Goal: Information Seeking & Learning: Learn about a topic

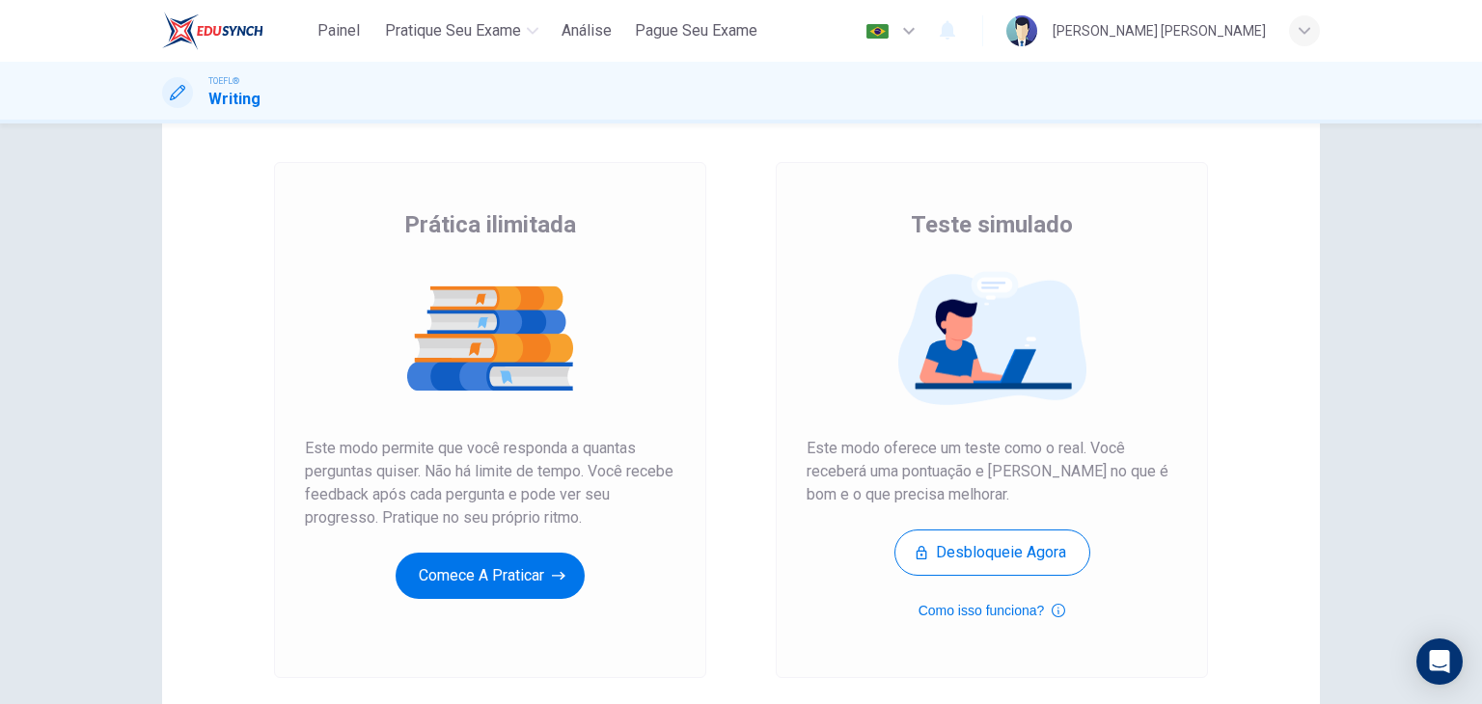
scroll to position [81, 0]
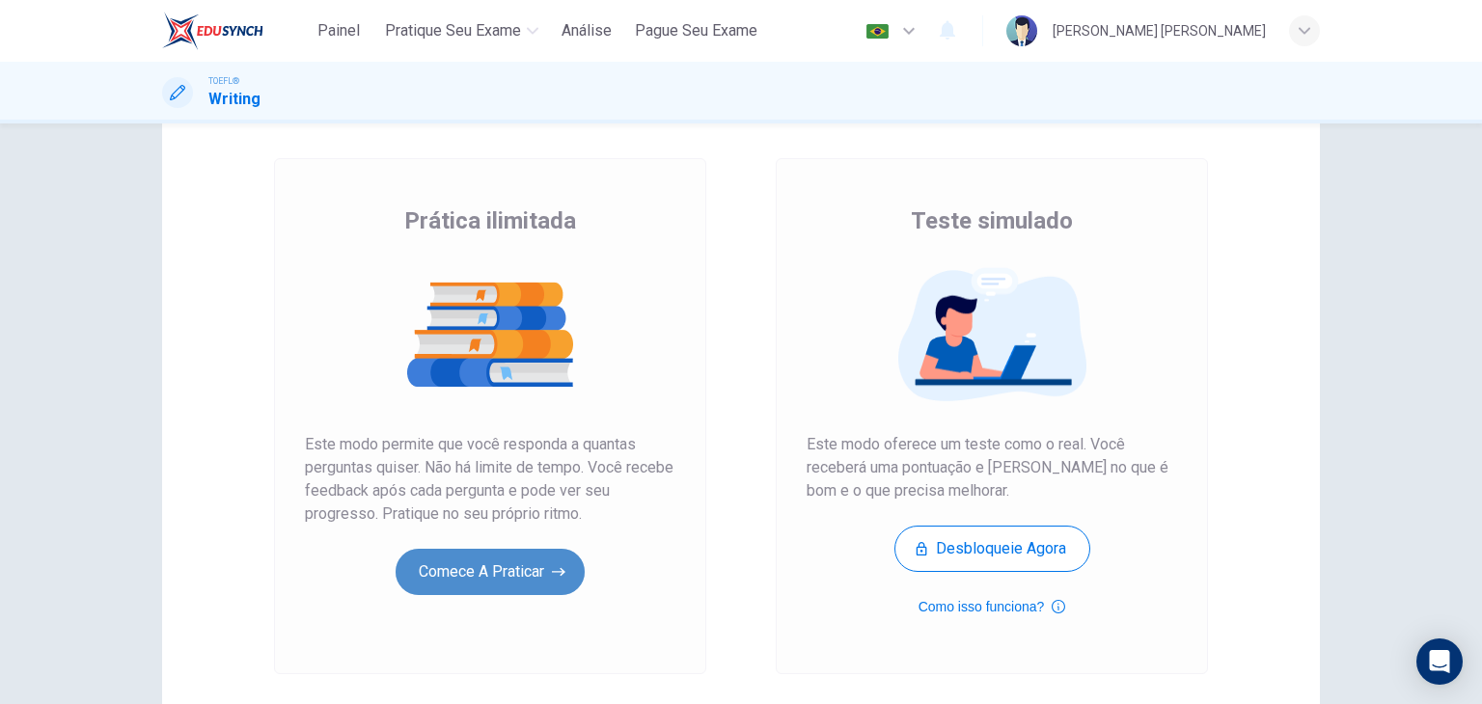
click at [506, 573] on button "Comece a praticar" at bounding box center [490, 572] width 189 height 46
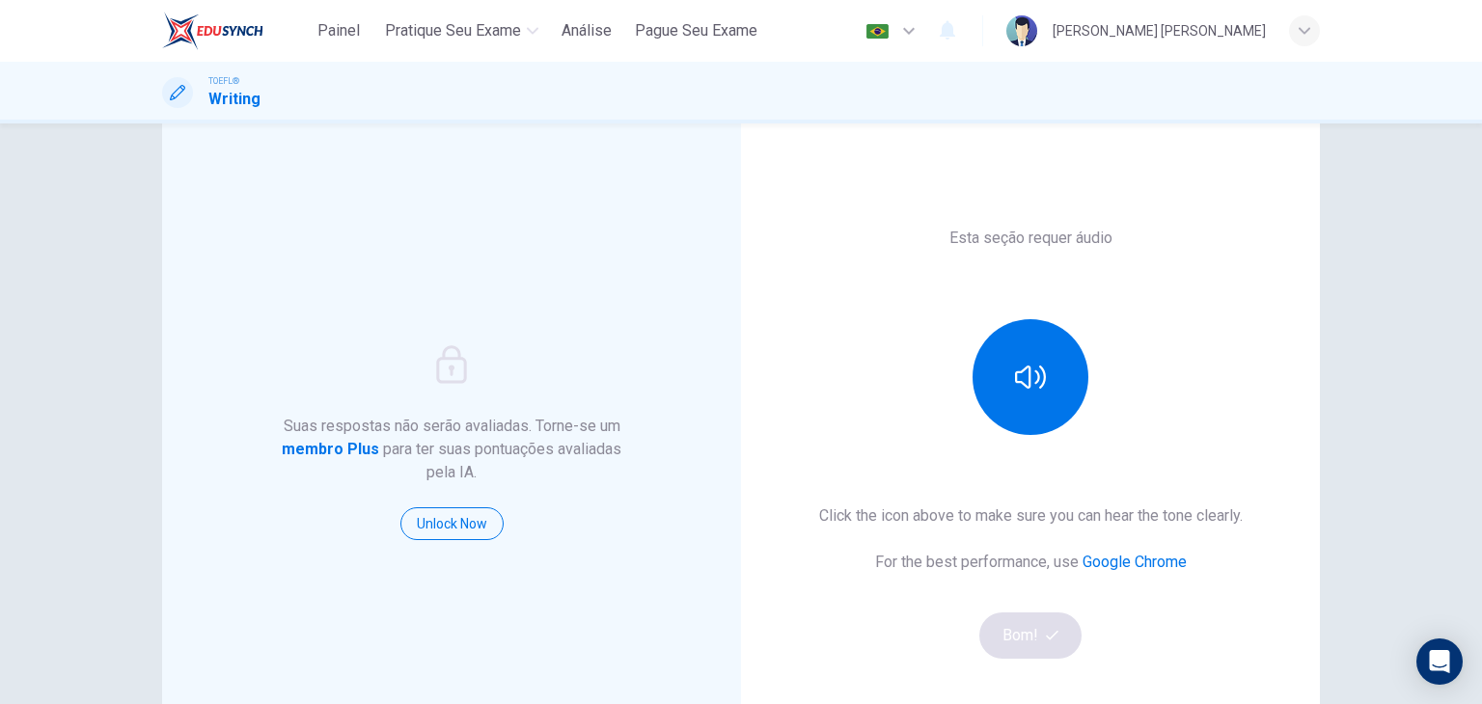
scroll to position [57, 0]
click at [1021, 373] on icon "button" at bounding box center [1030, 375] width 31 height 31
click at [1030, 630] on button "Bom!" at bounding box center [1031, 634] width 103 height 46
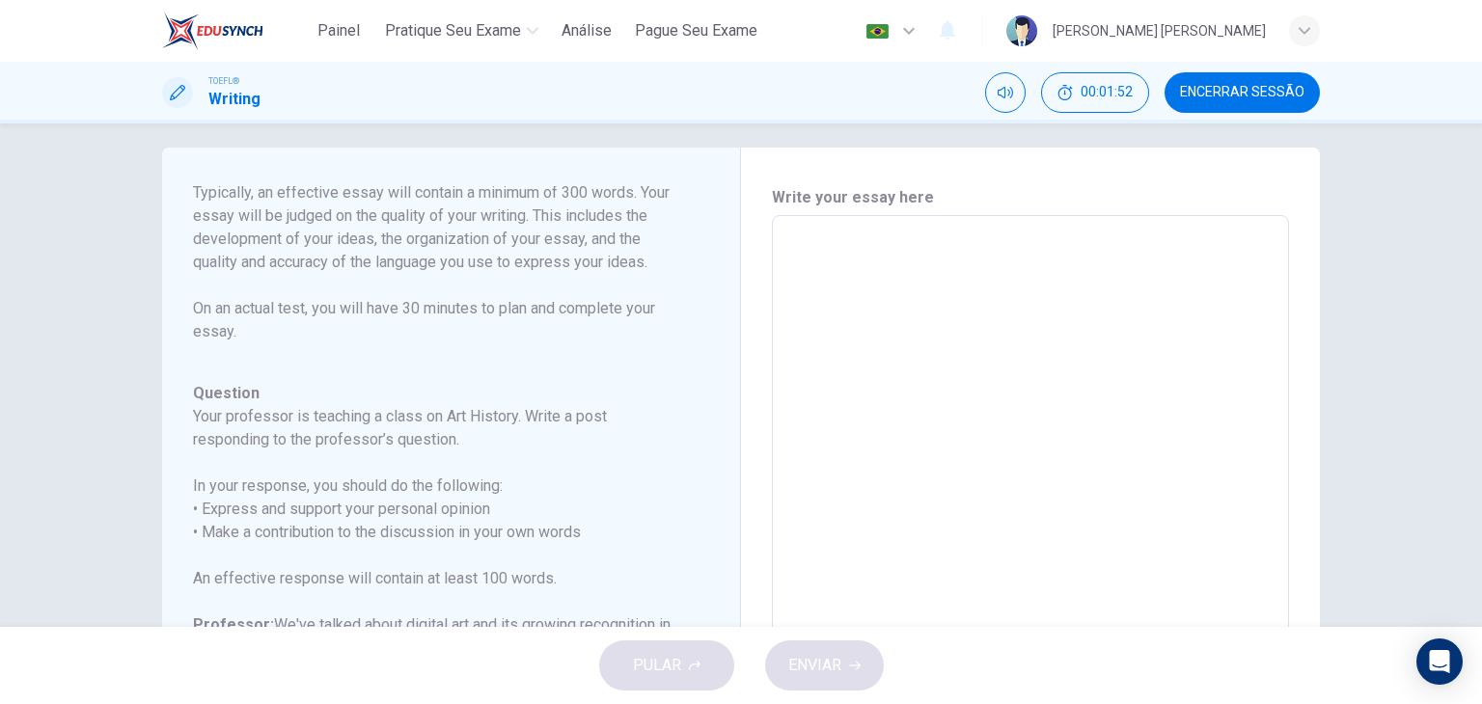
scroll to position [13, 0]
click at [787, 236] on textarea at bounding box center [1031, 540] width 490 height 613
type textarea "I"
type textarea "x"
type textarea "I"
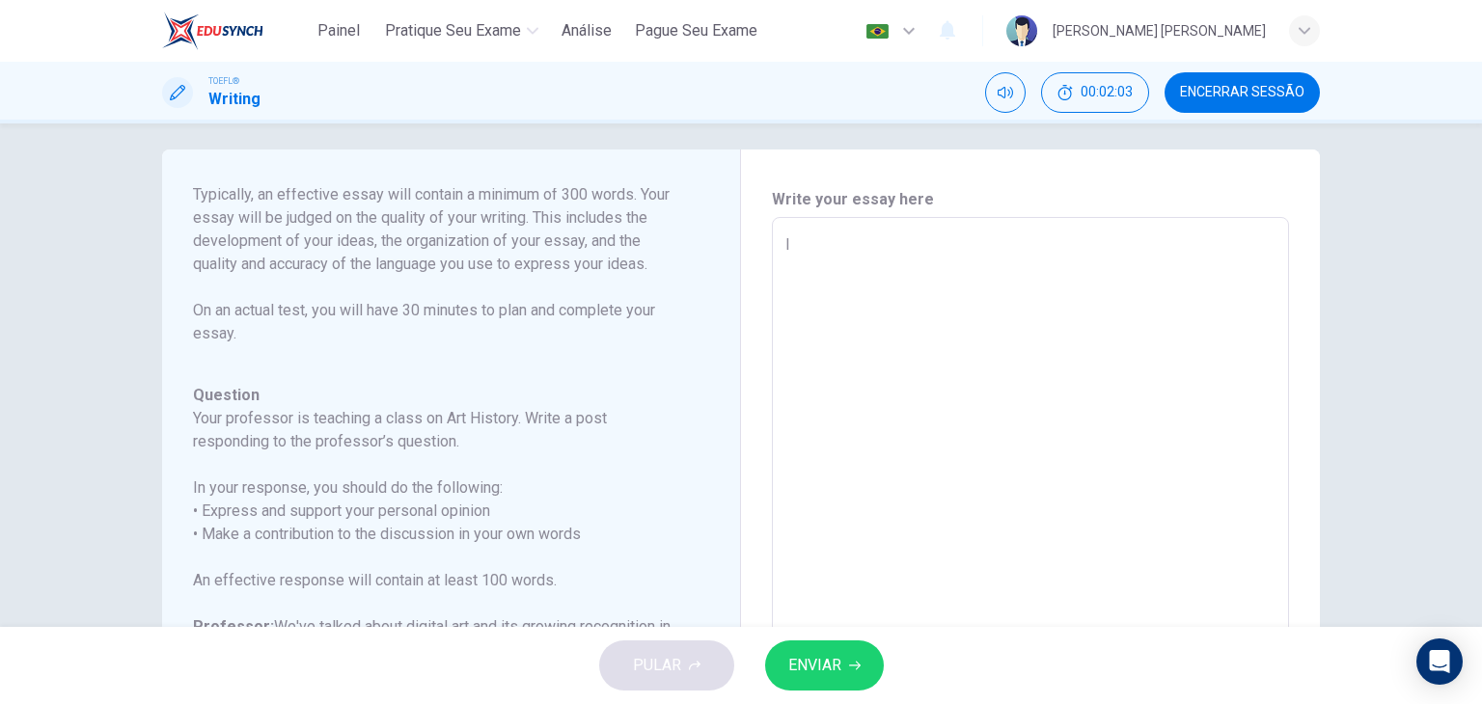
type textarea "x"
type textarea "I h"
type textarea "x"
type textarea "I ha"
type textarea "x"
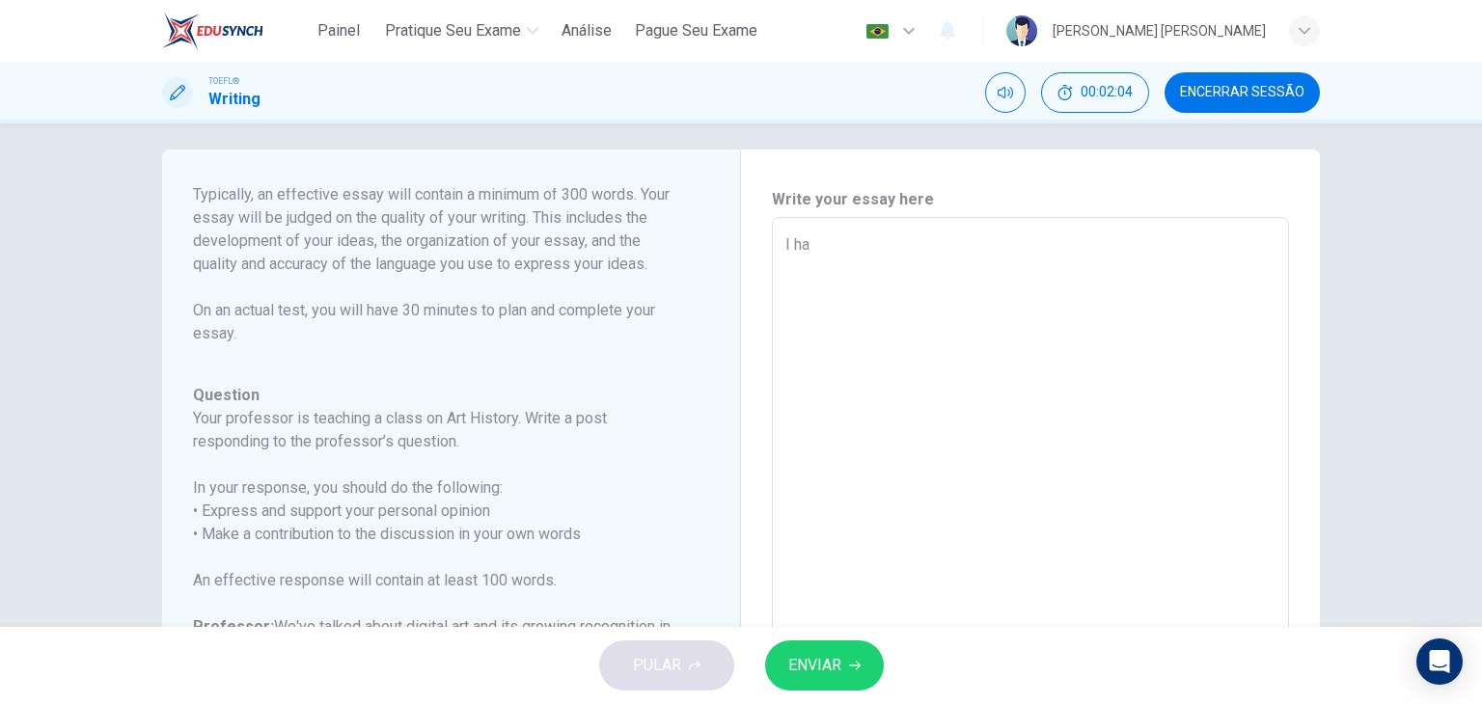
type textarea "I hav"
type textarea "x"
type textarea "I have"
type textarea "x"
type textarea "I have"
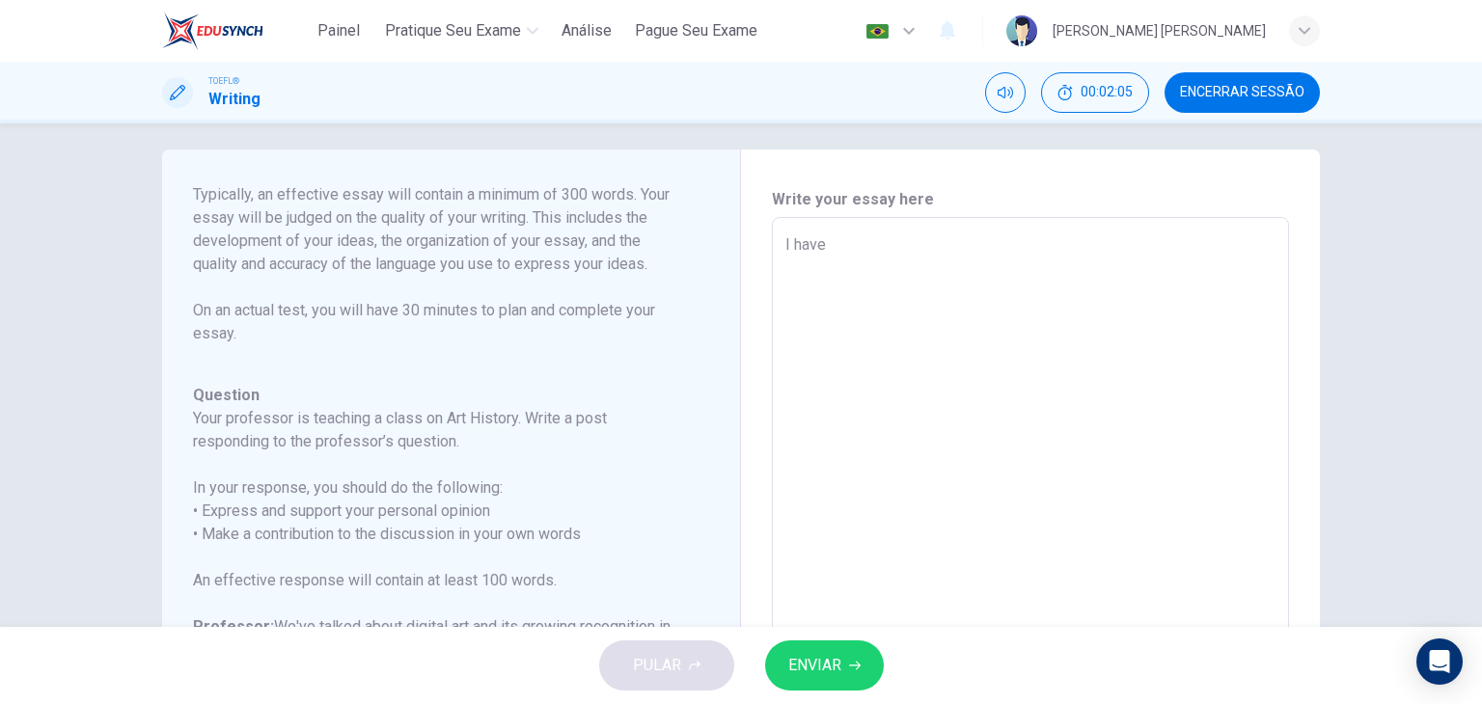
type textarea "x"
type textarea "I have t"
type textarea "x"
type textarea "I have tw"
type textarea "x"
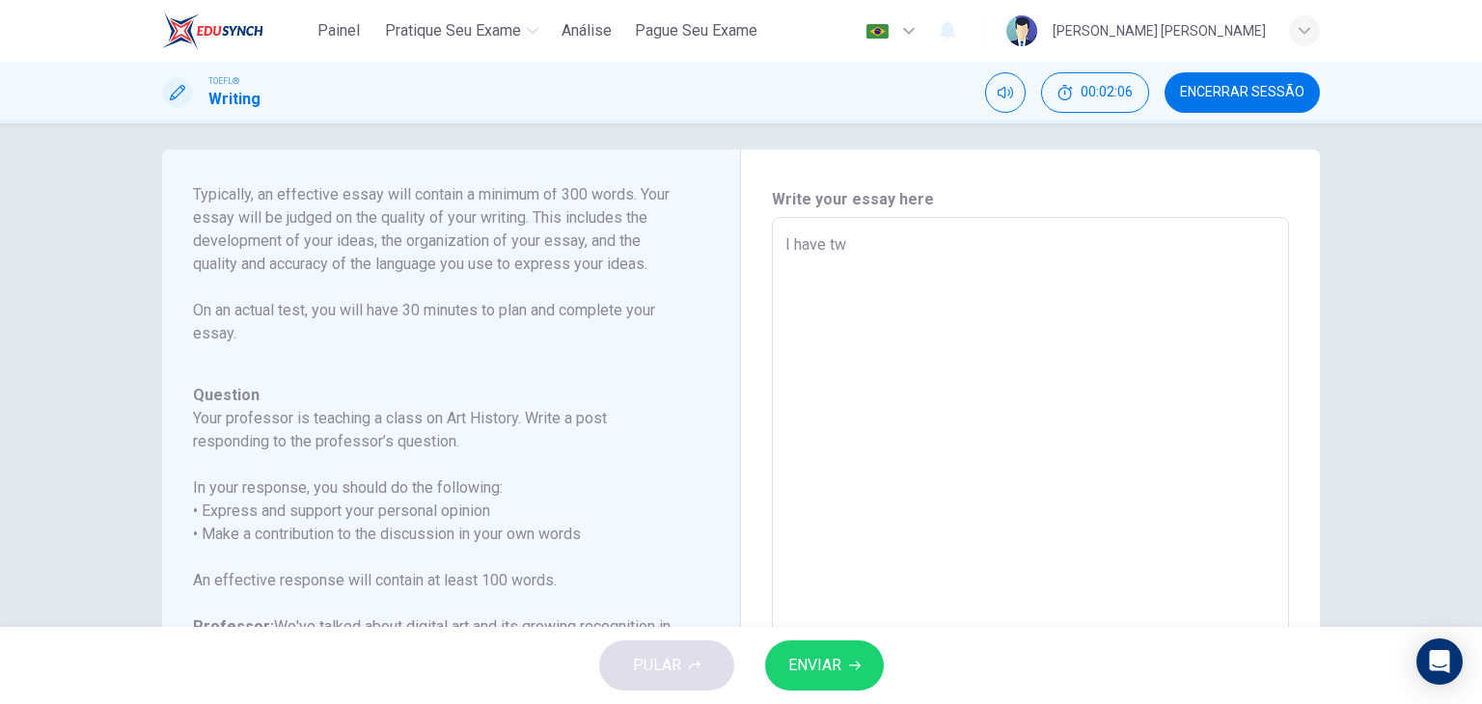
type textarea "I have two"
type textarea "x"
type textarea "I have two"
type textarea "x"
type textarea "I have two o"
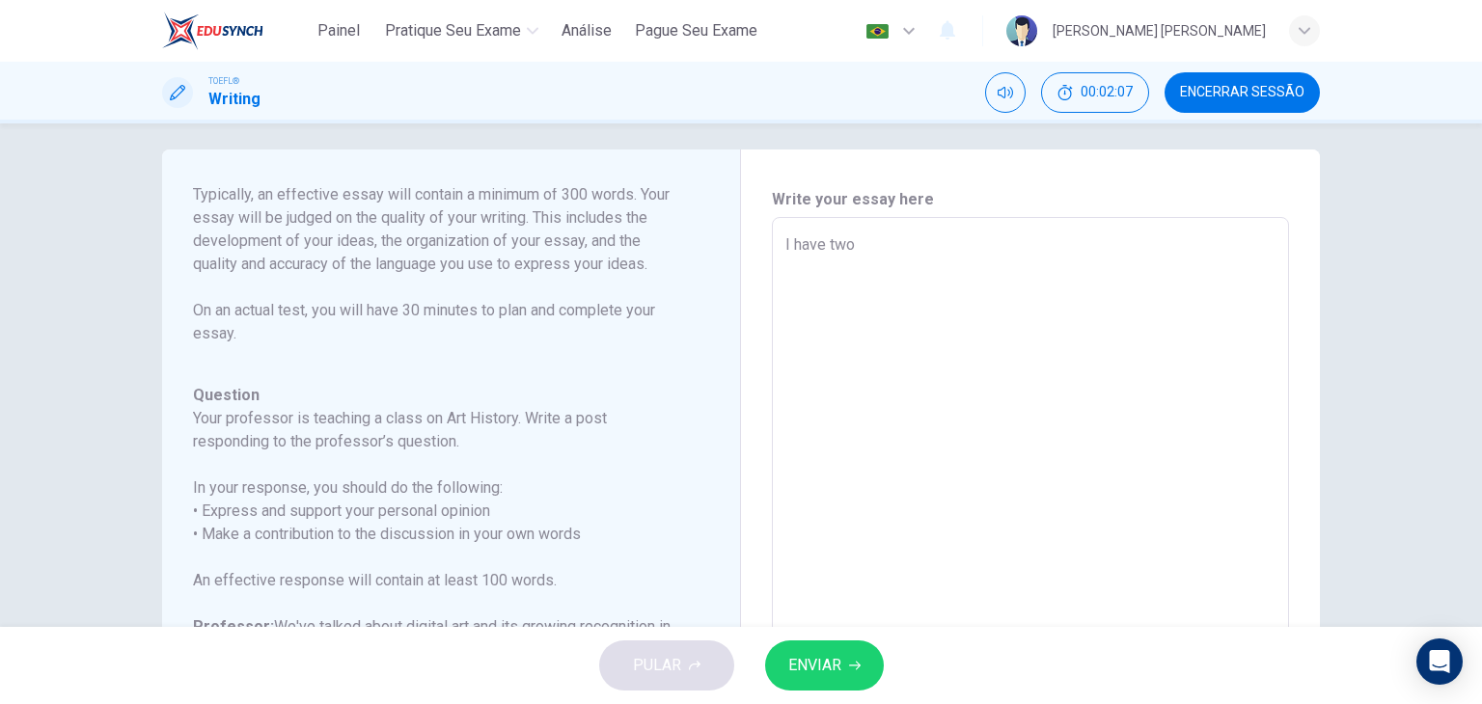
type textarea "x"
type textarea "I have two op"
type textarea "x"
type textarea "I have two opp"
type textarea "x"
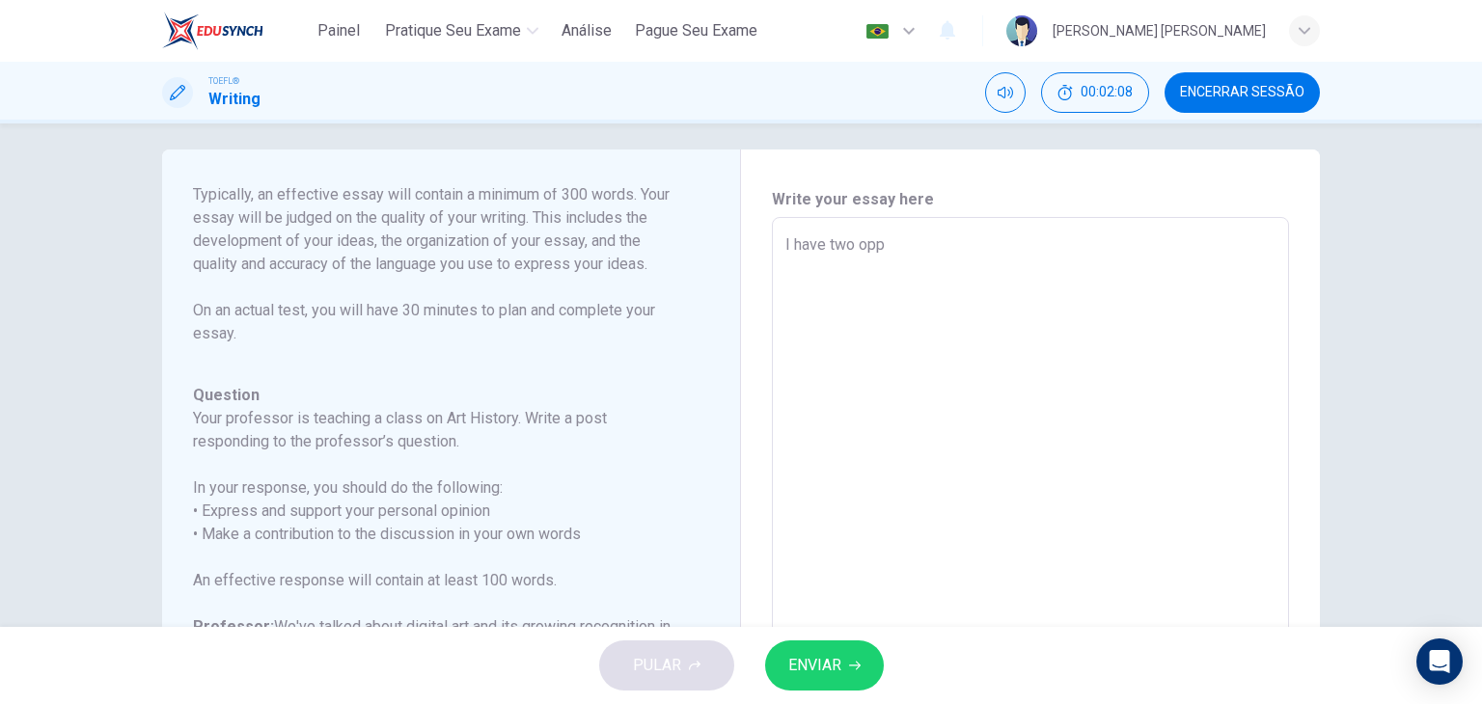
type textarea "I have two oppo"
type textarea "x"
type textarea "I have two oppos"
type textarea "x"
type textarea "I have two opposi"
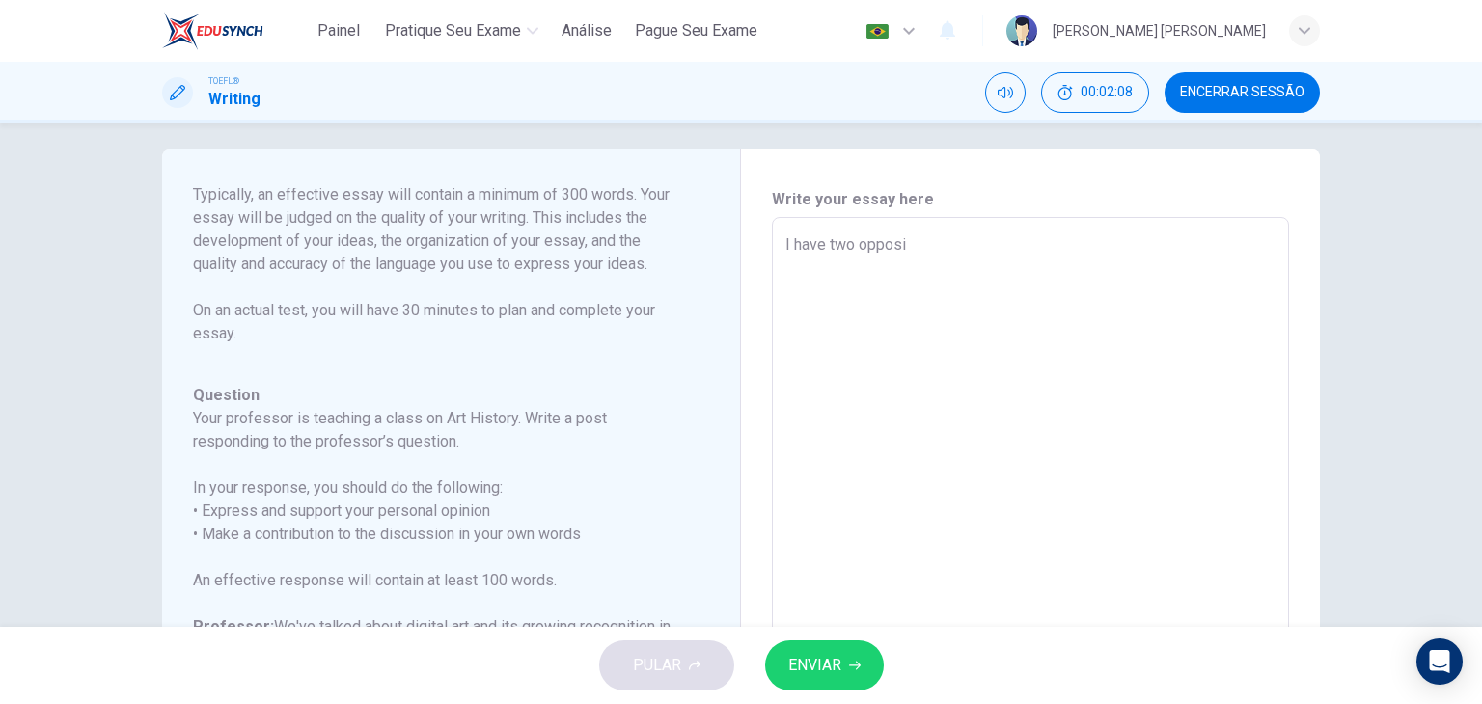
type textarea "x"
type textarea "I have two opposit"
type textarea "x"
type textarea "I have two opposite"
type textarea "x"
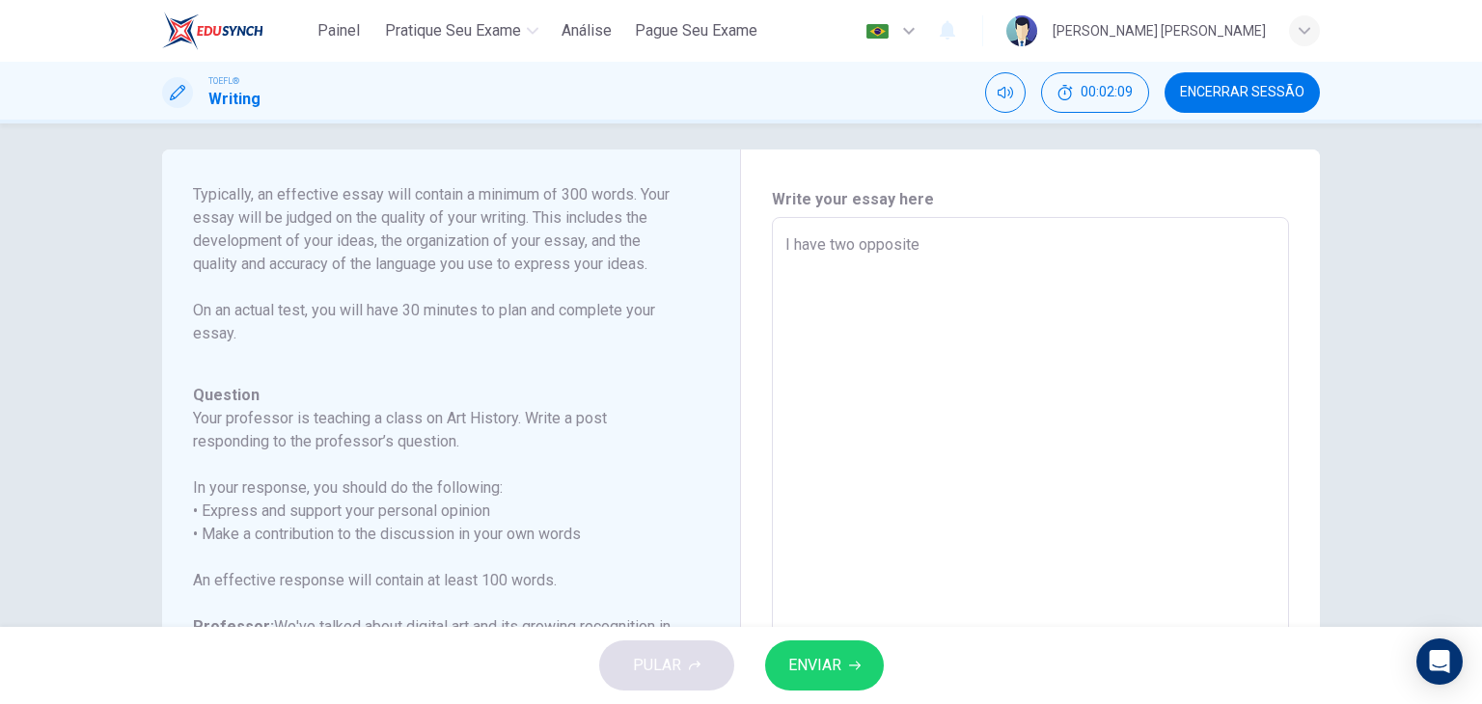
type textarea "I have two opposites"
type textarea "x"
type textarea "I have two opposites"
type textarea "x"
type textarea "I have two opposites t"
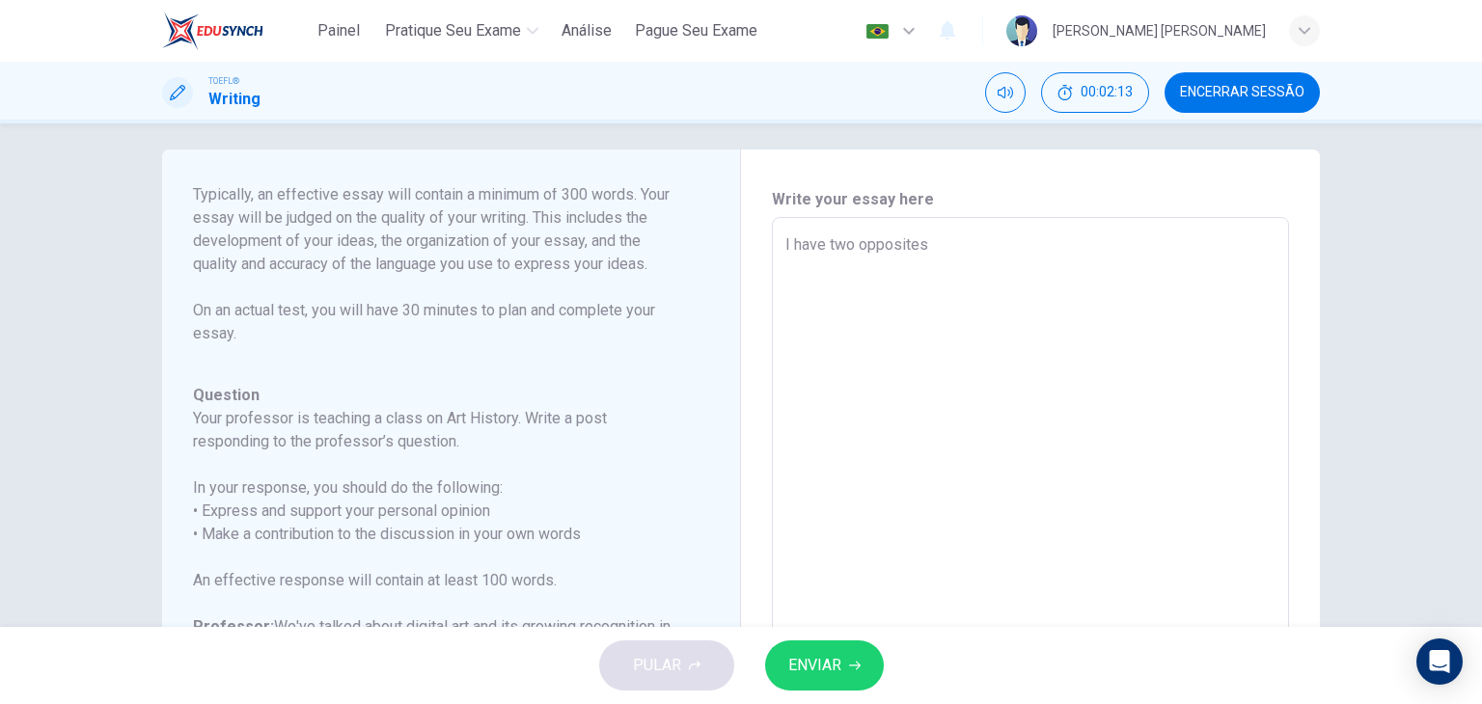
type textarea "x"
type textarea "I have two opposites th"
type textarea "x"
type textarea "I have two opposites tho"
type textarea "x"
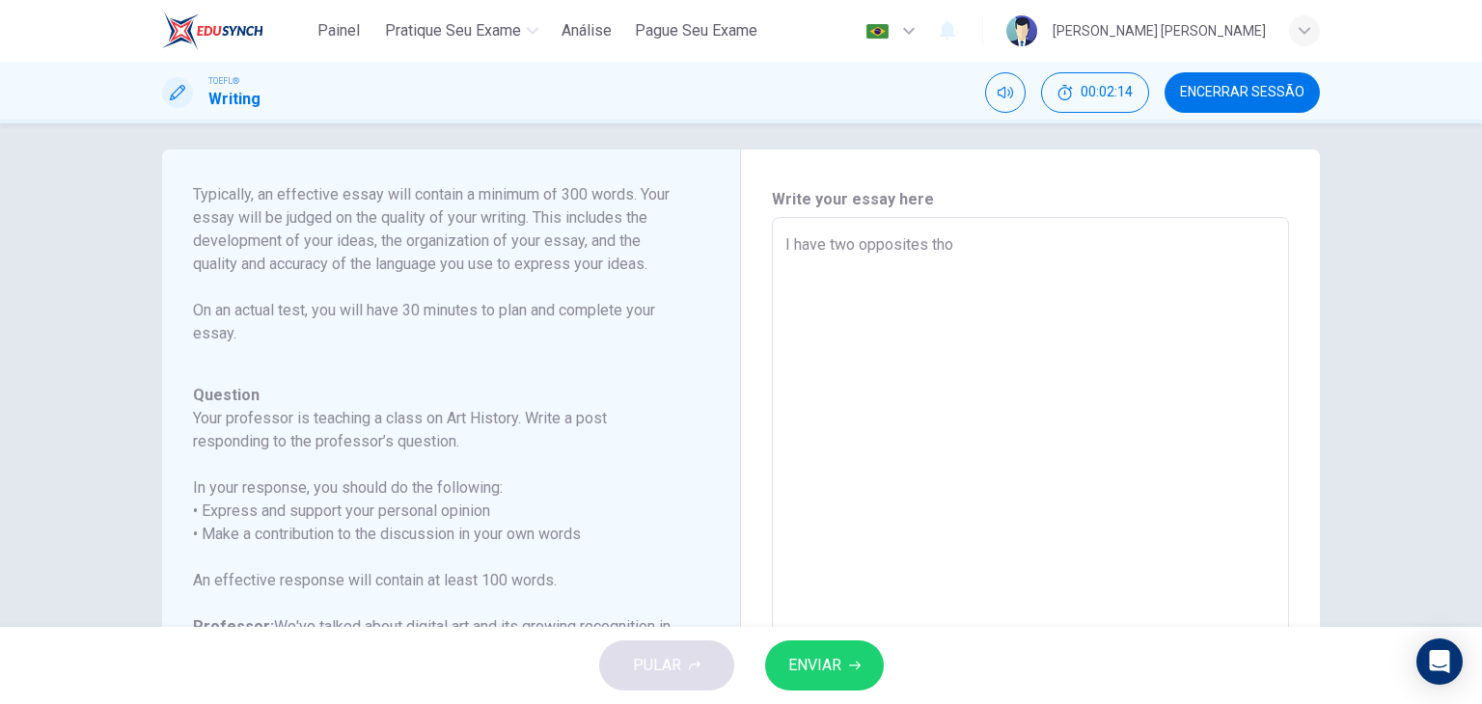
type textarea "I have two opposites thou"
type textarea "x"
type textarea "I have two opposites thoug"
type textarea "x"
type textarea "I have two opposites thougt"
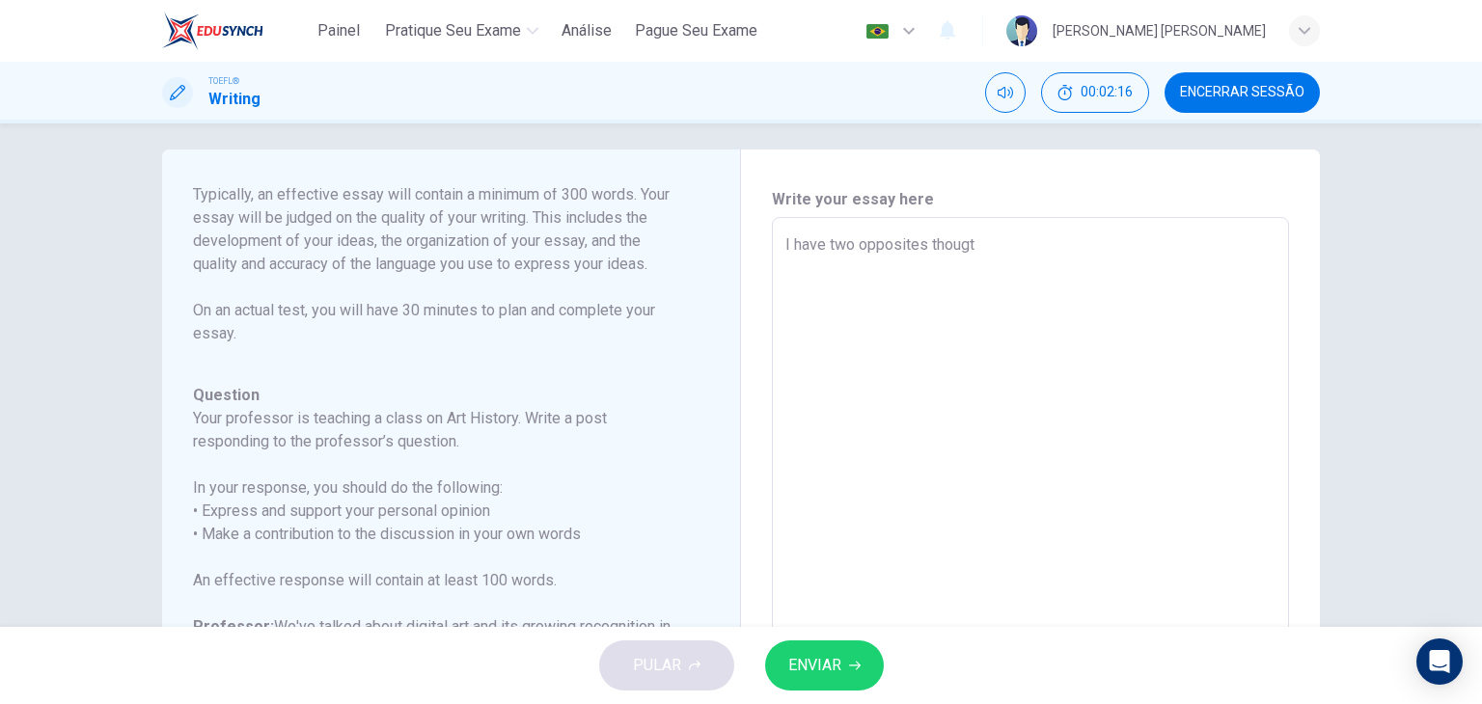
type textarea "x"
type textarea "I have two opposites thougts"
type textarea "x"
click at [965, 245] on textarea "I have two opposites thougts" at bounding box center [1031, 540] width 490 height 613
type textarea "I have two opposites thoughts"
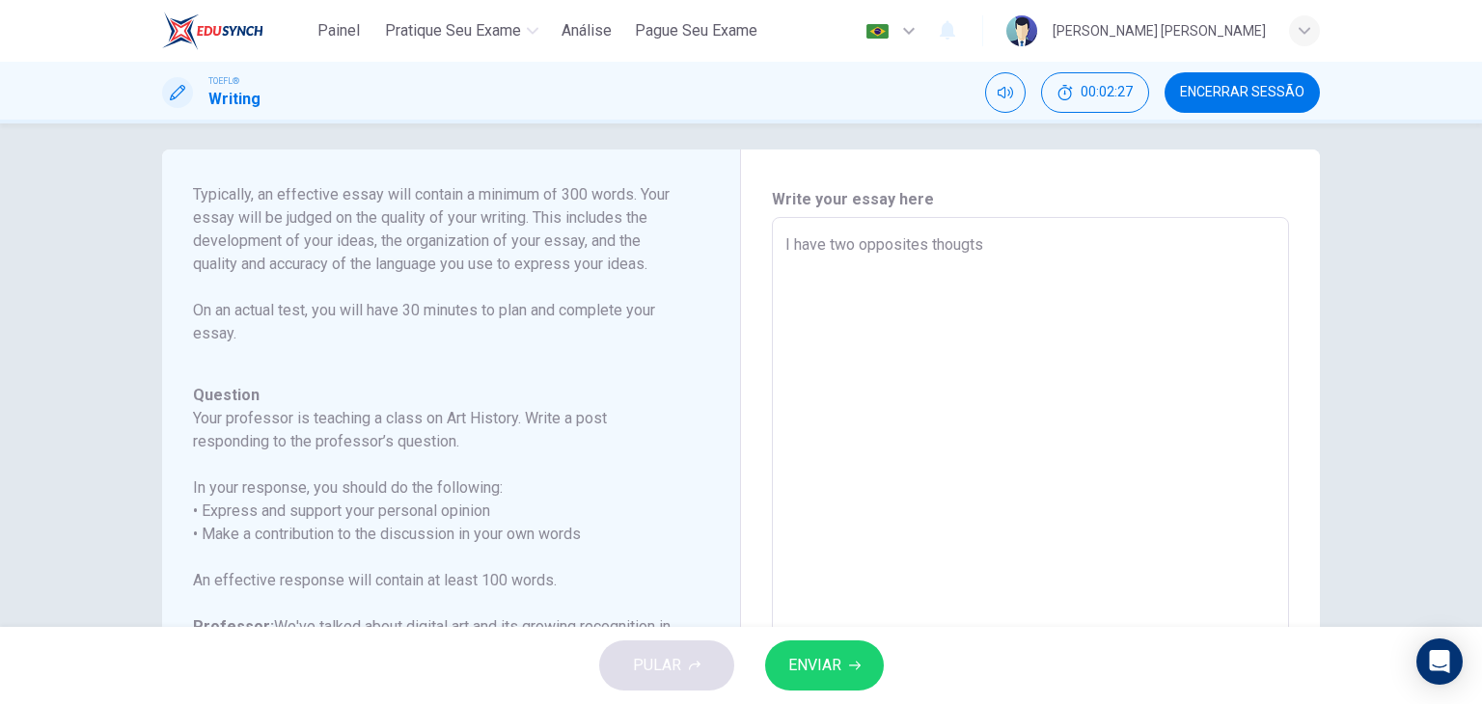
type textarea "x"
click at [1002, 245] on textarea "I have two opposites thoughts" at bounding box center [1031, 540] width 490 height 613
type textarea "I have two opposites thoughts"
type textarea "x"
type textarea "I have two opposites thoughts a"
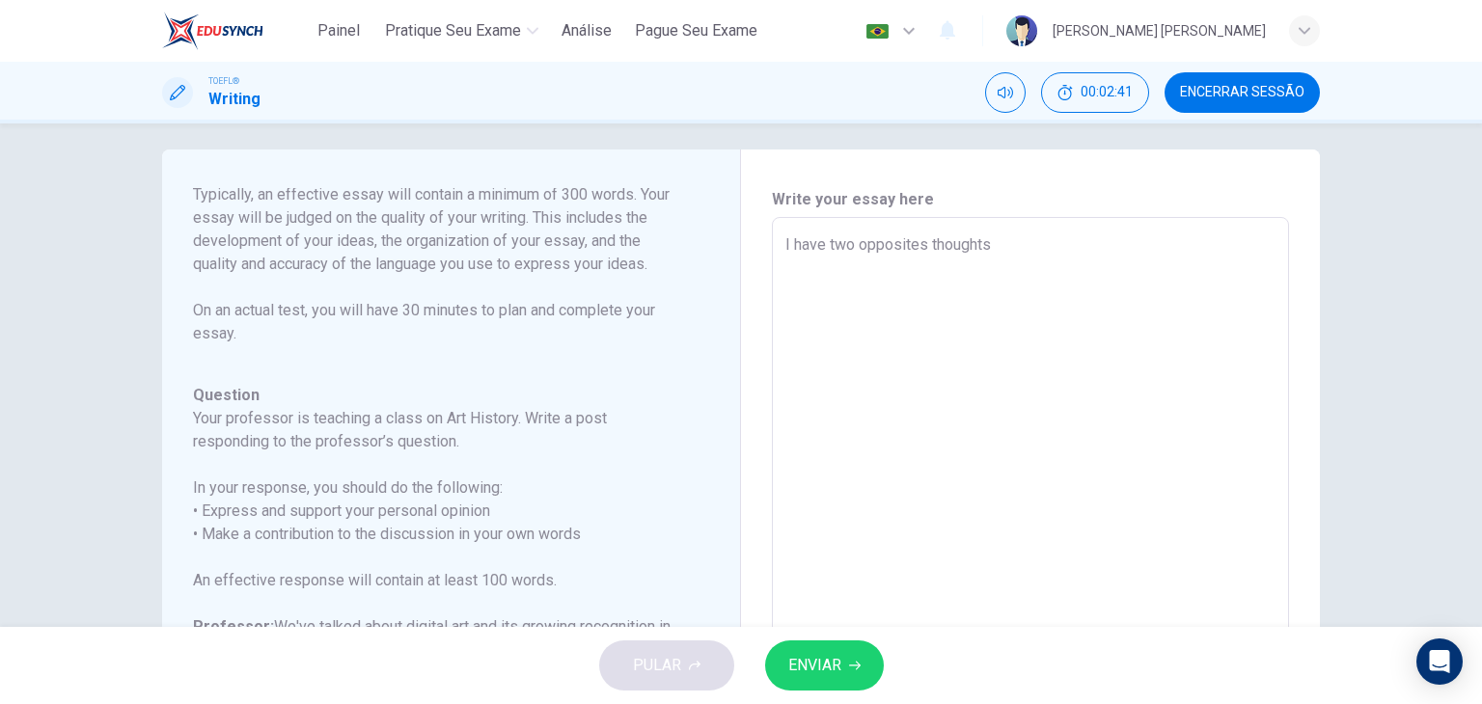
type textarea "x"
type textarea "I have two opposites thoughts ab"
type textarea "x"
type textarea "I have two opposites thoughts abo"
type textarea "x"
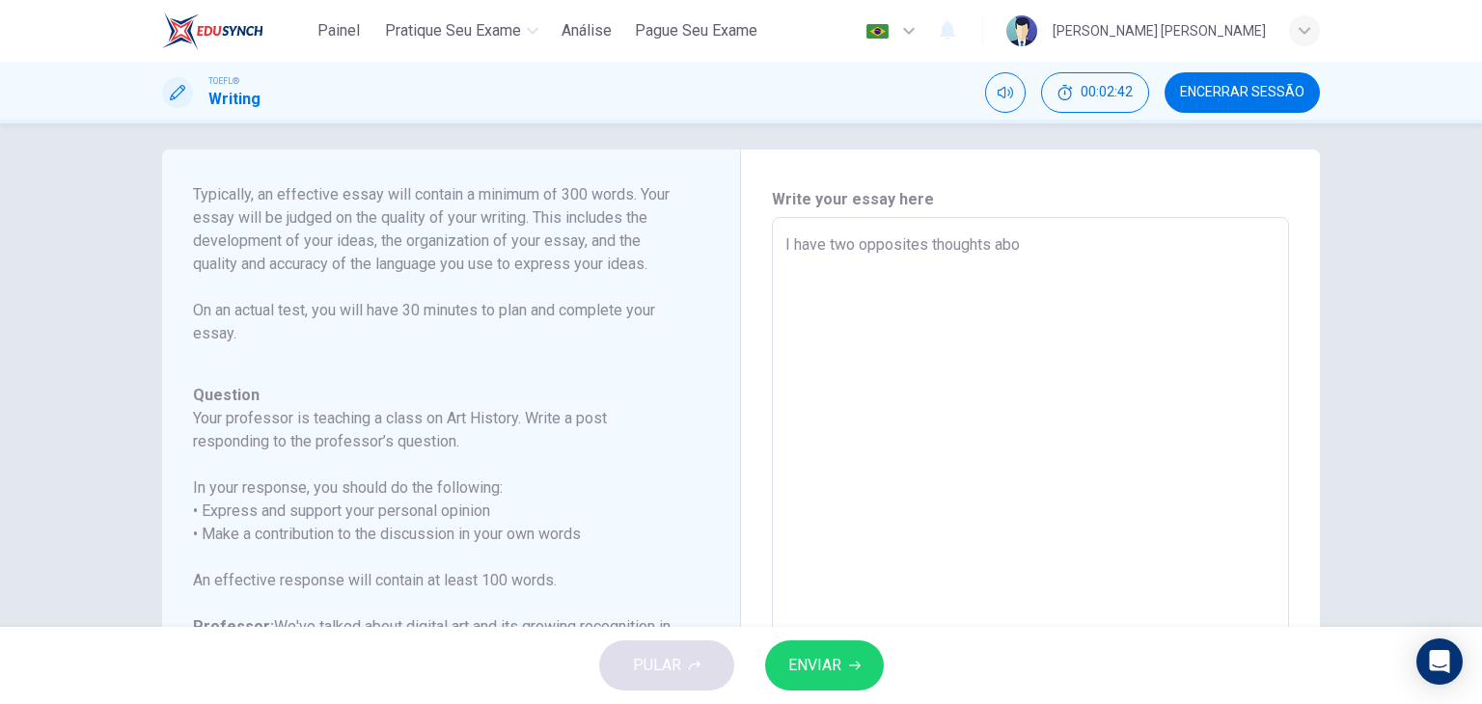
type textarea "I have two opposites thoughts abou"
type textarea "x"
type textarea "I have two opposites thoughts about"
type textarea "x"
type textarea "I have two opposites thoughts about"
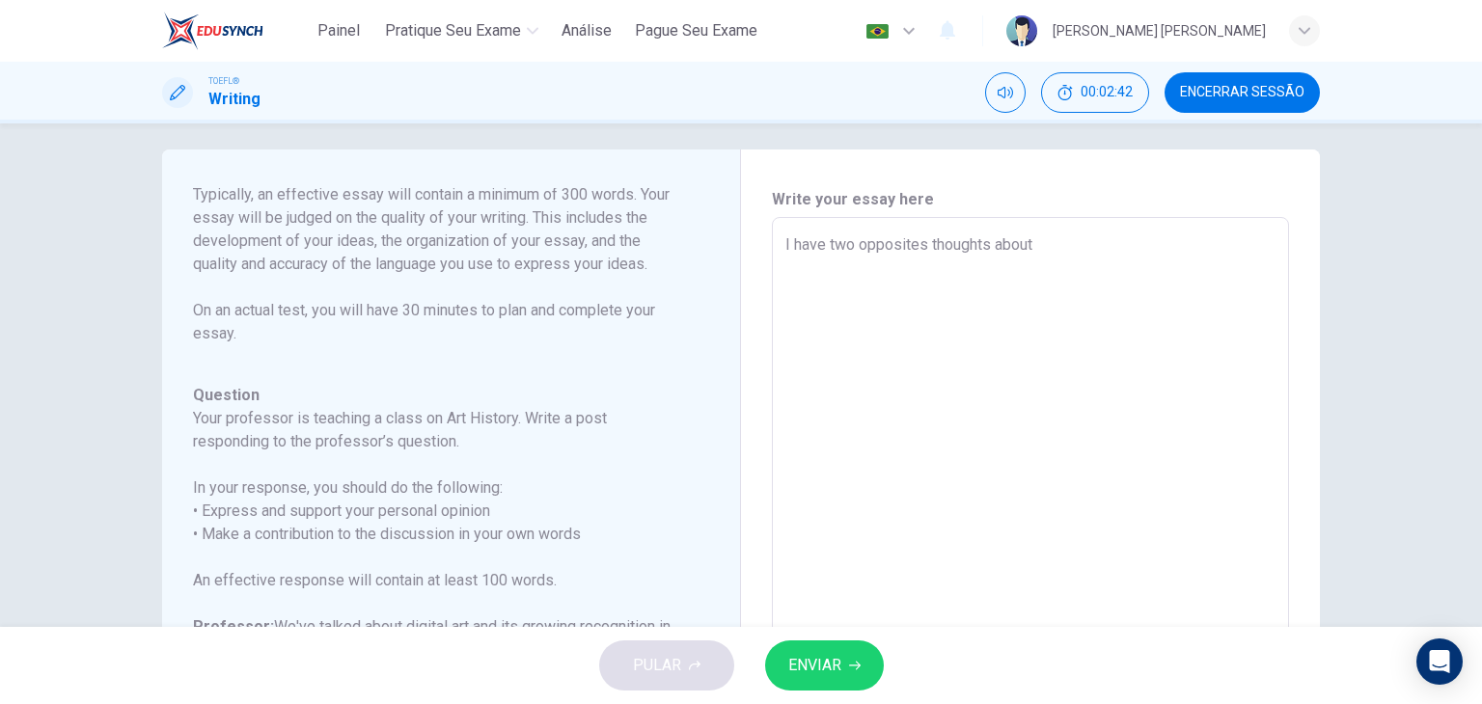
type textarea "x"
type textarea "I have two opposites thoughts about t"
type textarea "x"
type textarea "I have two opposites thoughts about th"
type textarea "x"
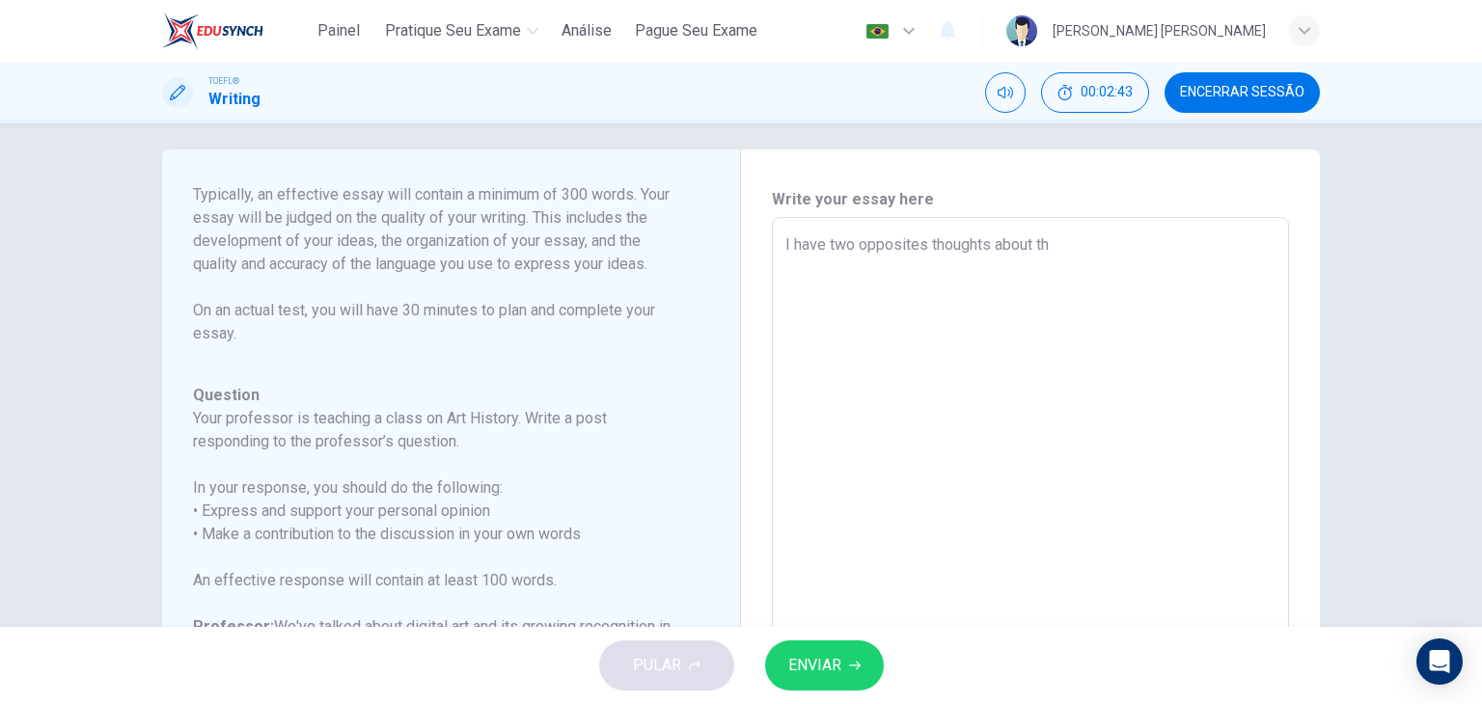
type textarea "I have two opposites thoughts about thi"
type textarea "x"
type textarea "I have two opposites thoughts about this"
type textarea "x"
type textarea "I have two opposites thoughts about this"
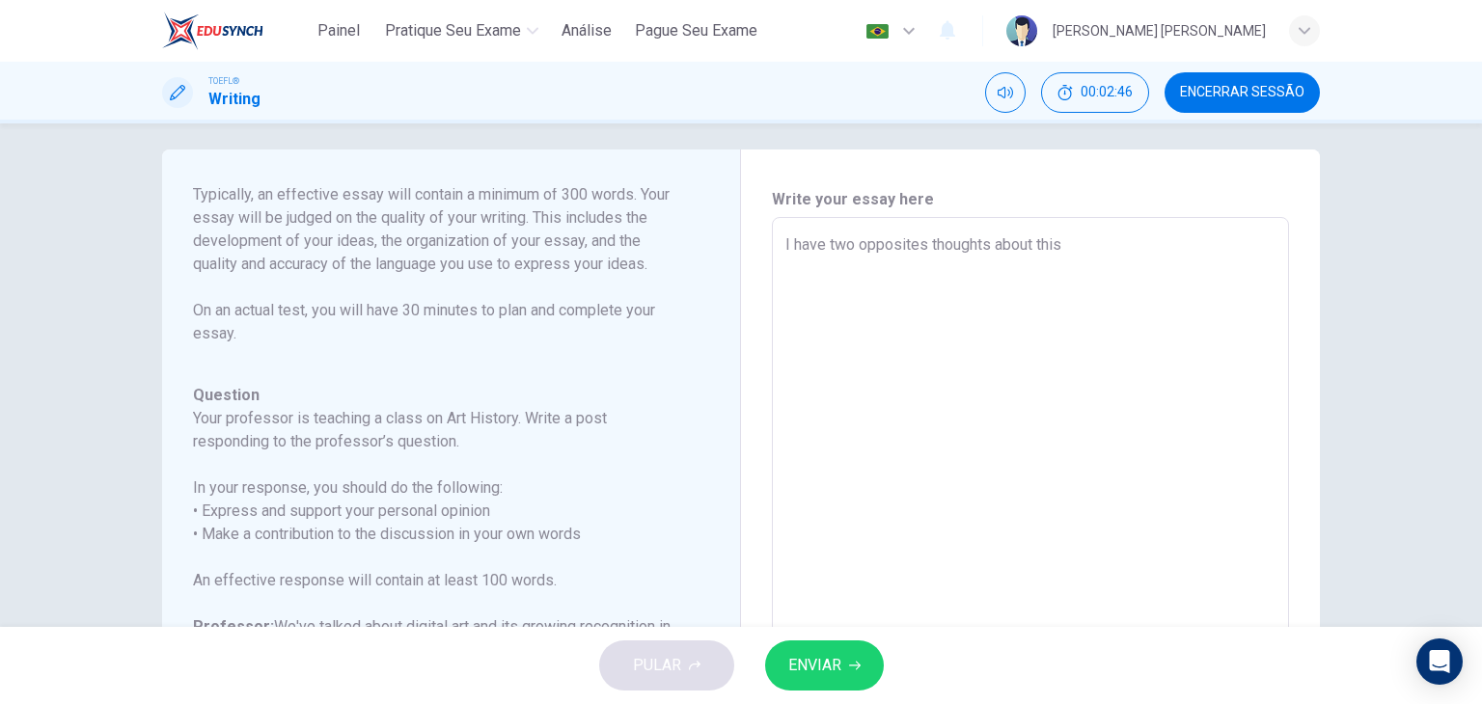
type textarea "x"
type textarea "I have two opposites thoughts about this s"
type textarea "x"
type textarea "I have two opposites thoughts about this su"
type textarea "x"
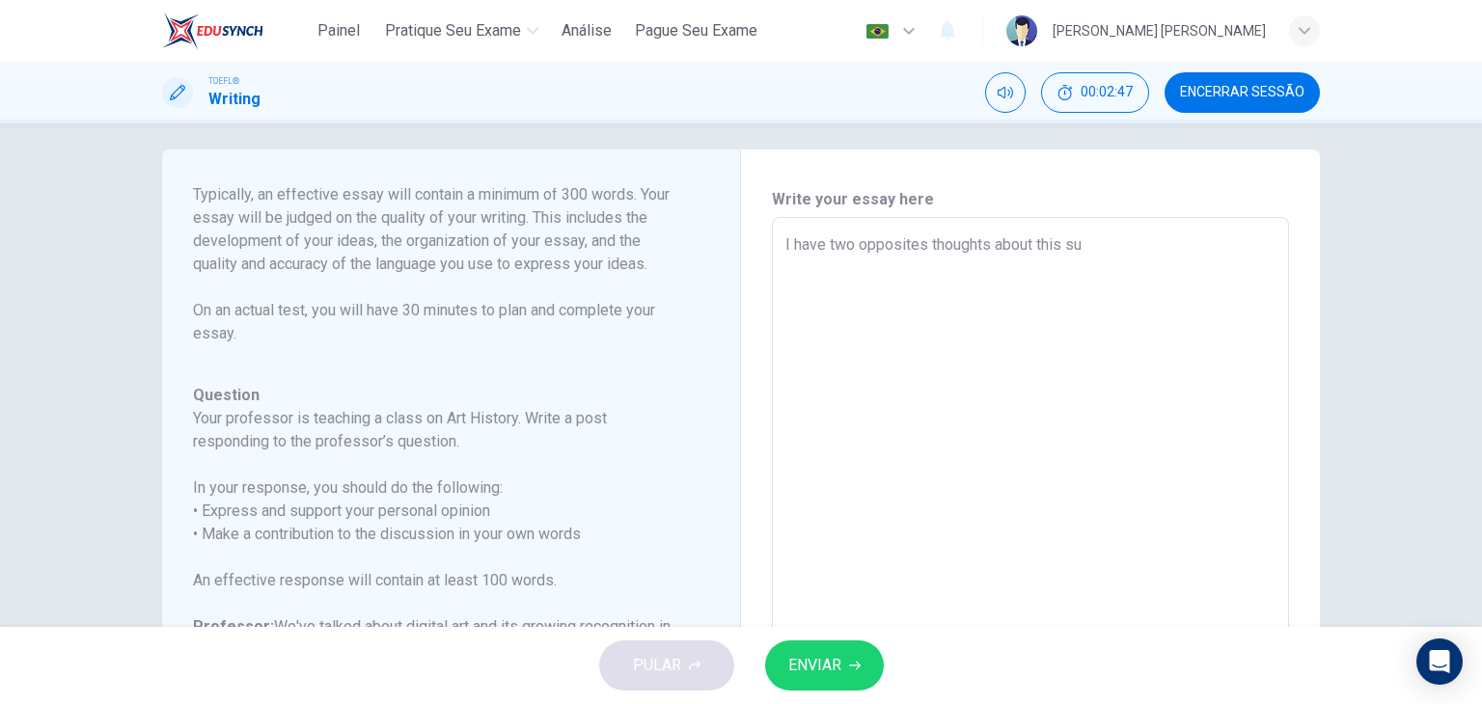
type textarea "I have two opposites thoughts about this sub"
type textarea "x"
type textarea "I have two opposites thoughts about this subj"
type textarea "x"
type textarea "I have two opposites thoughts about this subje"
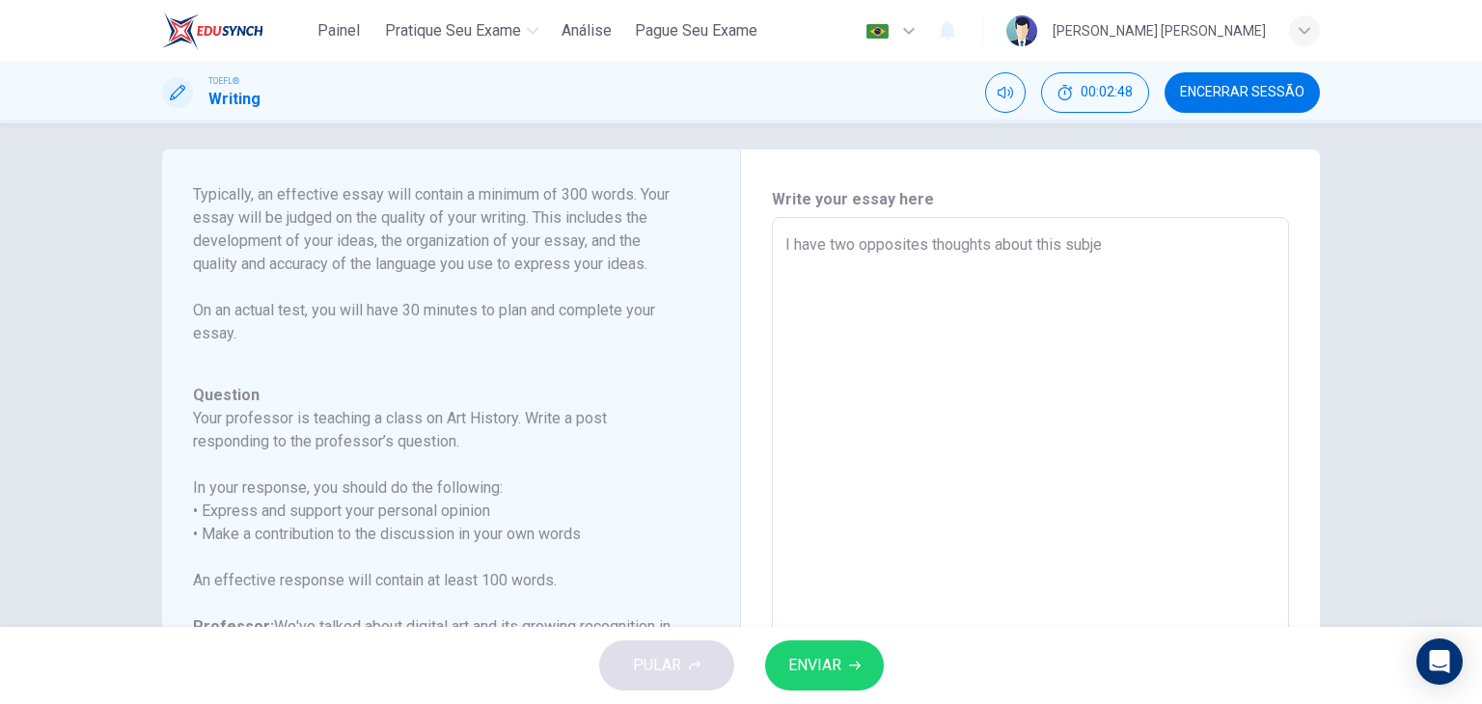
type textarea "x"
type textarea "I have two opposites thoughts about this subjec"
type textarea "x"
type textarea "I have two opposites thoughts about this subject"
type textarea "x"
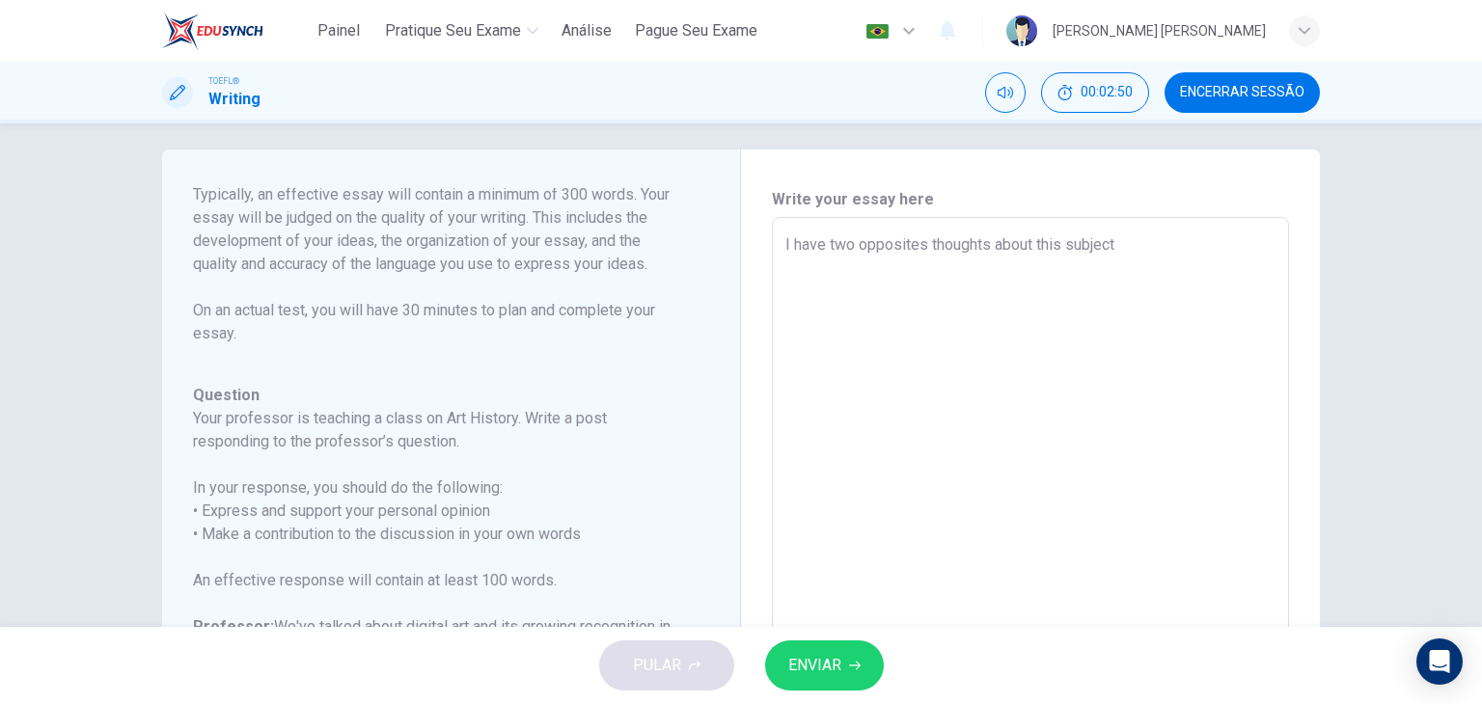
type textarea "I have two opposites thoughts about this subject."
type textarea "x"
type textarea "I have two opposites thoughts about this subject."
type textarea "x"
type textarea "I have two opposites thoughts about this subject. F"
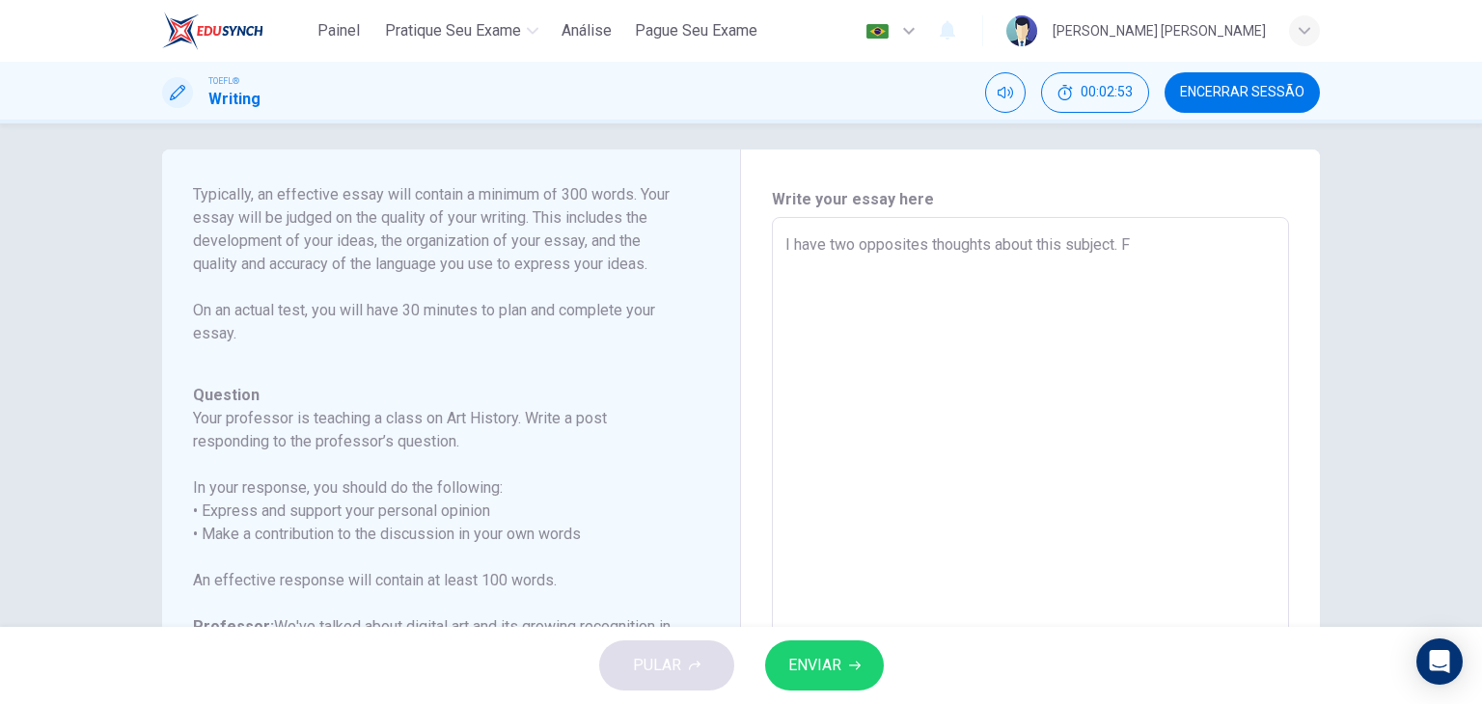
type textarea "x"
type textarea "I have two opposites thoughts about this subject. Fi"
type textarea "x"
type textarea "I have two opposites thoughts about this subject. Fir"
type textarea "x"
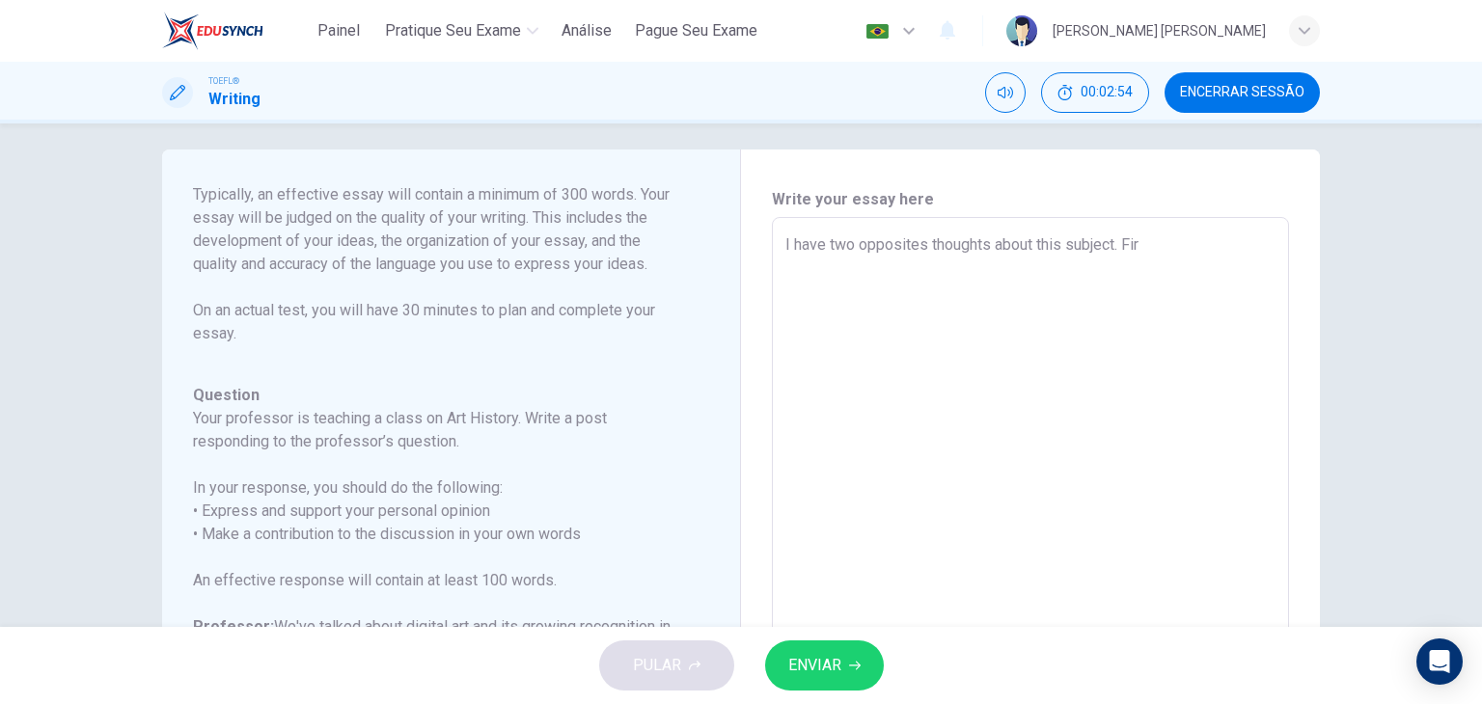
type textarea "I have two opposites thoughts about this subject. Firs"
type textarea "x"
type textarea "I have two opposites thoughts about this subject. First"
type textarea "x"
type textarea "I have two opposites thoughts about this subject. First"
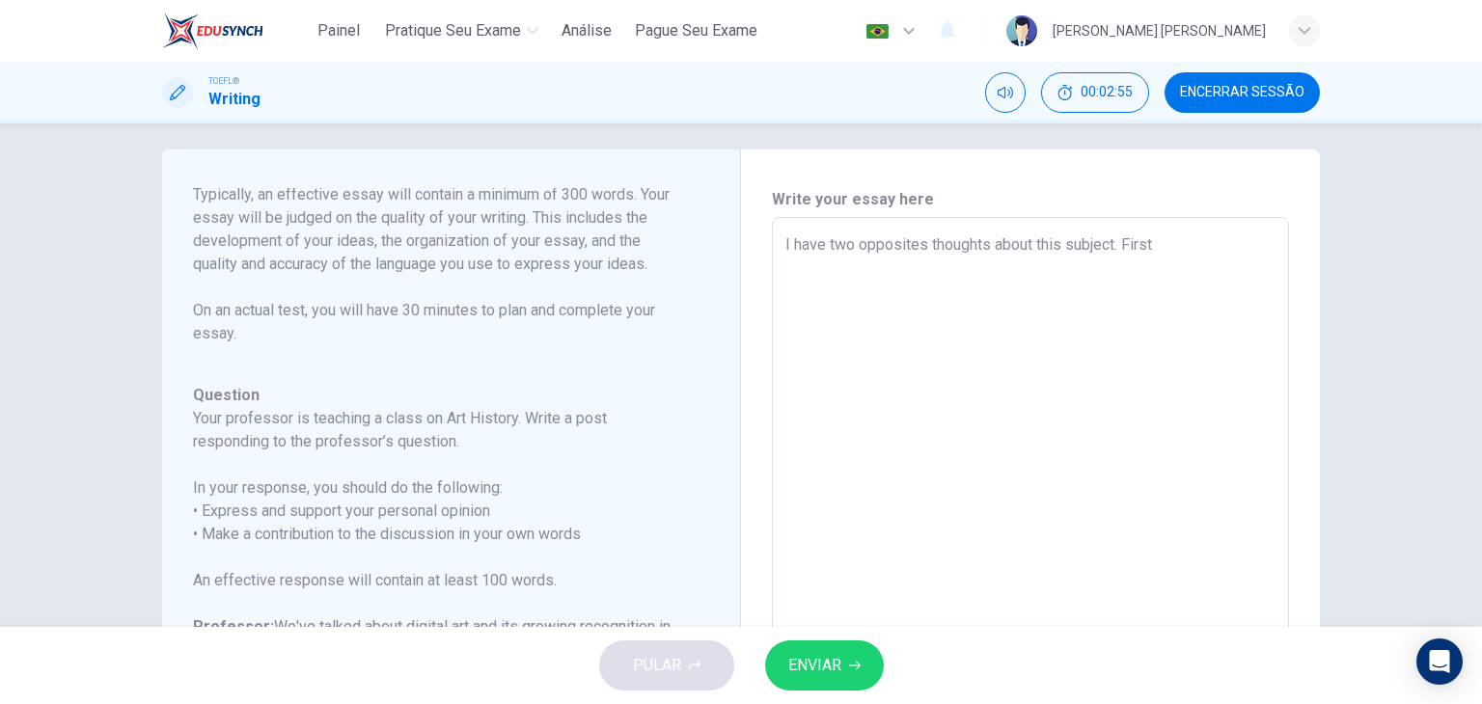
type textarea "x"
type textarea "I have two opposites thoughts about this subject. First o"
type textarea "x"
type textarea "I have two opposites thoughts about this subject. First of"
type textarea "x"
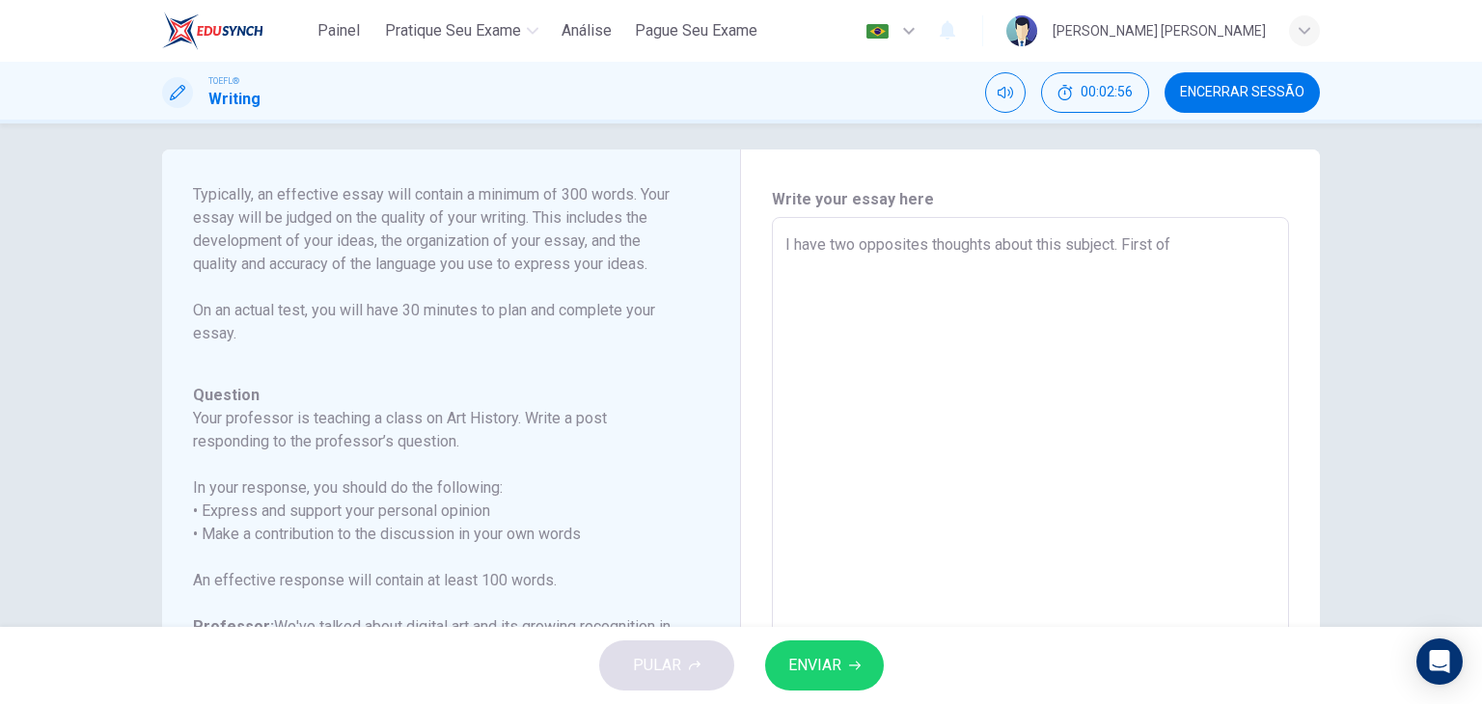
type textarea "I have two opposites thoughts about this subject. First of"
type textarea "x"
type textarea "I have two opposites thoughts about this subject. First of a"
type textarea "x"
type textarea "I have two opposites thoughts about this subject. First of al"
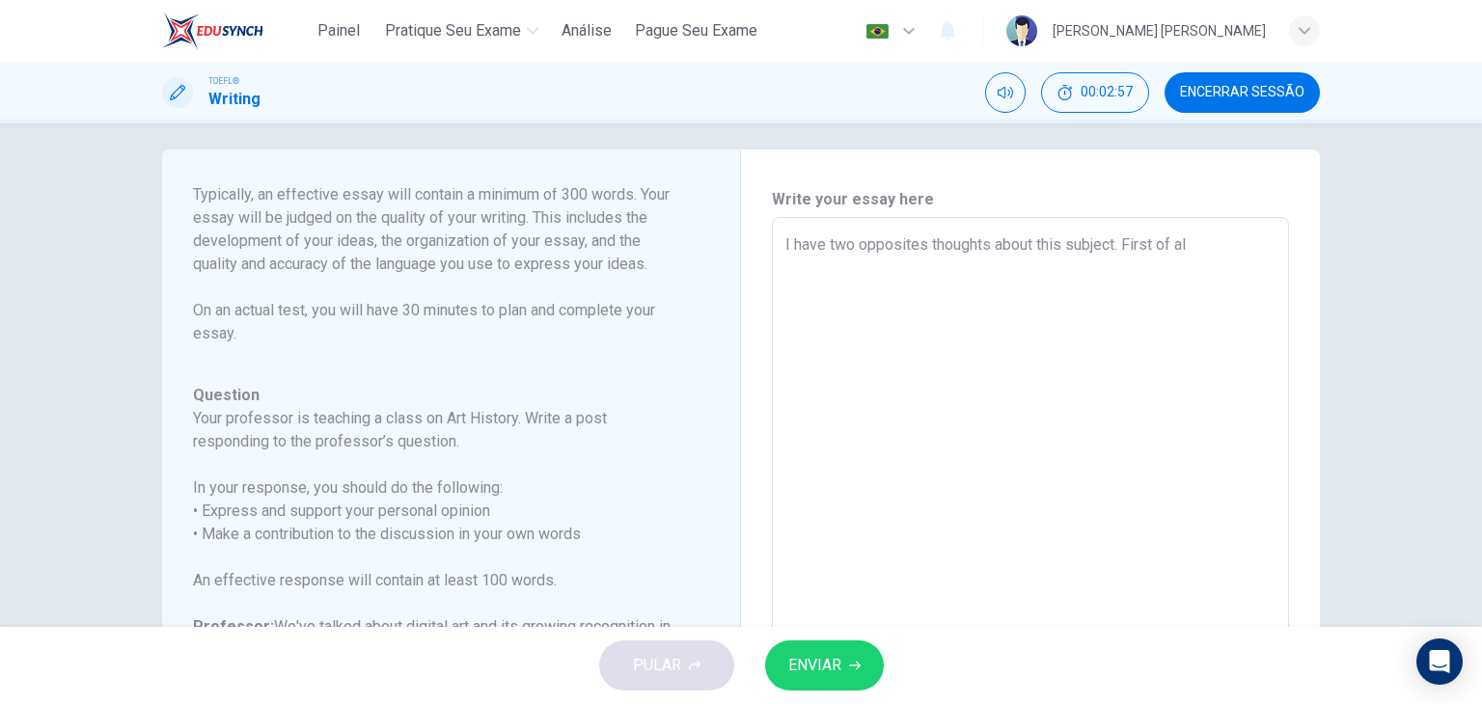
type textarea "x"
type textarea "I have two opposites thoughts about this subject. First of all"
type textarea "x"
type textarea "I have two opposites thoughts about this subject. First of all,"
type textarea "x"
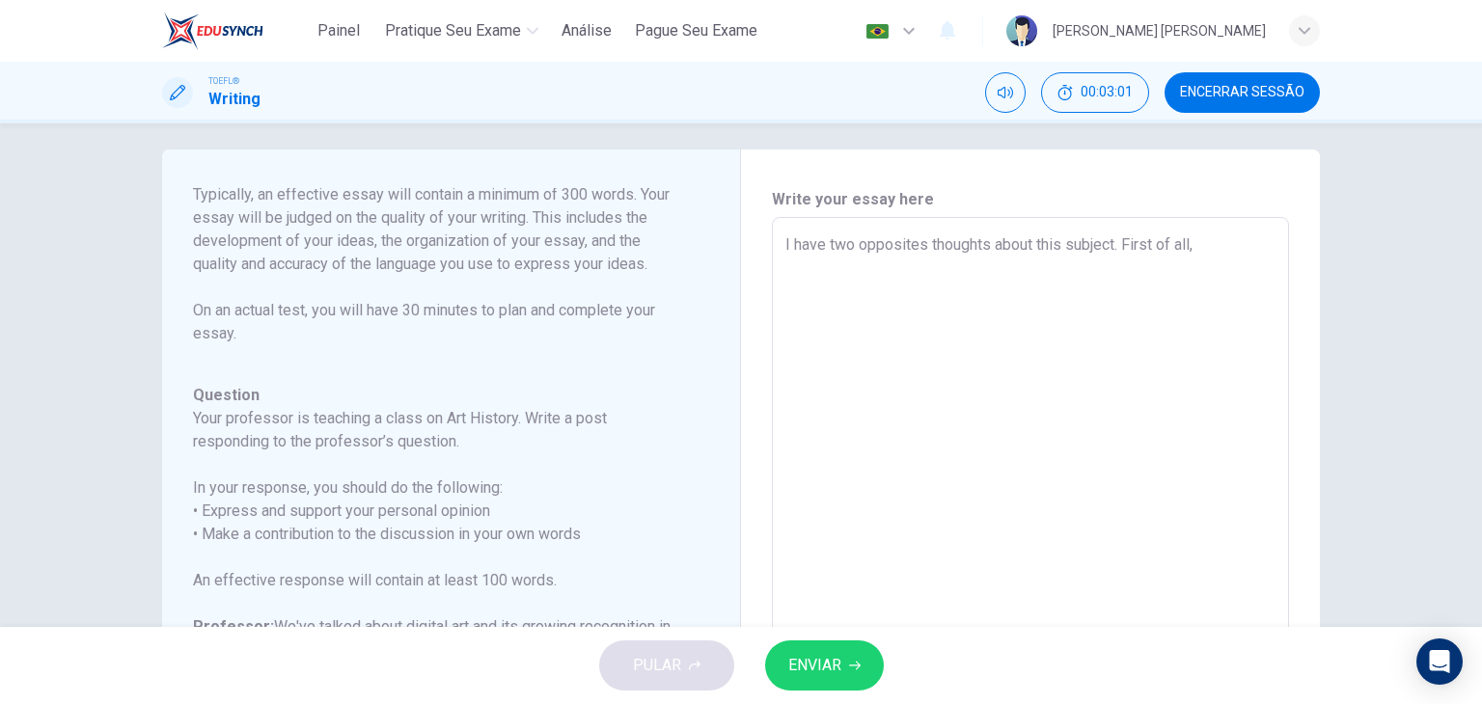
type textarea "I have two opposites thoughts about this subject. First of all,"
type textarea "x"
type textarea "I have two opposites thoughts about this subject. First of all, I"
type textarea "x"
type textarea "I have two opposites thoughts about this subject. First of all, I"
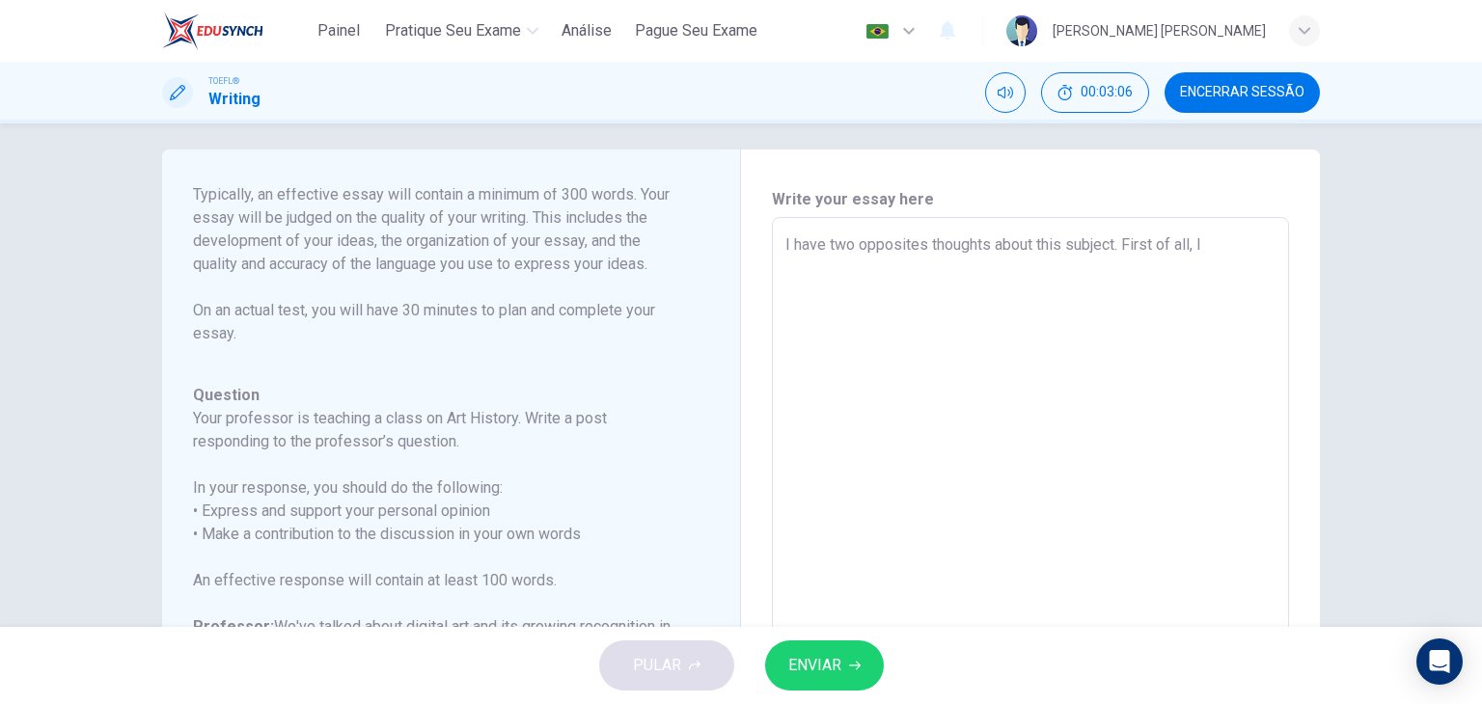
type textarea "x"
type textarea "I have two opposites thoughts about this subject. First of all, I b"
type textarea "x"
type textarea "I have two opposites thoughts about this subject. First of all, I be"
type textarea "x"
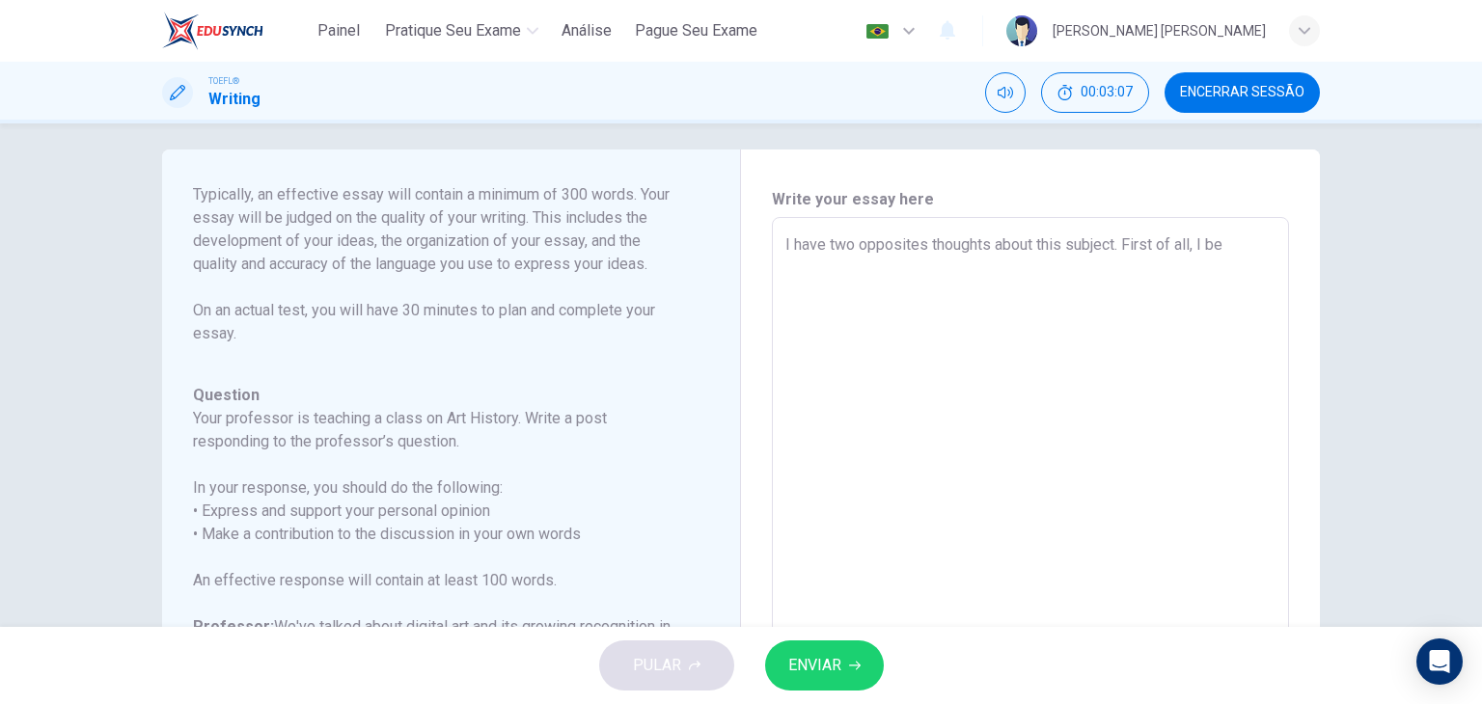
type textarea "I have two opposites thoughts about this subject. First of all, I bel"
type textarea "x"
type textarea "I have two opposites thoughts about this subject. First of all, I beli"
type textarea "x"
type textarea "I have two opposites thoughts about this subject. First of all, I belie"
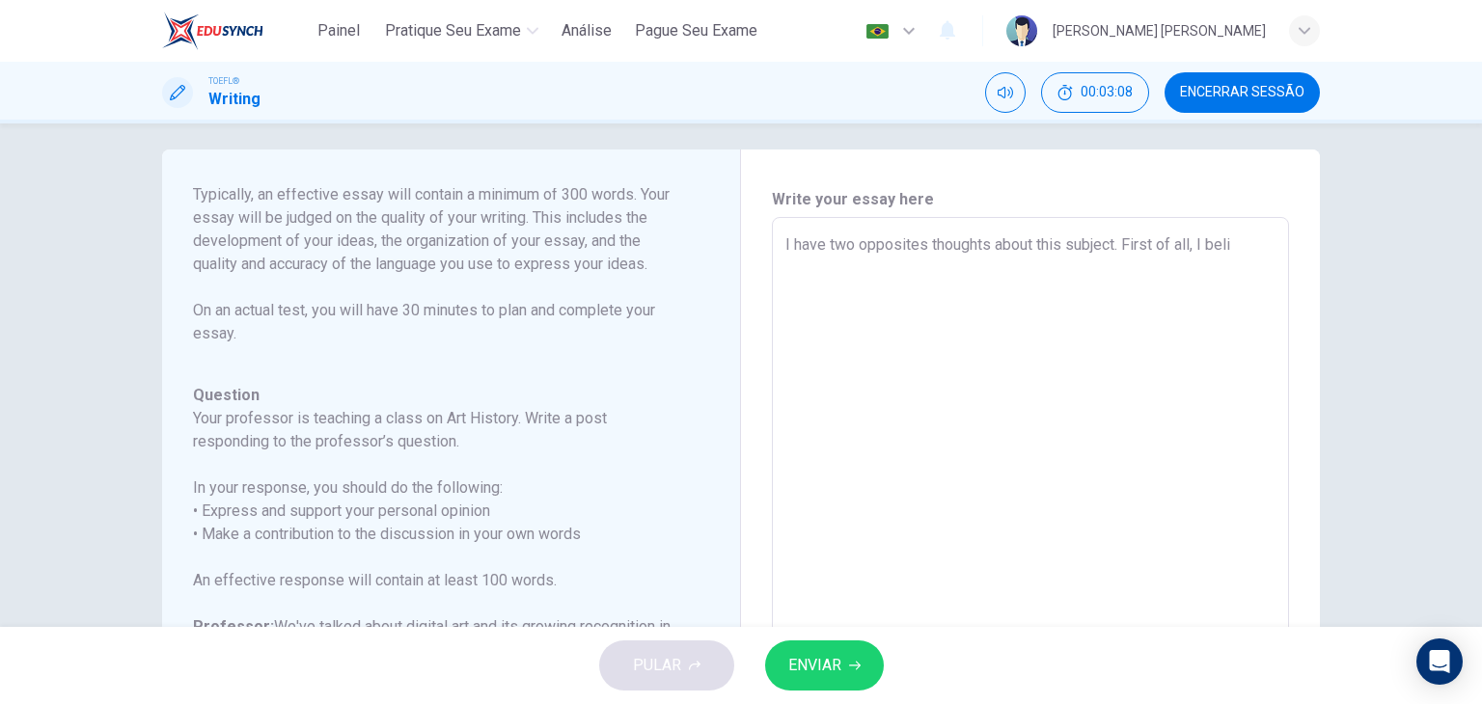
type textarea "x"
type textarea "I have two opposites thoughts about this subject. First of all, I believ"
type textarea "x"
type textarea "I have two opposites thoughts about this subject. First of all, I believe"
type textarea "x"
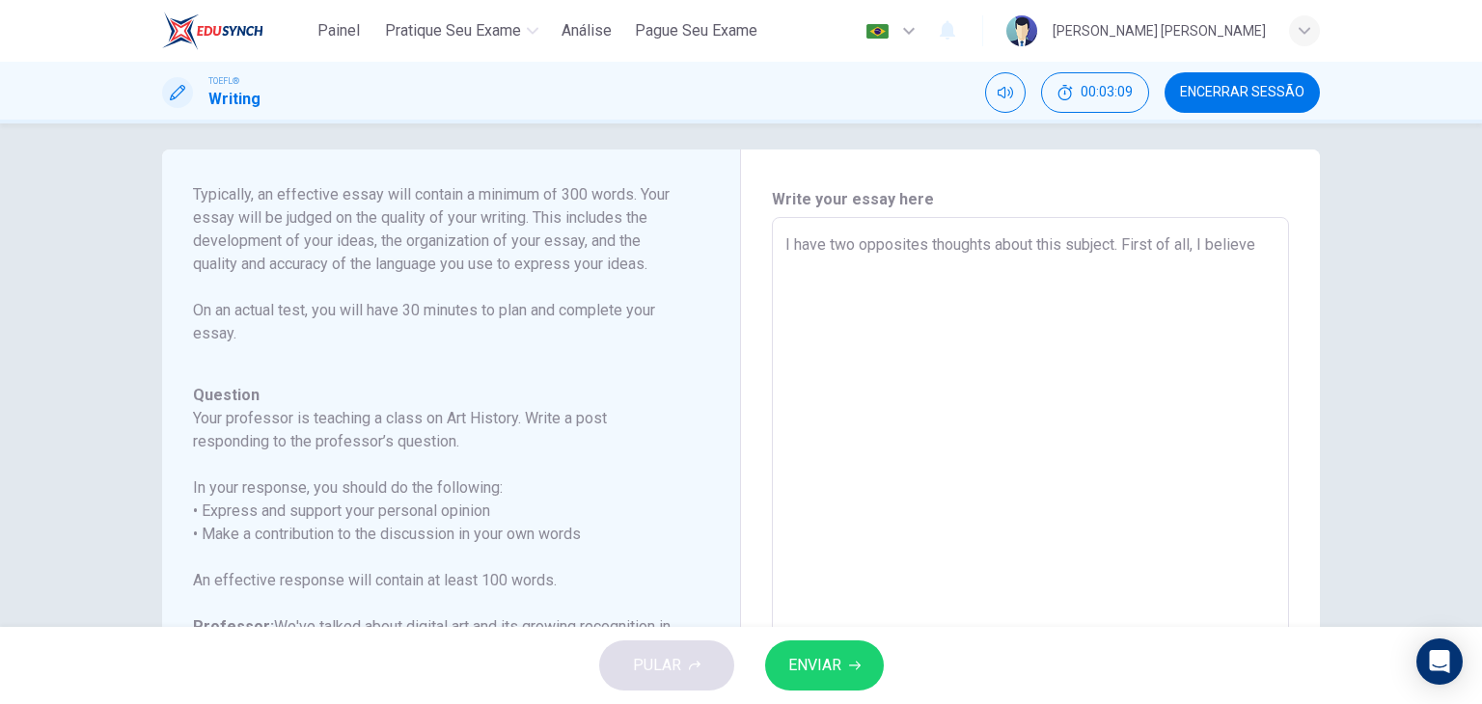
type textarea "I have two opposites thoughts about this subject. First of all, I believe"
type textarea "x"
type textarea "I have two opposites thoughts about this subject. First of all, I believe t"
type textarea "x"
type textarea "I have two opposites thoughts about this subject. First of all, I believe th"
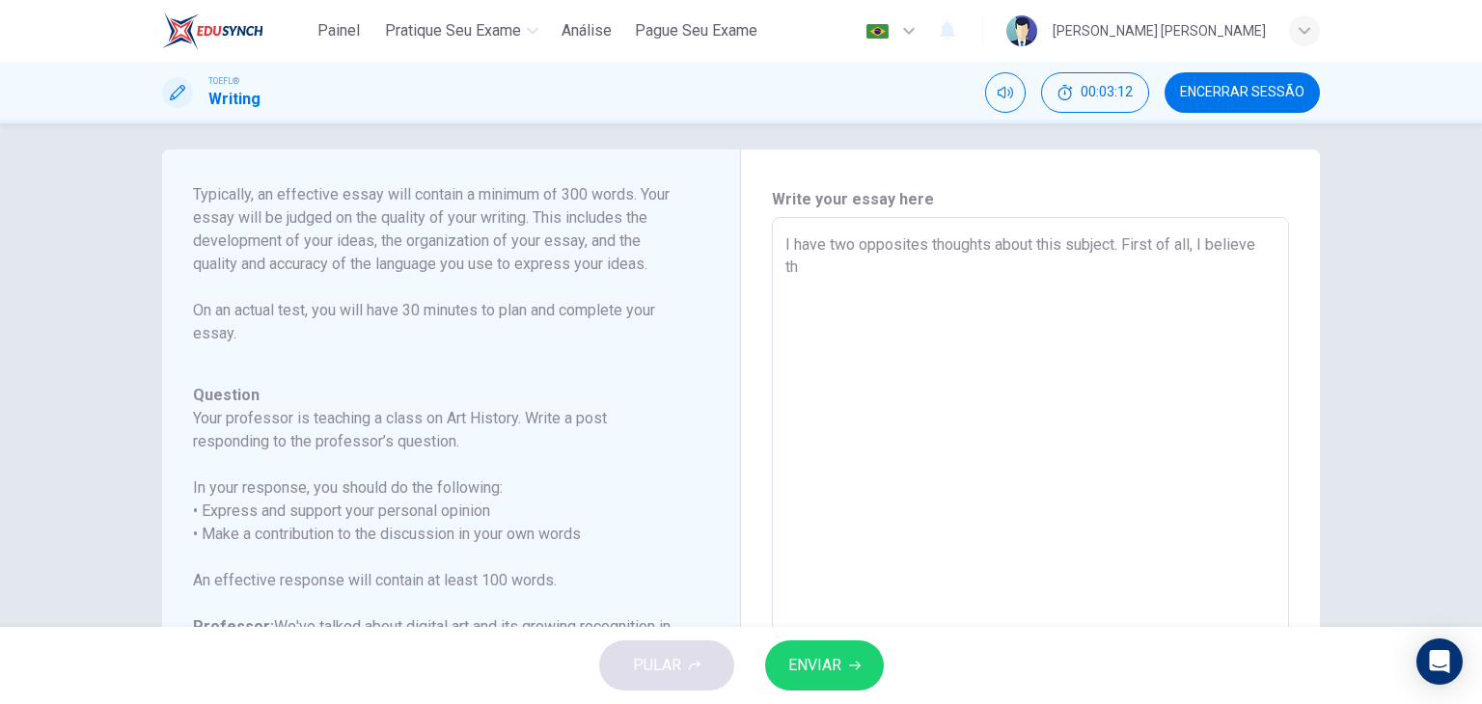
type textarea "x"
type textarea "I have two opposites thoughts about this subject. First of all, I believe the"
type textarea "x"
type textarea "I have two opposites thoughts about this subject. First of all, I believe the"
type textarea "x"
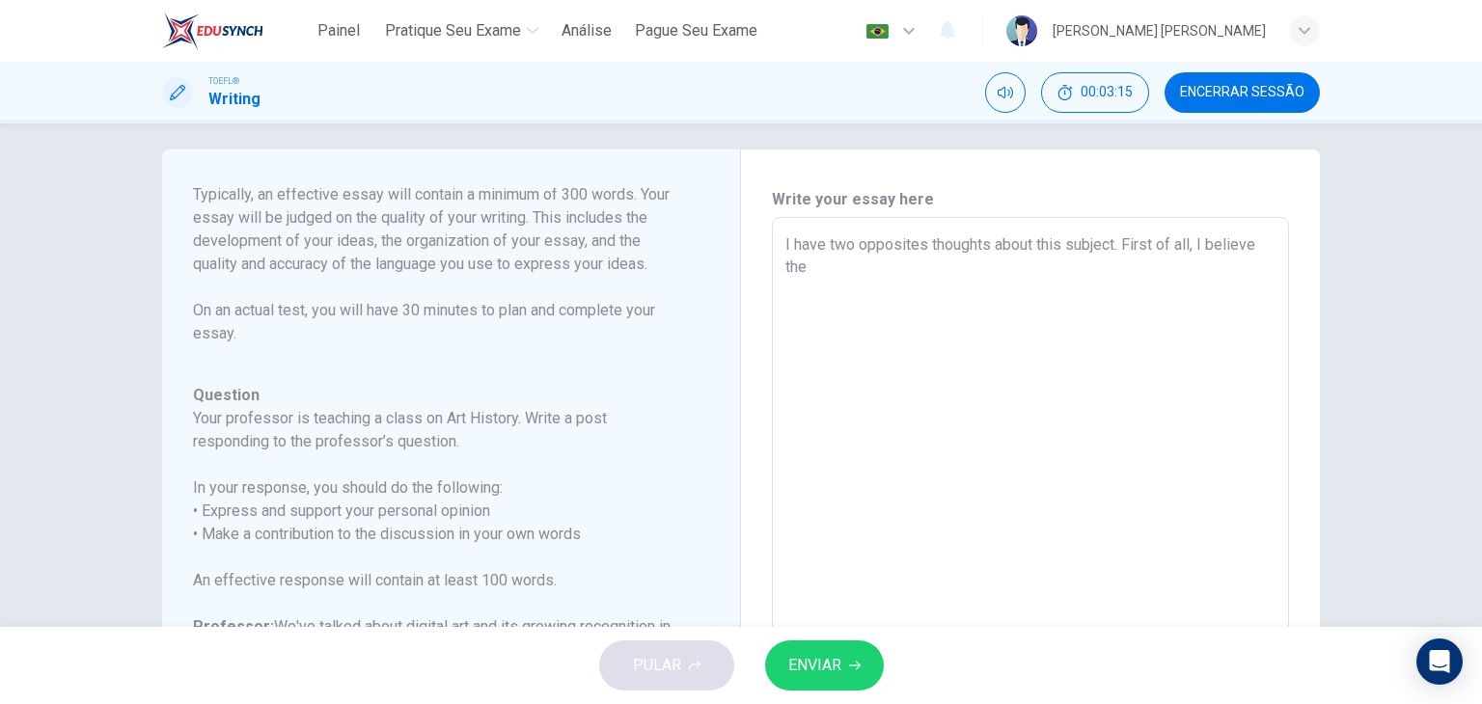
type textarea "I have two opposites thoughts about this subject. First of all, I believe the t"
type textarea "x"
type textarea "I have two opposites thoughts about this subject. First of all, I believe the tr"
type textarea "x"
type textarea "I have two opposites thoughts about this subject. First of all, I believe the t…"
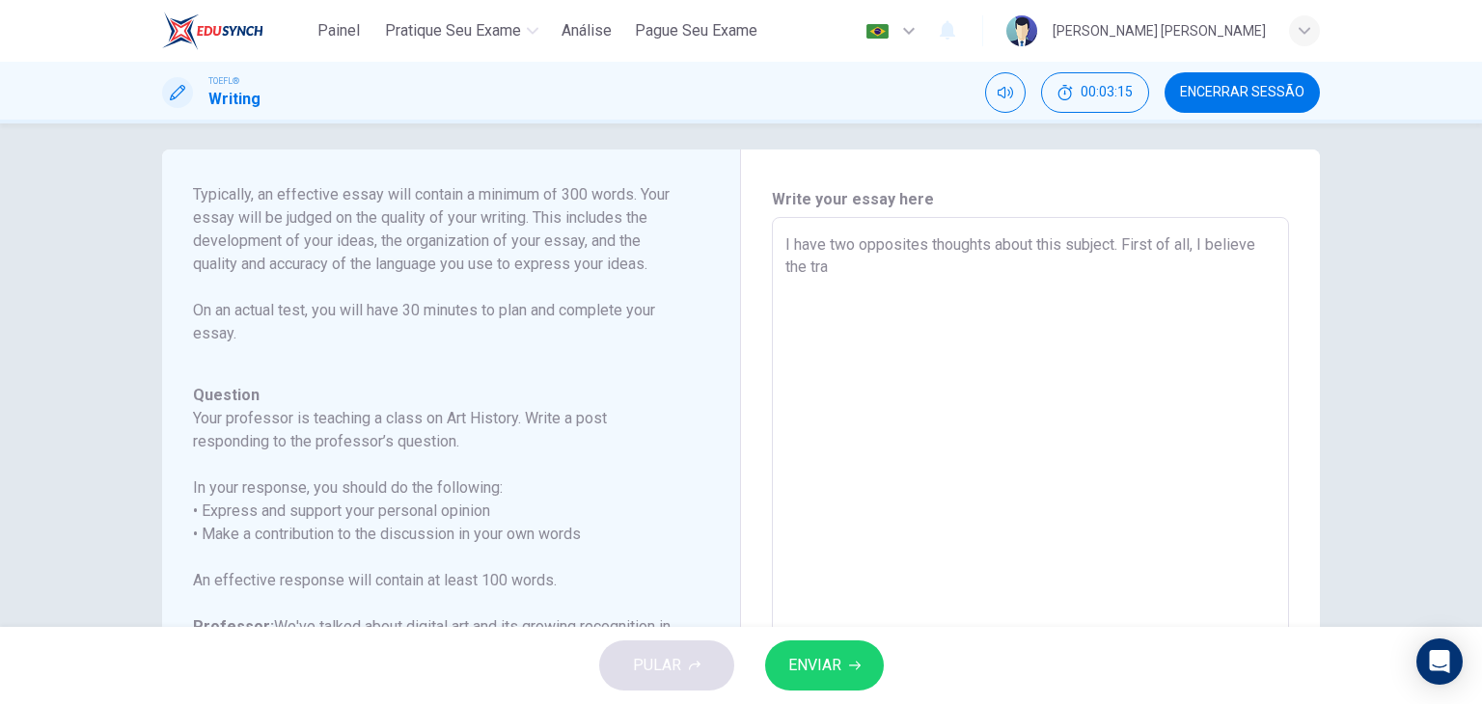
type textarea "x"
type textarea "I have two opposites thoughts about this subject. First of all, I believe the t…"
type textarea "x"
type textarea "I have two opposites thoughts about this subject. First of all, I believe the t…"
type textarea "x"
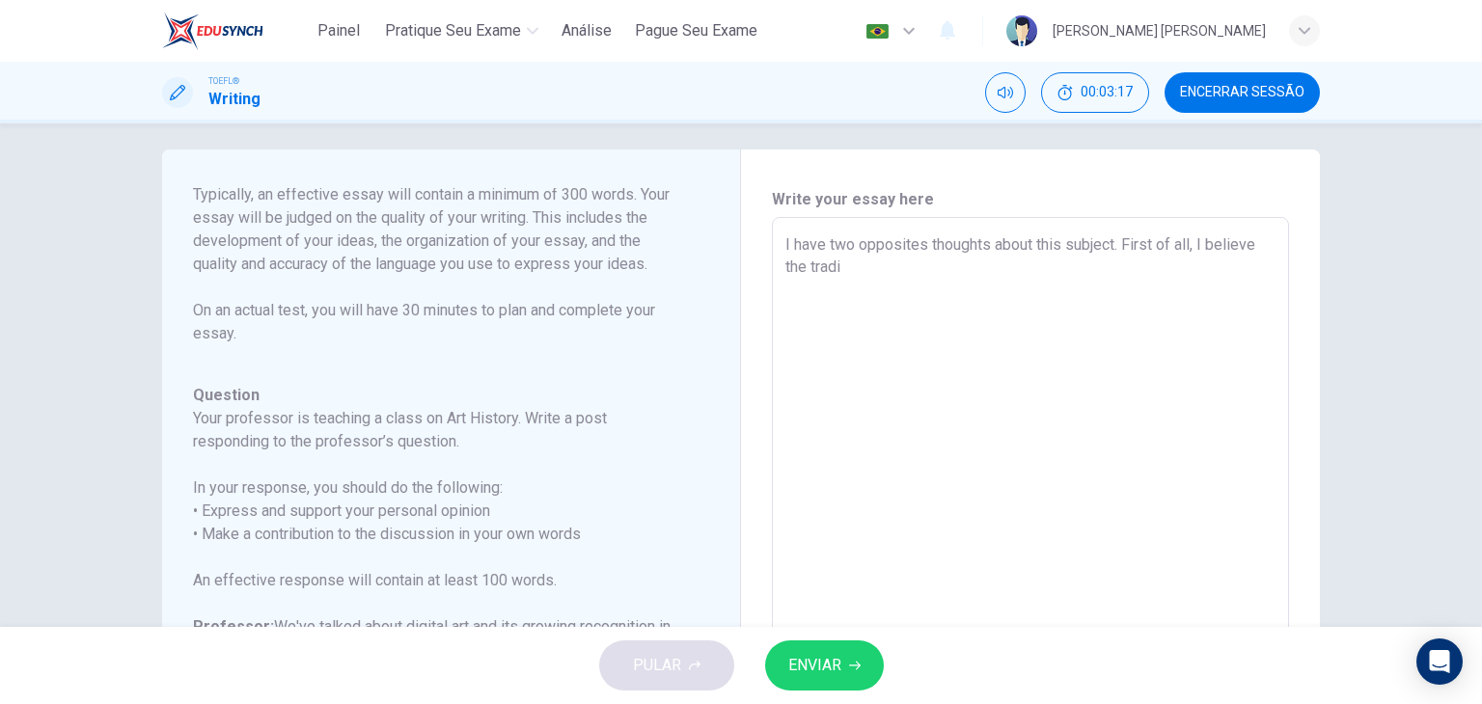
type textarea "I have two opposites thoughts about this subject. First of all, I believe the t…"
type textarea "x"
type textarea "I have two opposites thoughts about this subject. First of all, I believe the t…"
type textarea "x"
type textarea "I have two opposites thoughts about this subject. First of all, I believe the t…"
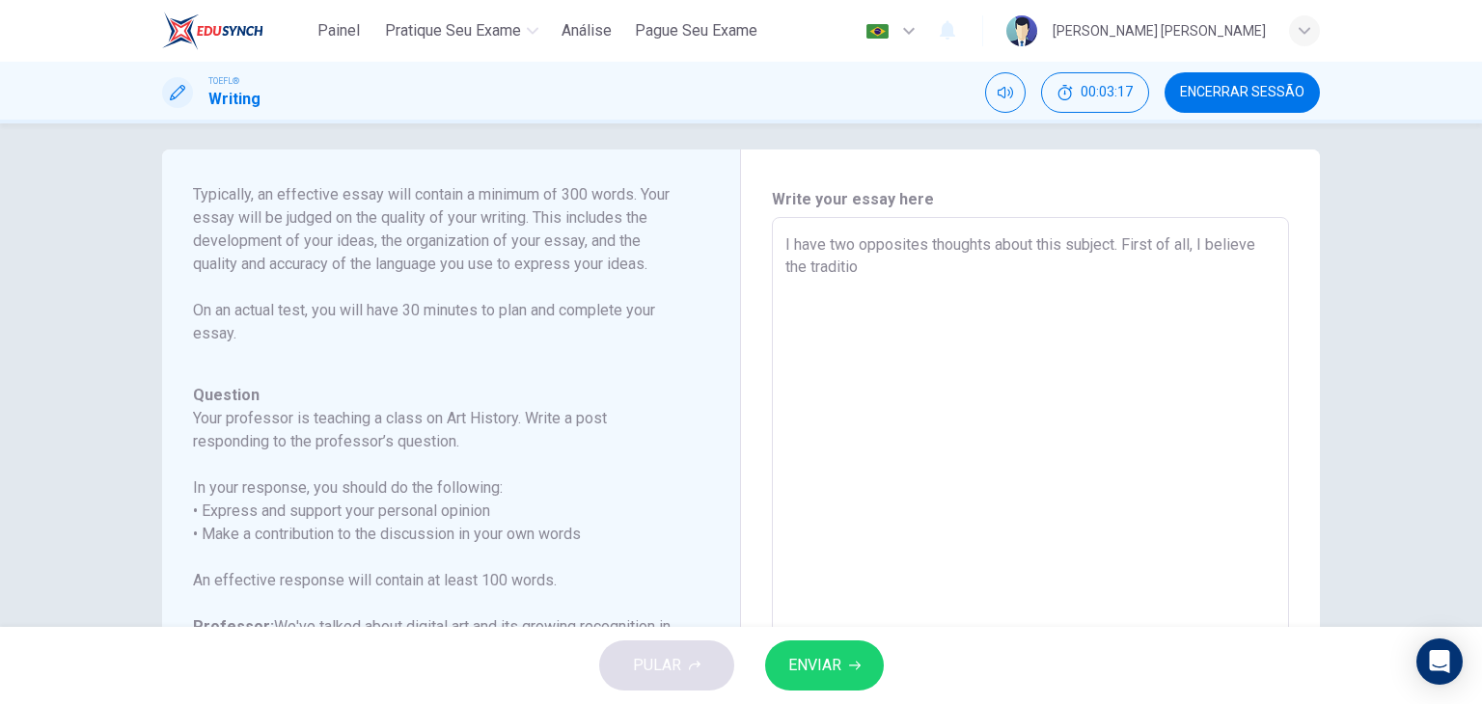
type textarea "x"
type textarea "I have two opposites thoughts about this subject. First of all, I believe the t…"
type textarea "x"
type textarea "I have two opposites thoughts about this subject. First of all, I believe the t…"
type textarea "x"
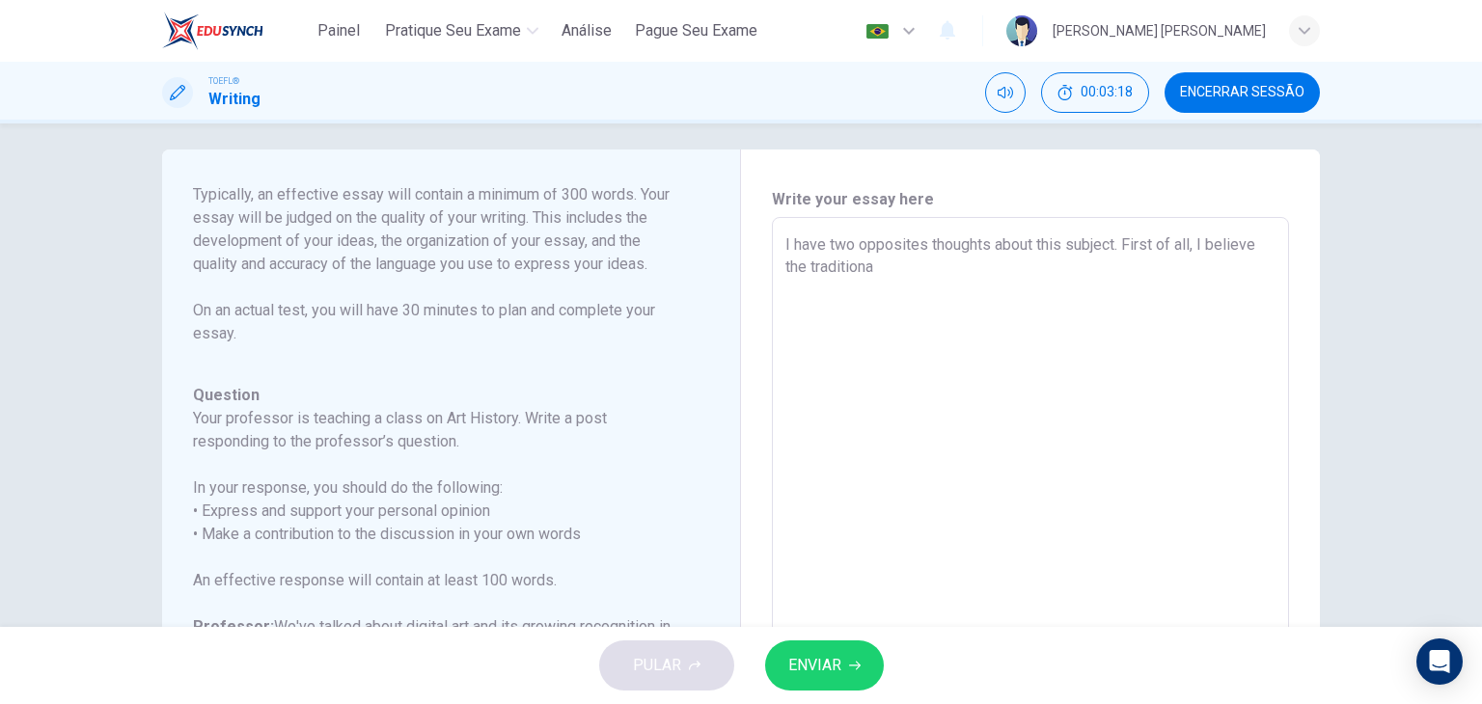
type textarea "I have two opposites thoughts about this subject. First of all, I believe the t…"
type textarea "x"
type textarea "I have two opposites thoughts about this subject. First of all, I believe the t…"
type textarea "x"
type textarea "I have two opposites thoughts about this subject. First of all, I believe the t…"
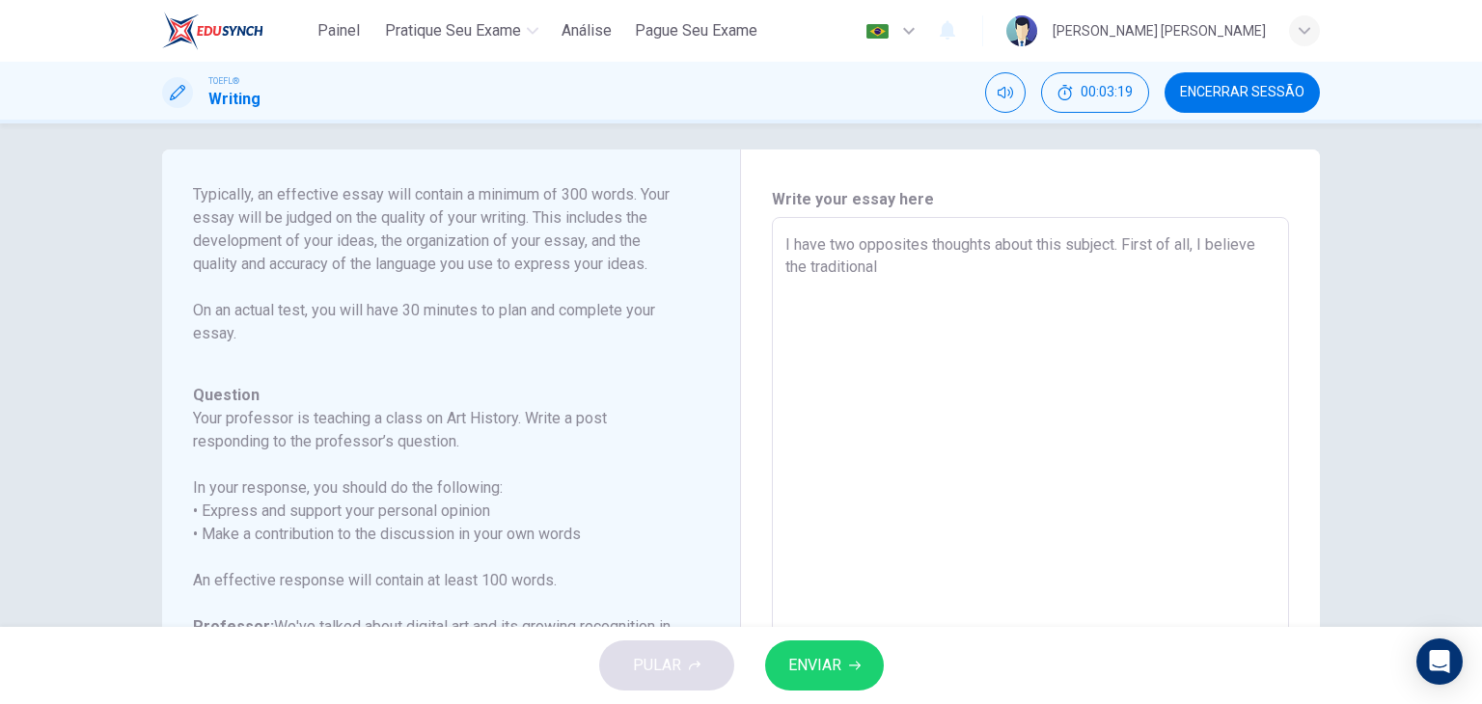
type textarea "x"
type textarea "I have two opposites thoughts about this subject. First of all, I believe the t…"
type textarea "x"
type textarea "I have two opposites thoughts about this subject. First of all, I believe the t…"
type textarea "x"
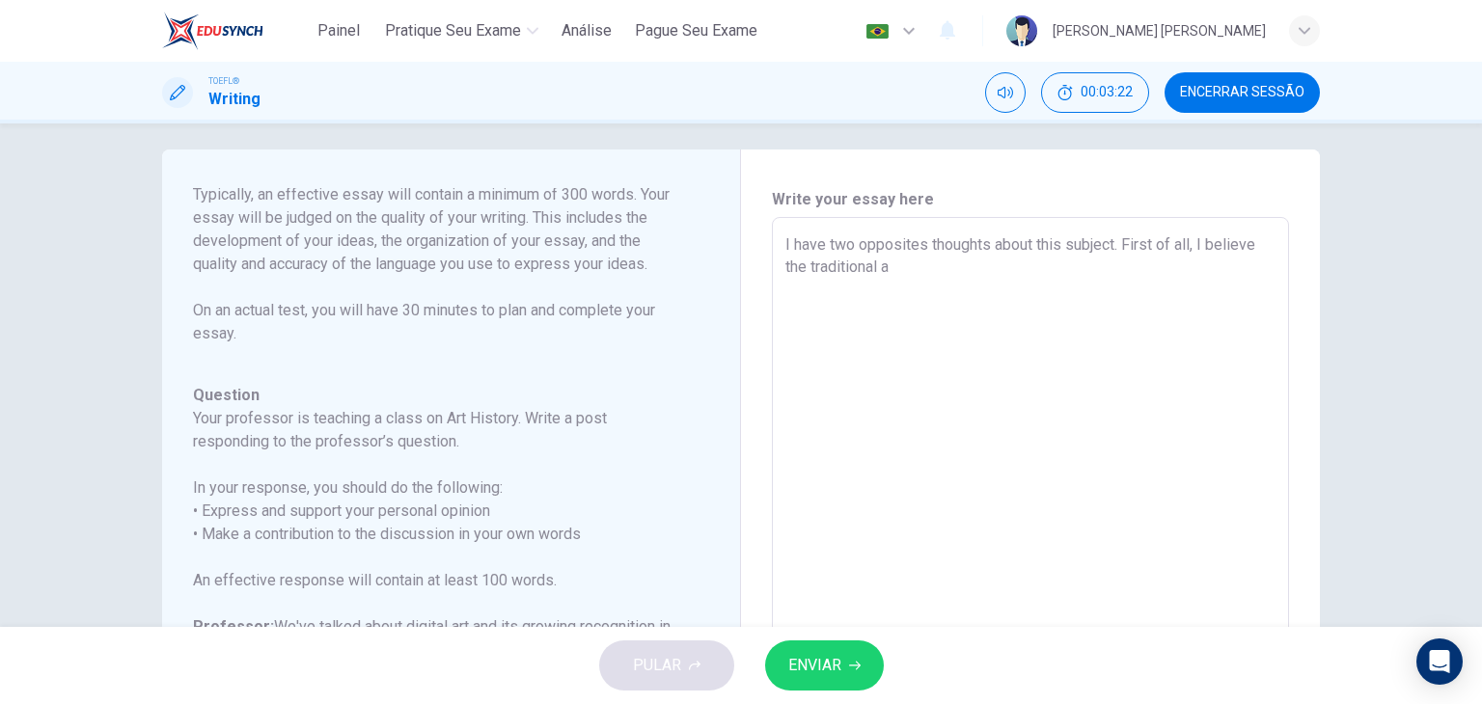
type textarea "I have two opposites thoughts about this subject. First of all, I believe the t…"
type textarea "x"
type textarea "I have two opposites thoughts about this subject. First of all, I believe the t…"
type textarea "x"
type textarea "I have two opposites thoughts about this subject. First of all, I believe the t…"
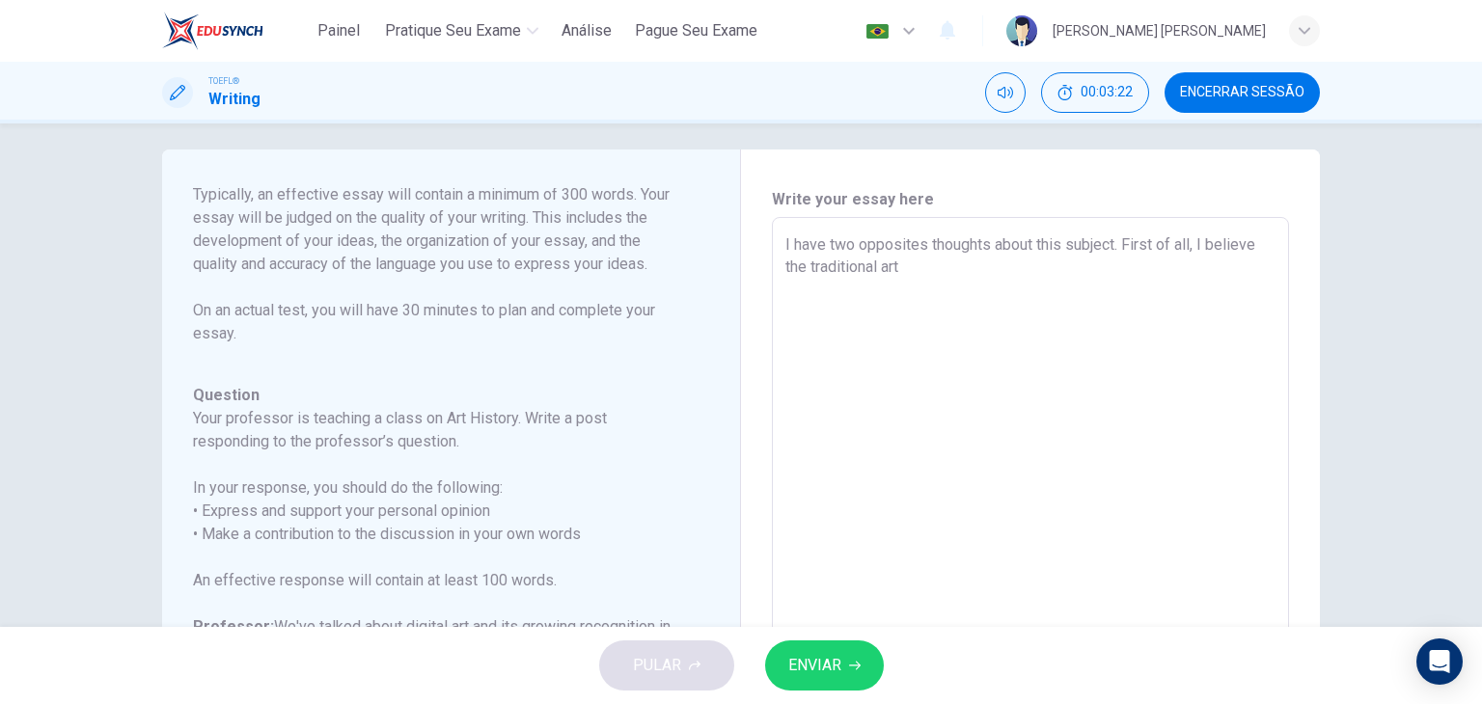
type textarea "x"
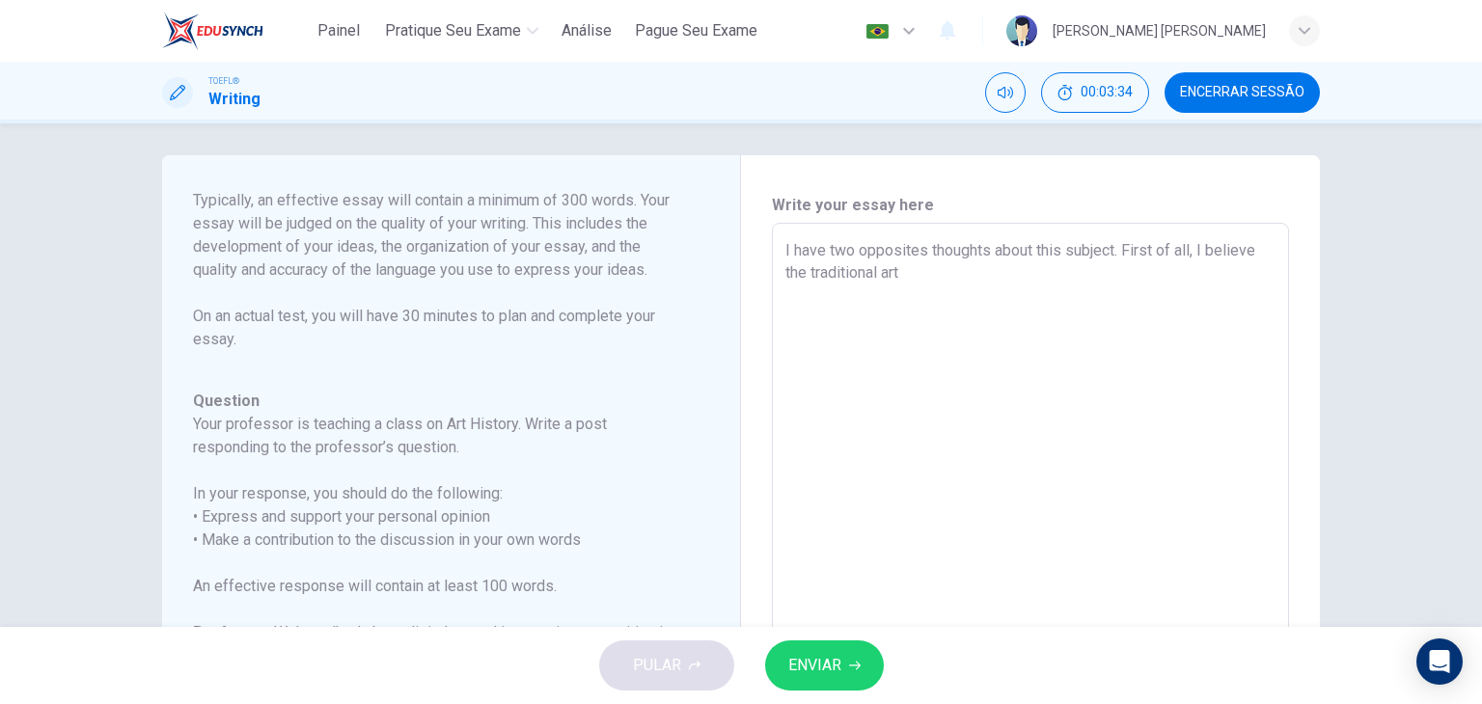
scroll to position [0, 0]
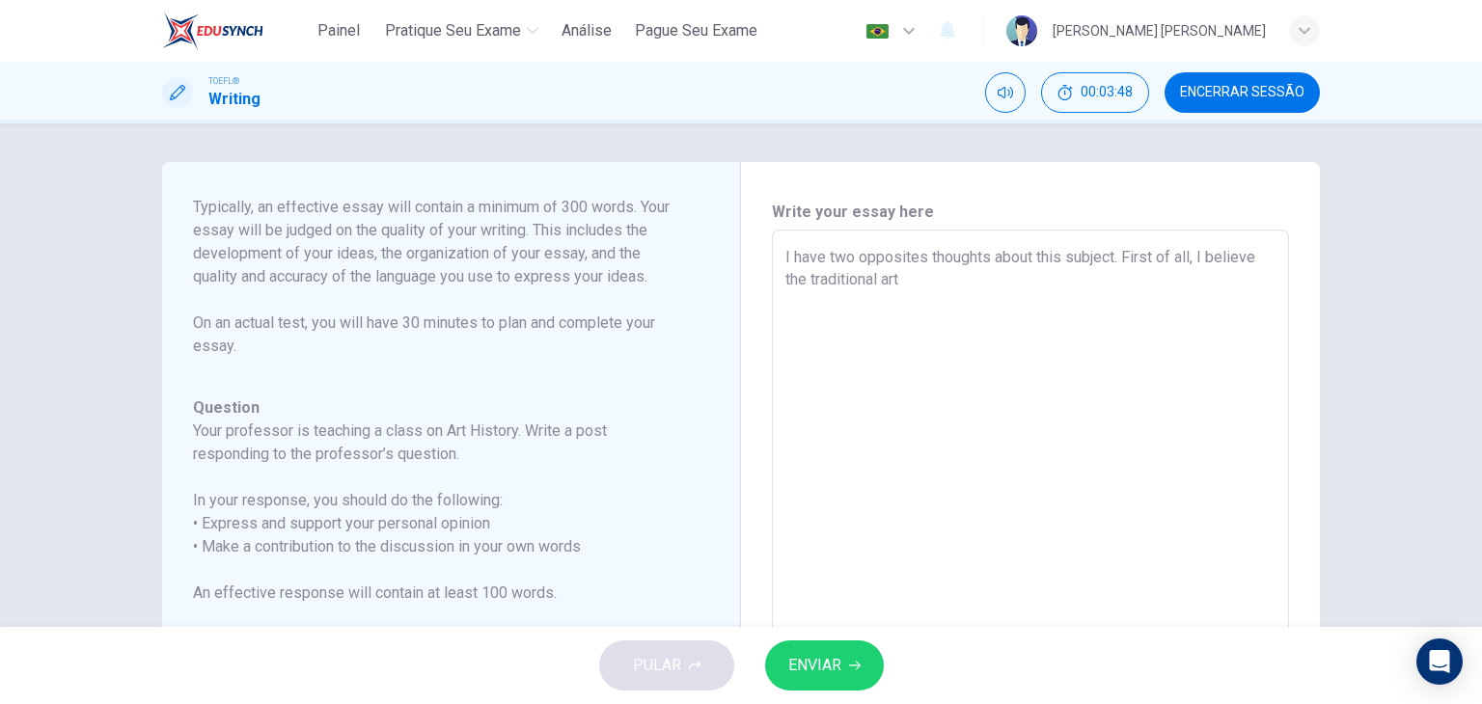
click at [920, 256] on textarea "I have two opposites thoughts about this subject. First of all, I believe the t…" at bounding box center [1031, 552] width 490 height 613
type textarea "I have two opposite thoughts about this subject. First of all, I believe the tr…"
type textarea "x"
click at [905, 279] on textarea "I have two opposite thoughts about this subject. First of all, I believe the tr…" at bounding box center [1031, 552] width 490 height 613
type textarea "I have two opposite thoughts about this subject. First of all, I believe the tr…"
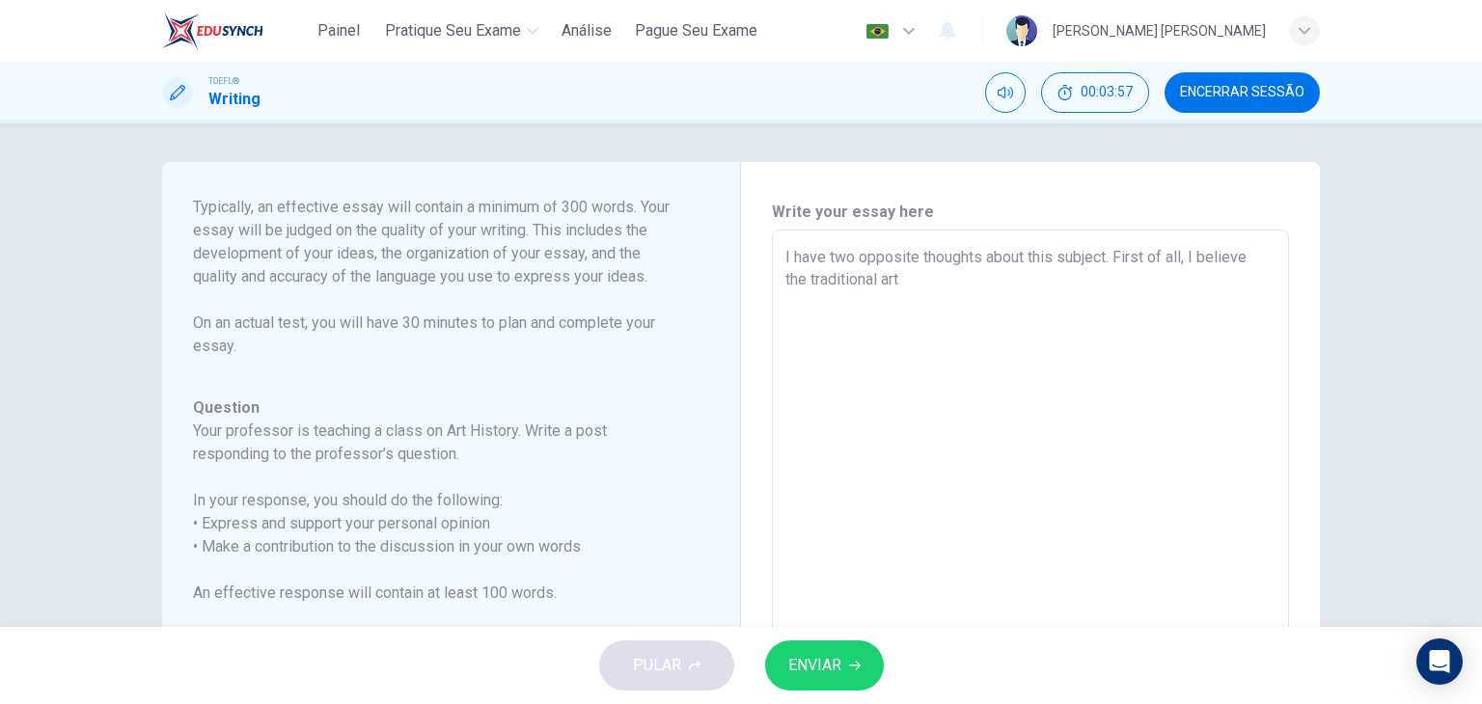
type textarea "x"
type textarea "I have two opposite thoughts about this subject. First of all, I believe the tr…"
type textarea "x"
type textarea "I have two opposite thoughts about this subject. First of all, I believe the tr…"
type textarea "x"
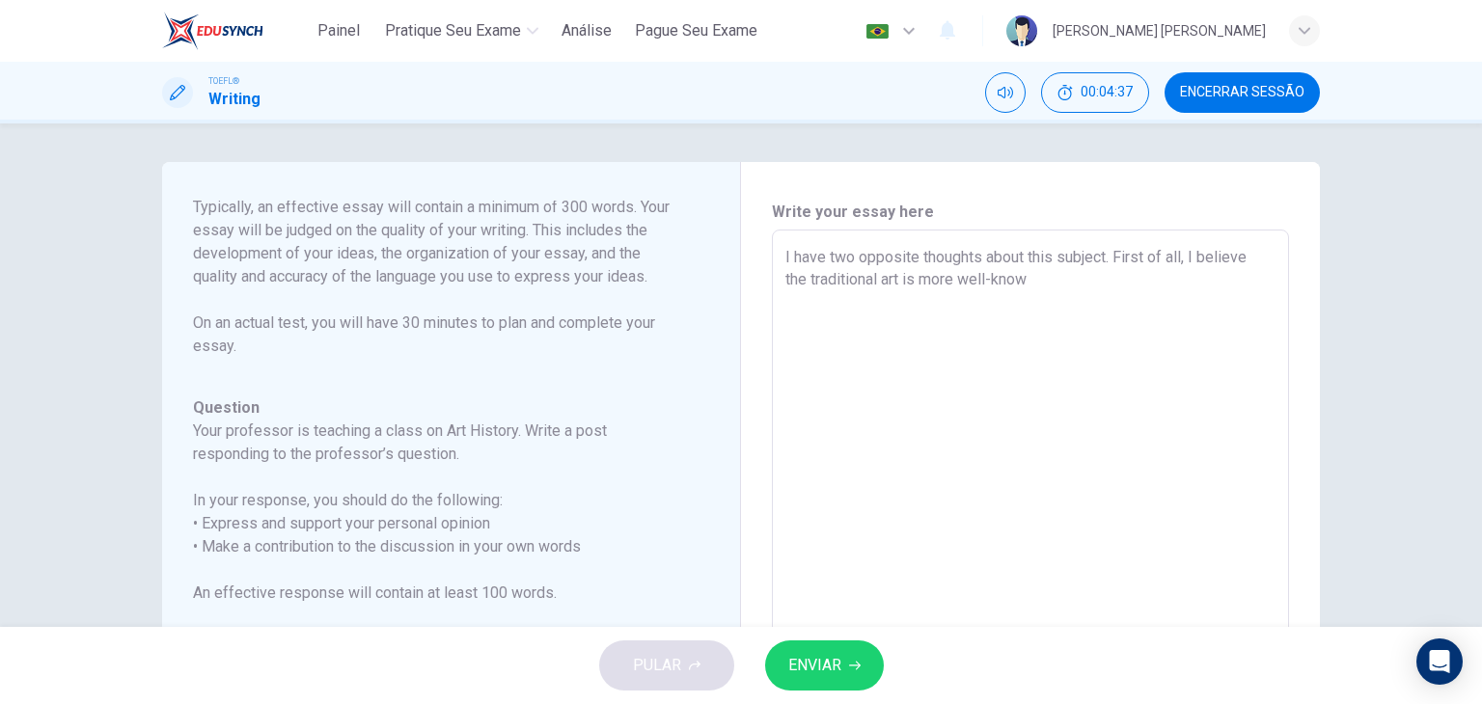
click at [1009, 276] on textarea "I have two opposite thoughts about this subject. First of all, I believe the tr…" at bounding box center [1031, 552] width 490 height 613
click at [1026, 279] on textarea "I have two opposite thoughts about this subject. First of all, I believe the tr…" at bounding box center [1031, 552] width 490 height 613
click at [1150, 277] on textarea "I have two opposite thoughts about this subject. First of all, I believe the tr…" at bounding box center [1031, 552] width 490 height 613
click at [1007, 305] on textarea "I have two opposite thoughts about this subject. First of all, I believe the tr…" at bounding box center [1031, 552] width 490 height 613
click at [1066, 304] on textarea "I have two opposite thoughts about this subject. First of all, I believe the tr…" at bounding box center [1031, 552] width 490 height 613
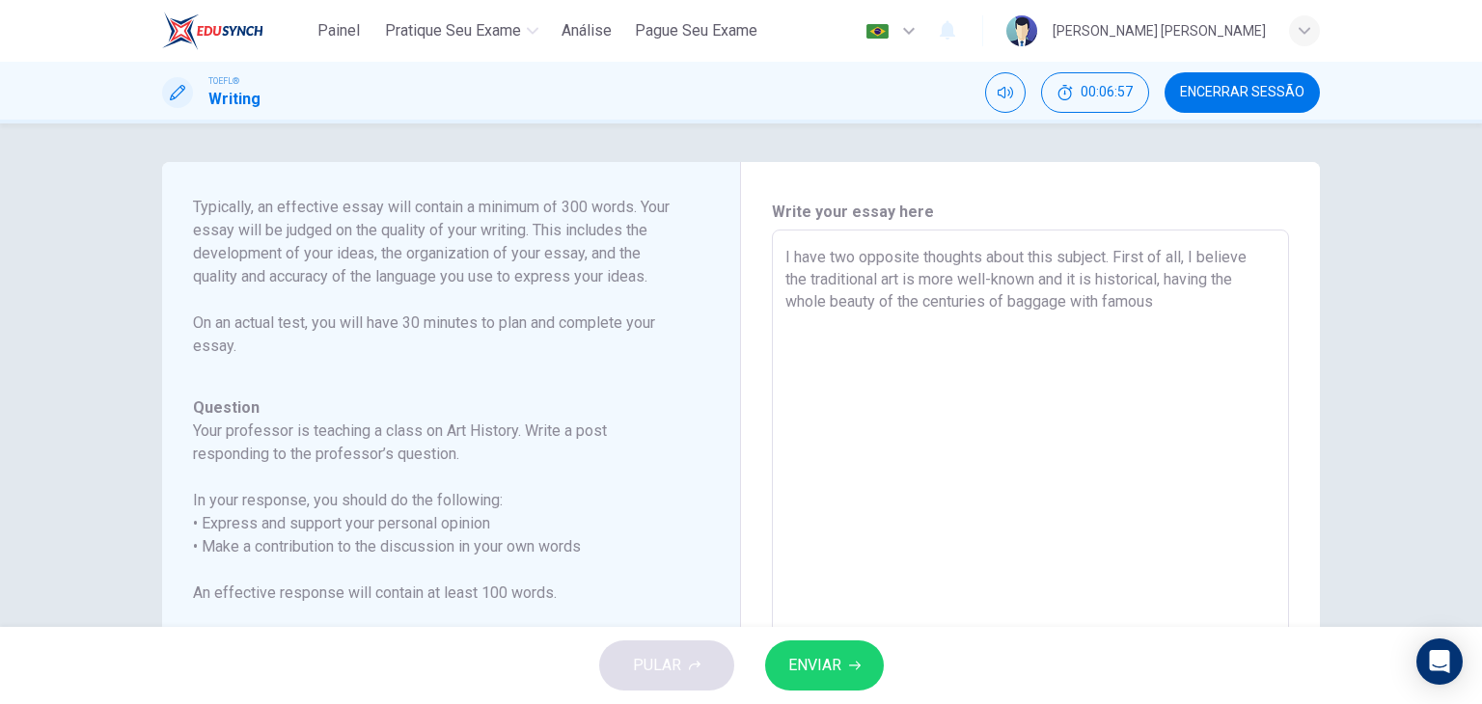
click at [1197, 300] on textarea "I have two opposite thoughts about this subject. First of all, I believe the tr…" at bounding box center [1031, 552] width 490 height 613
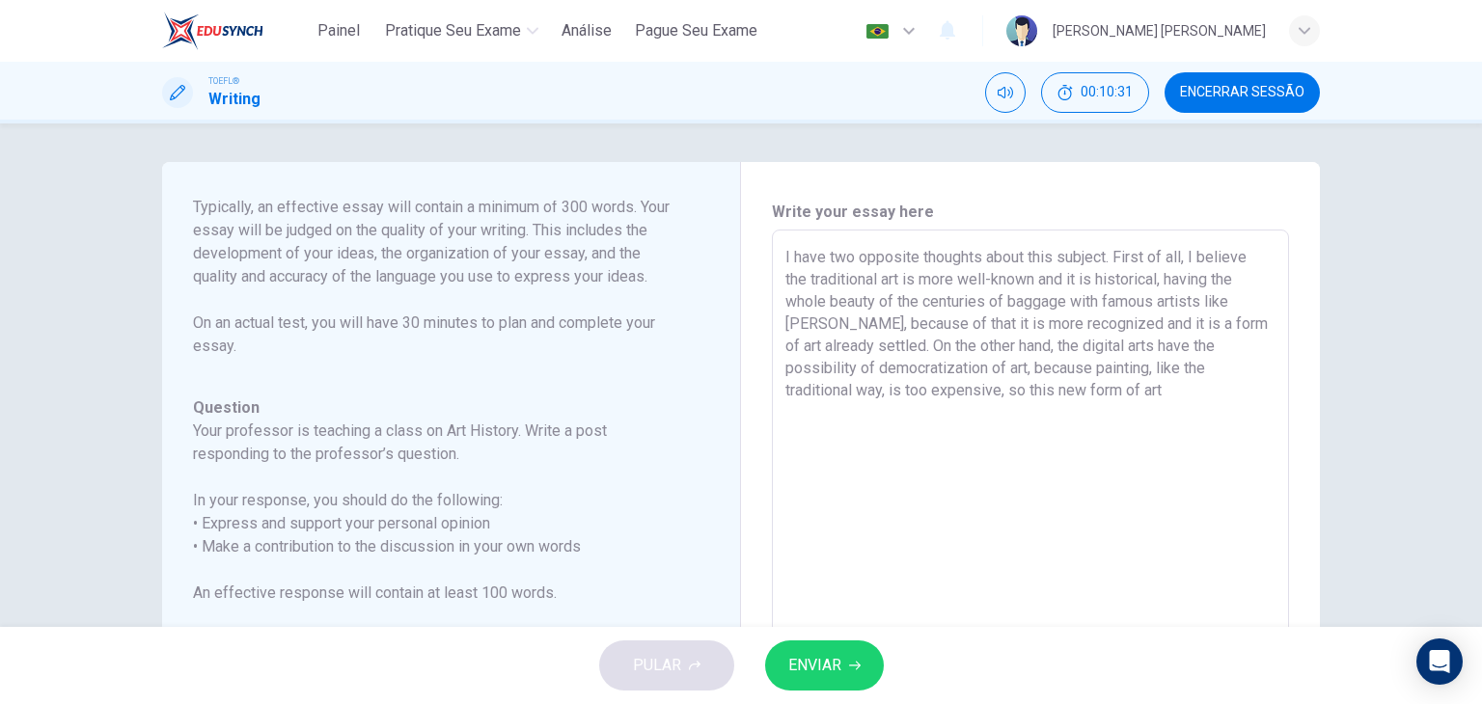
click at [1164, 387] on textarea "I have two opposite thoughts about this subject. First of all, I believe the tr…" at bounding box center [1031, 552] width 490 height 613
click at [1127, 428] on textarea "I have two opposite thoughts about this subject. First of all, I believe the tr…" at bounding box center [1031, 552] width 490 height 613
click at [994, 375] on textarea "I have two opposite thoughts about this subject. First of all, I believe the tr…" at bounding box center [1031, 552] width 490 height 613
click at [1006, 330] on textarea "I have two opposite thoughts about this subject. First of all, I believe the tr…" at bounding box center [1031, 552] width 490 height 613
click at [911, 438] on textarea "I have two opposite thoughts about this subject. First of all, I believe the tr…" at bounding box center [1031, 552] width 490 height 613
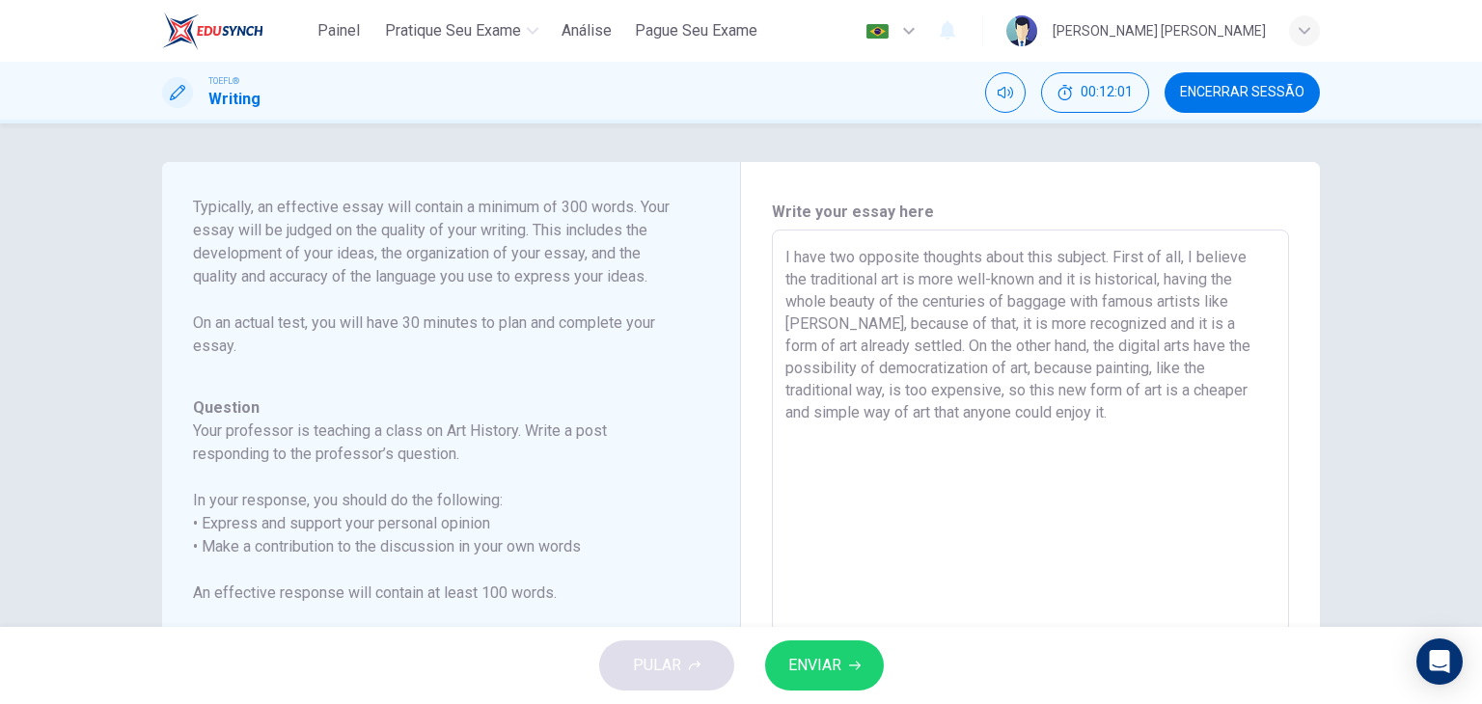
drag, startPoint x: 780, startPoint y: 255, endPoint x: 1127, endPoint y: 421, distance: 385.0
click at [1127, 421] on textarea "I have two opposite thoughts about this subject. First of all, I believe the tr…" at bounding box center [1031, 552] width 490 height 613
click at [1240, 90] on span "Encerrar Sessão" at bounding box center [1242, 92] width 124 height 15
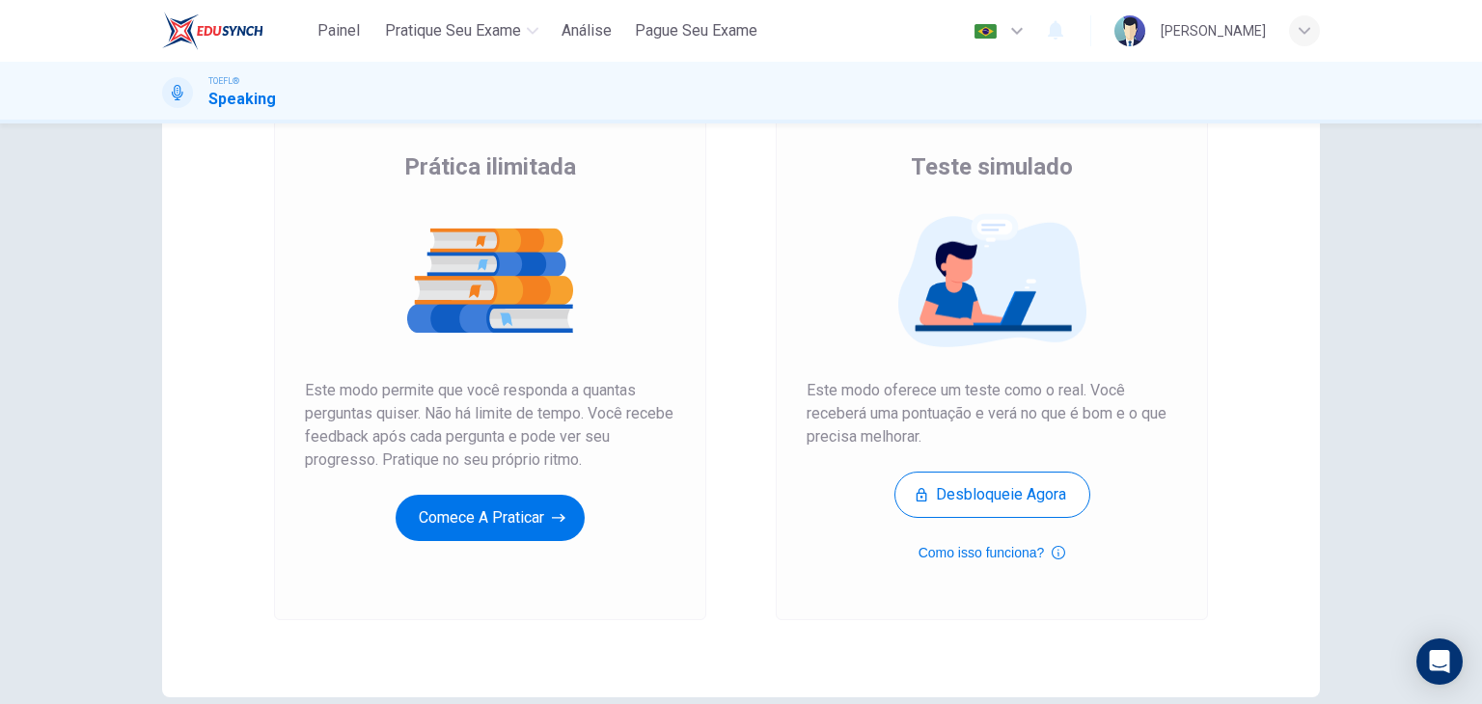
scroll to position [136, 0]
click at [1016, 552] on button "Como isso funciona?" at bounding box center [993, 551] width 148 height 23
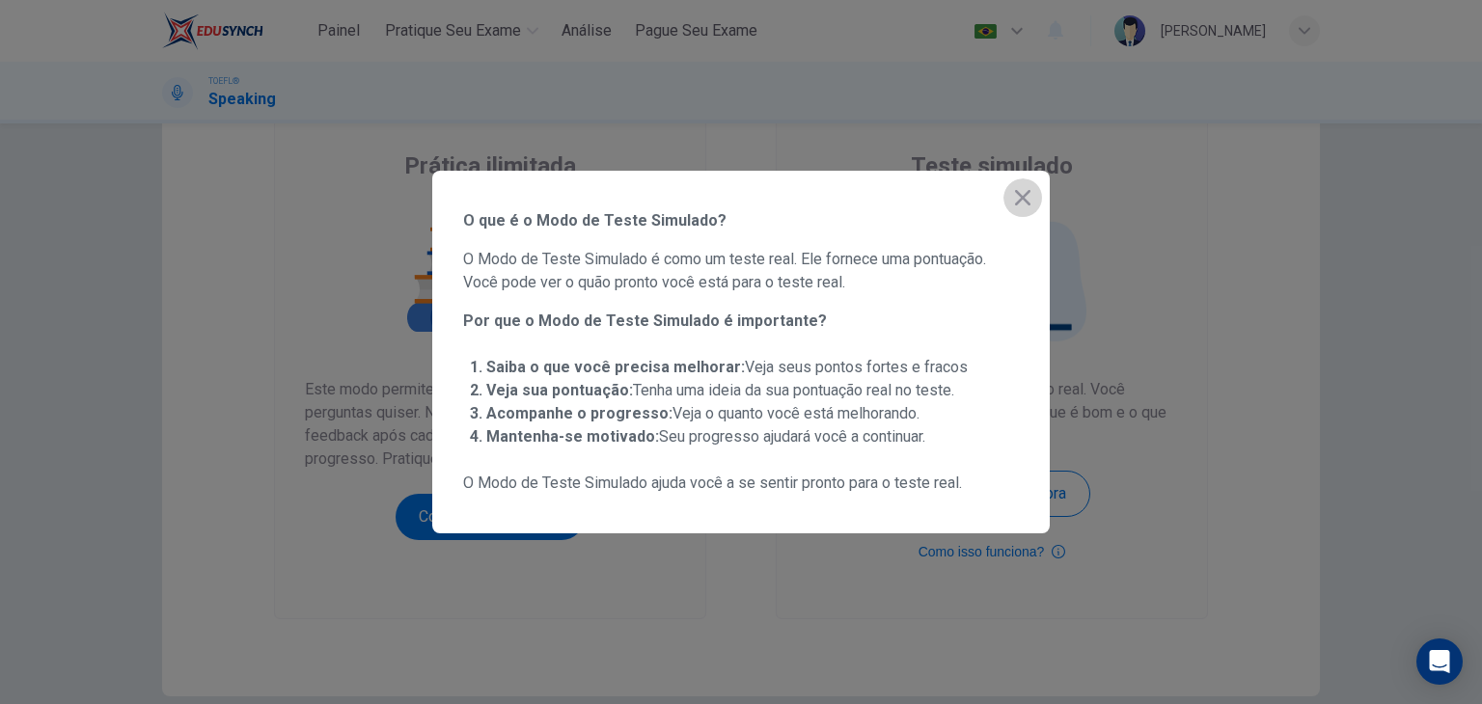
click at [1023, 198] on icon "button" at bounding box center [1022, 197] width 15 height 15
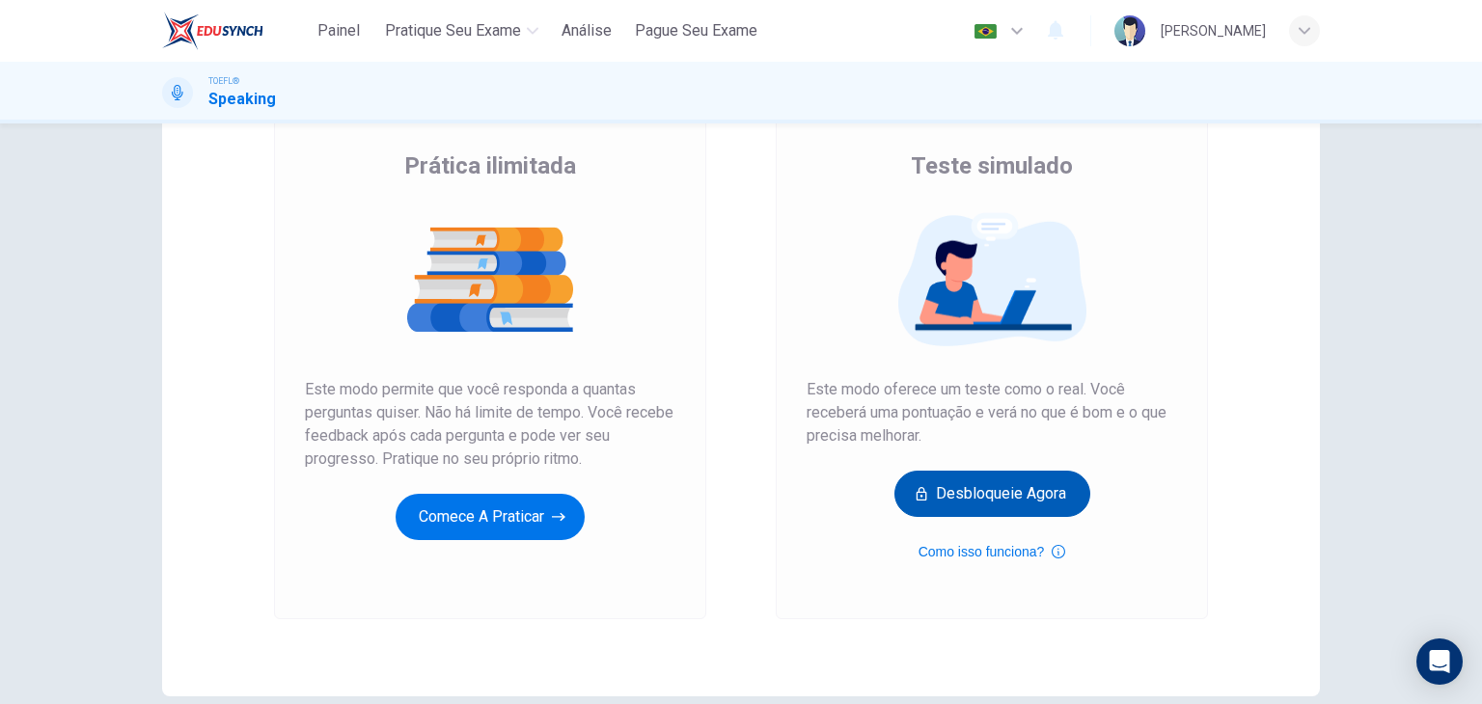
click at [967, 489] on button "Desbloqueie agora" at bounding box center [993, 494] width 196 height 46
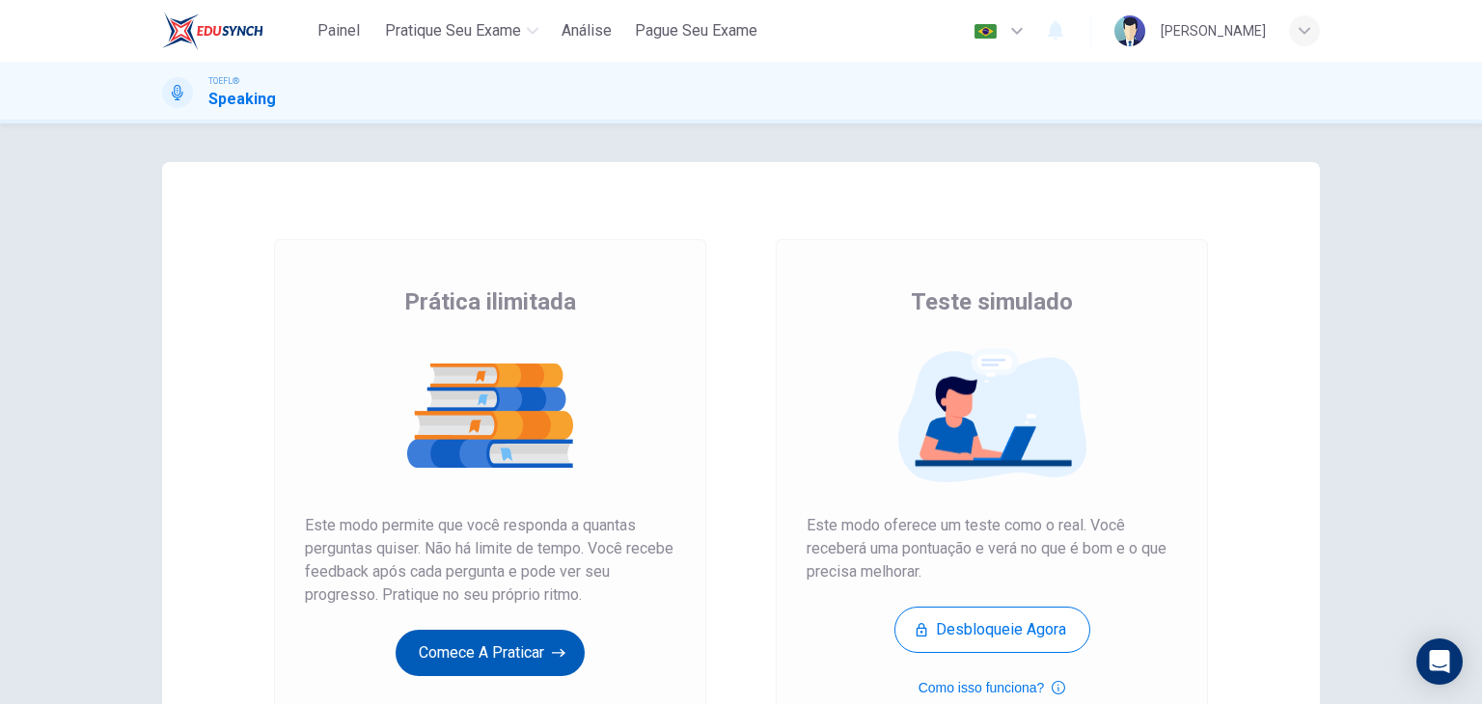
click at [471, 663] on button "Comece a praticar" at bounding box center [490, 653] width 189 height 46
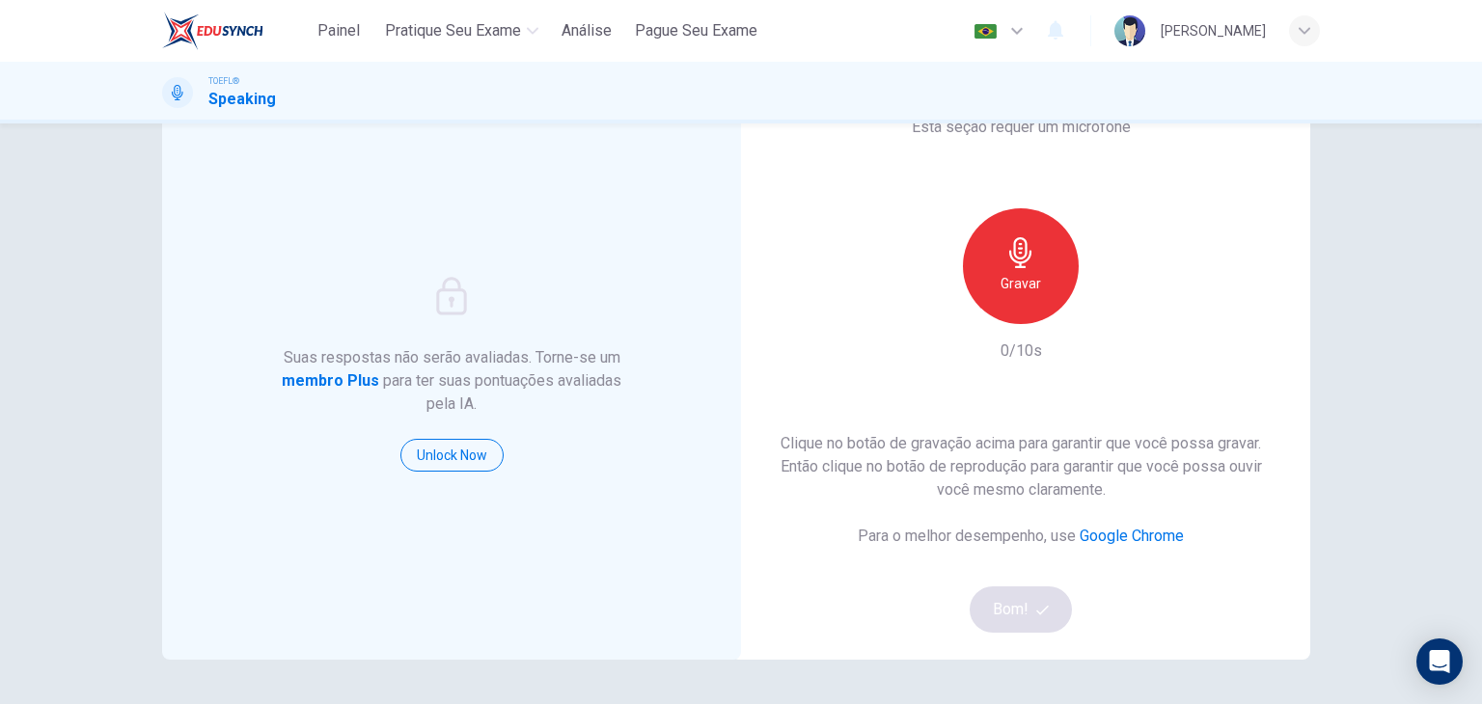
scroll to position [69, 0]
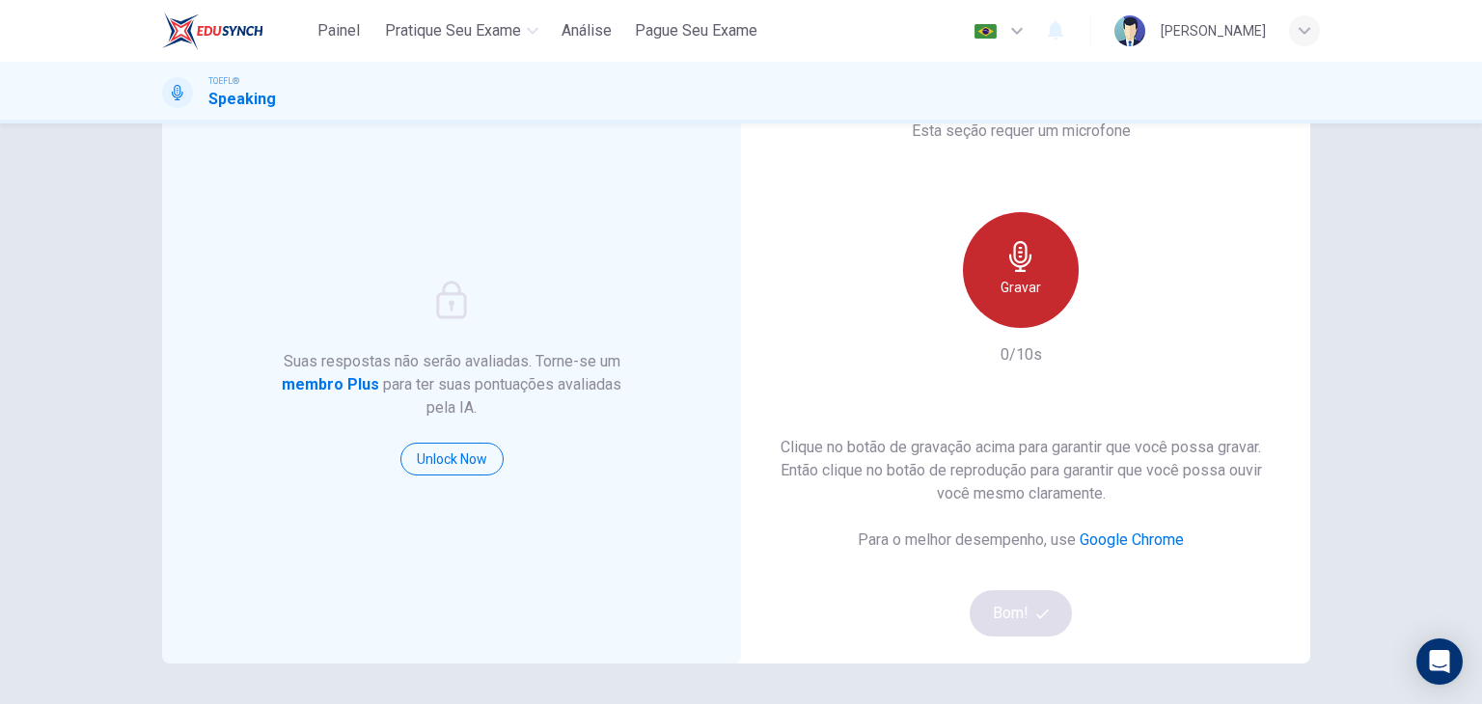
click at [1006, 267] on icon "button" at bounding box center [1021, 256] width 31 height 31
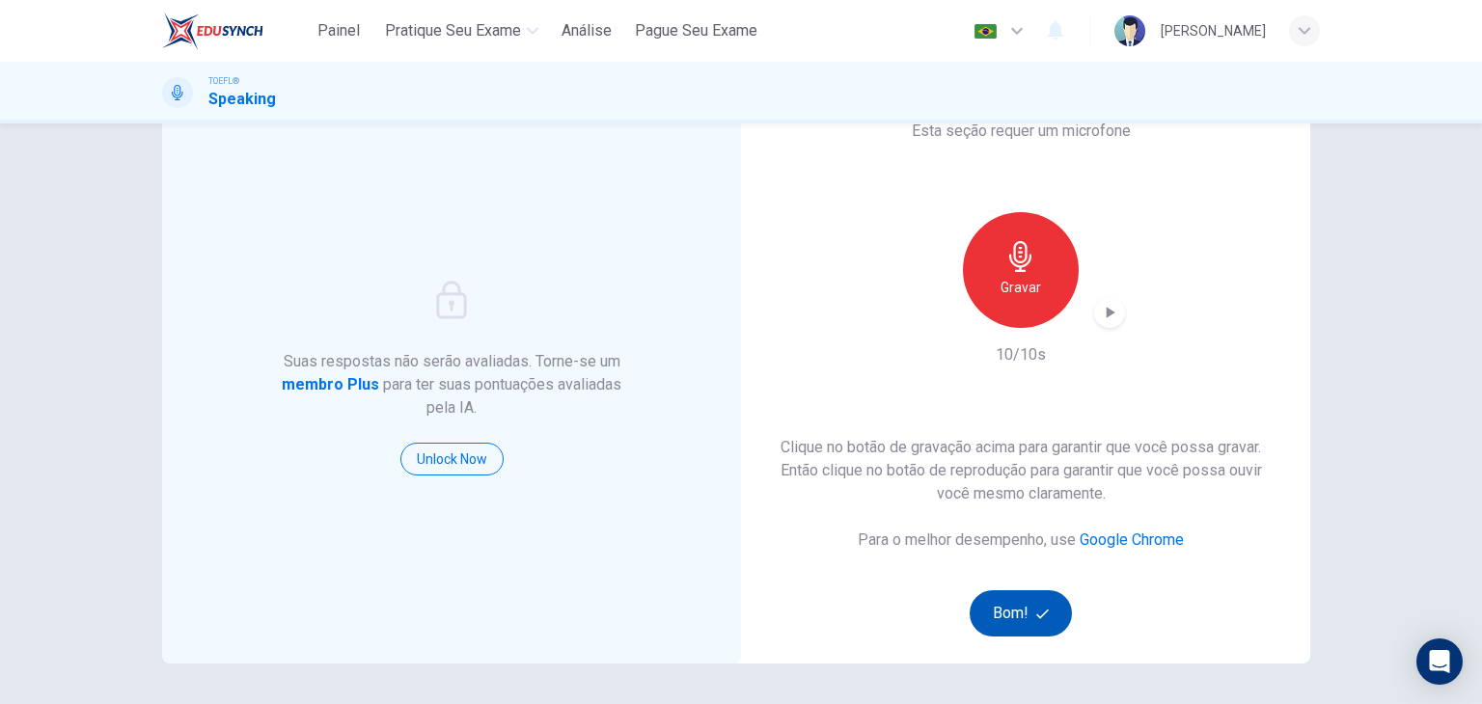
click at [1005, 611] on button "Bom!" at bounding box center [1021, 614] width 103 height 46
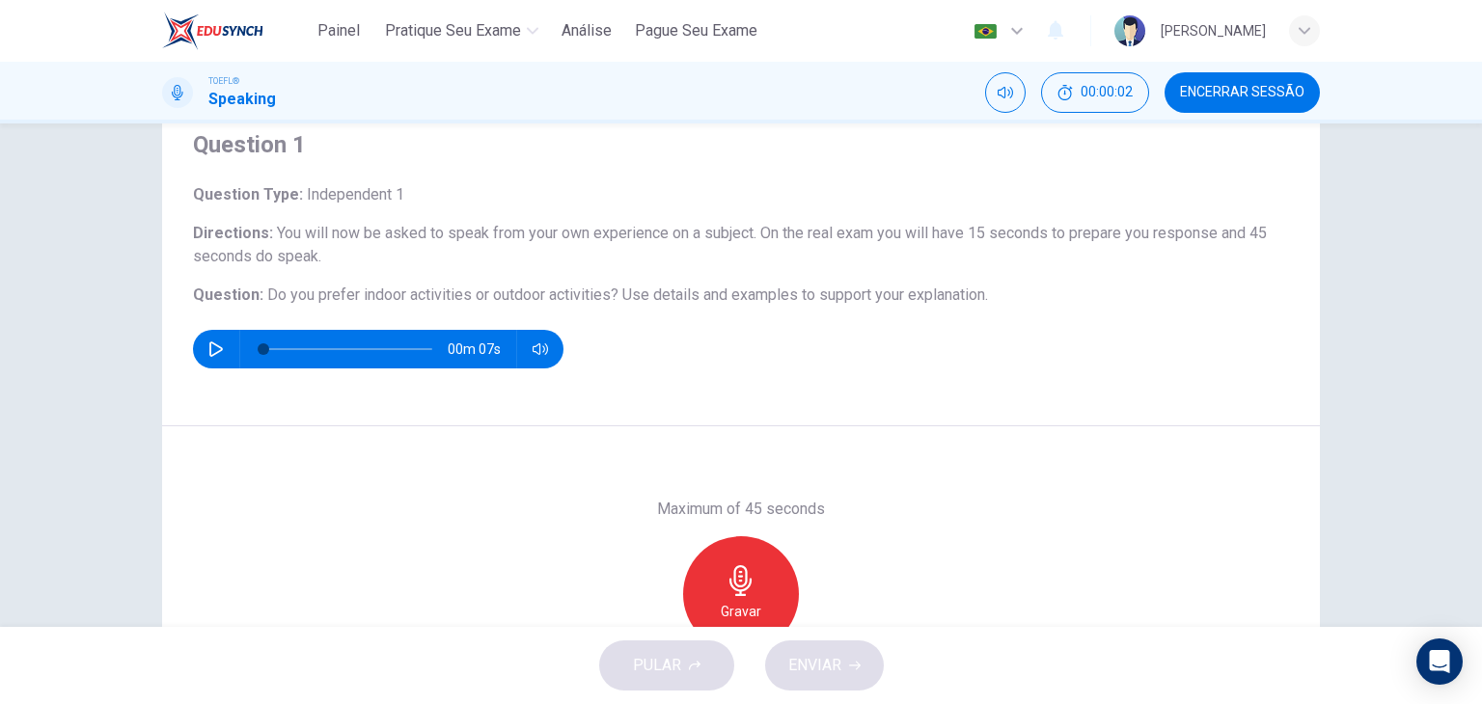
scroll to position [90, 0]
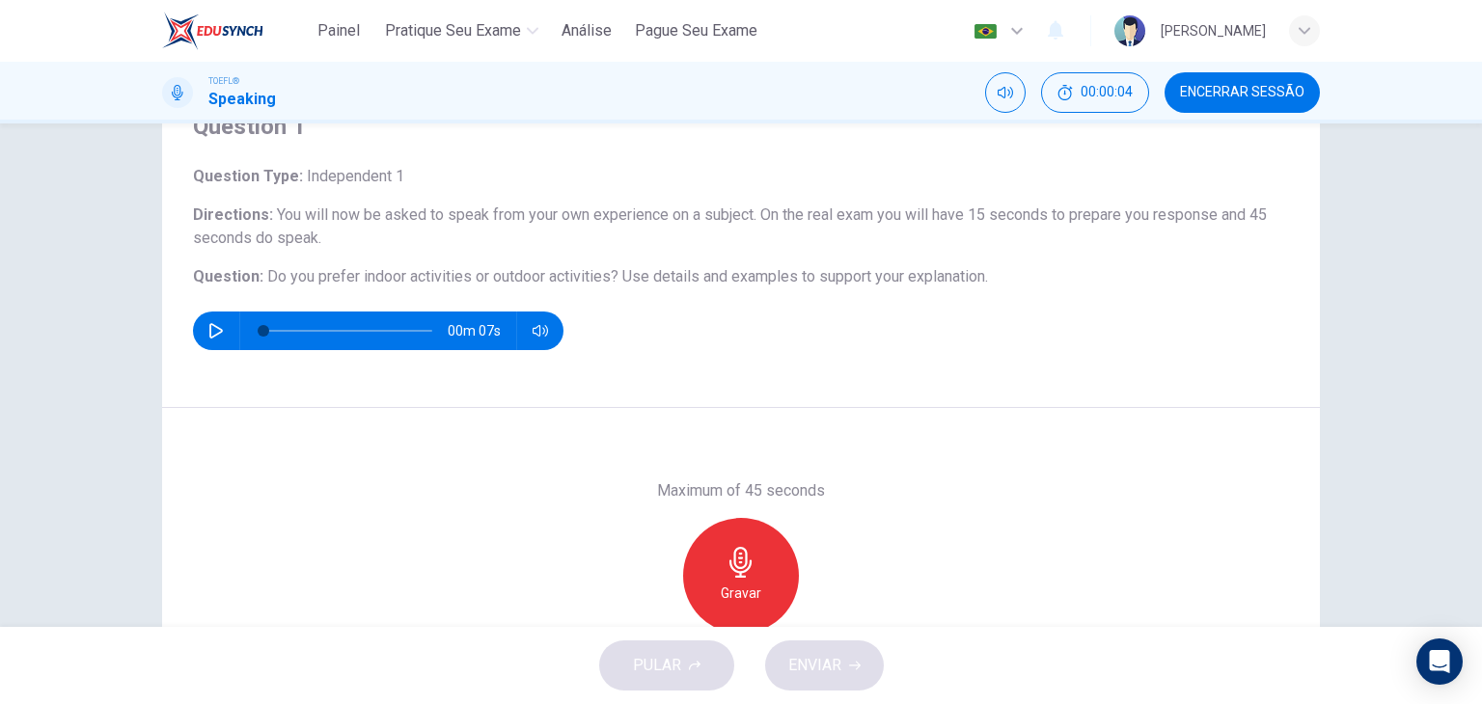
click at [211, 328] on icon "button" at bounding box center [215, 330] width 15 height 15
type input "0"
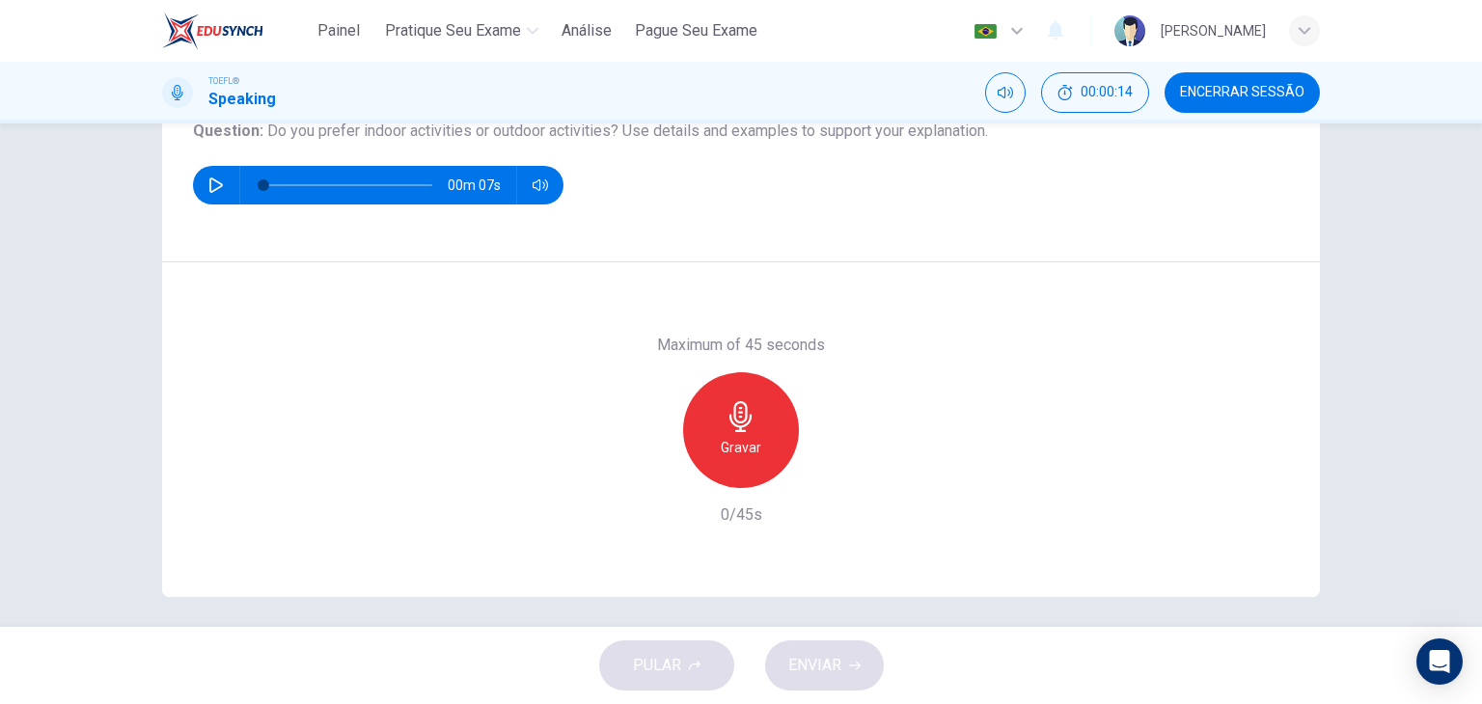
scroll to position [235, 0]
click at [736, 425] on icon "button" at bounding box center [741, 416] width 31 height 31
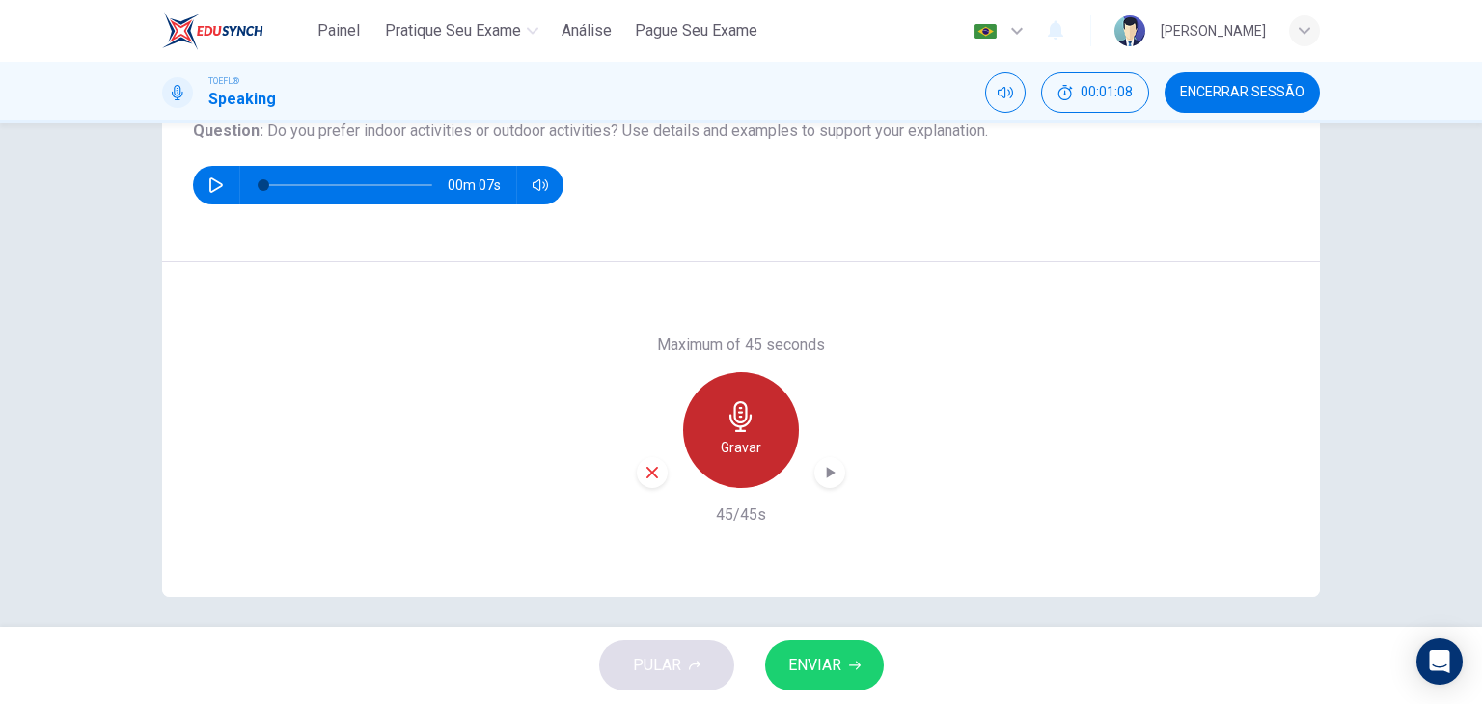
click at [736, 425] on icon "button" at bounding box center [741, 416] width 31 height 31
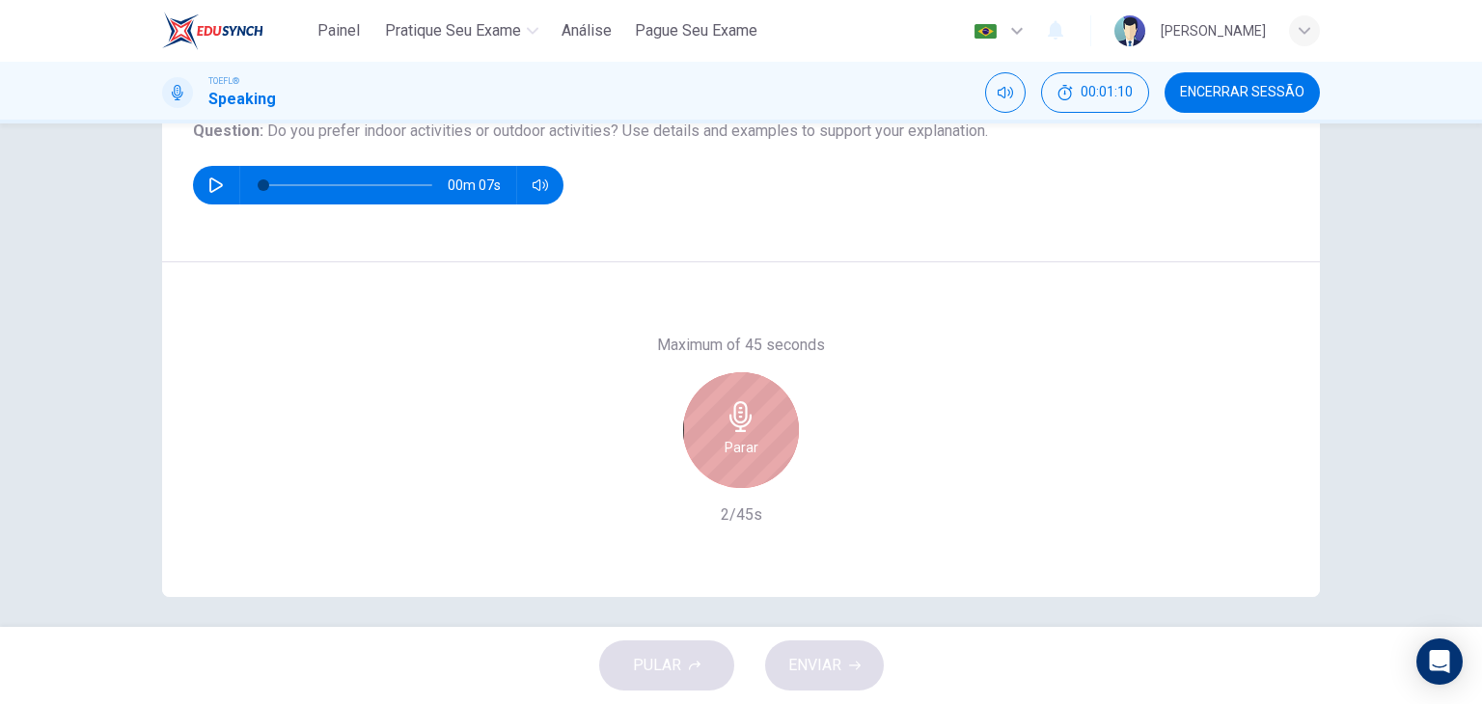
click at [739, 433] on div "Parar" at bounding box center [741, 431] width 116 height 116
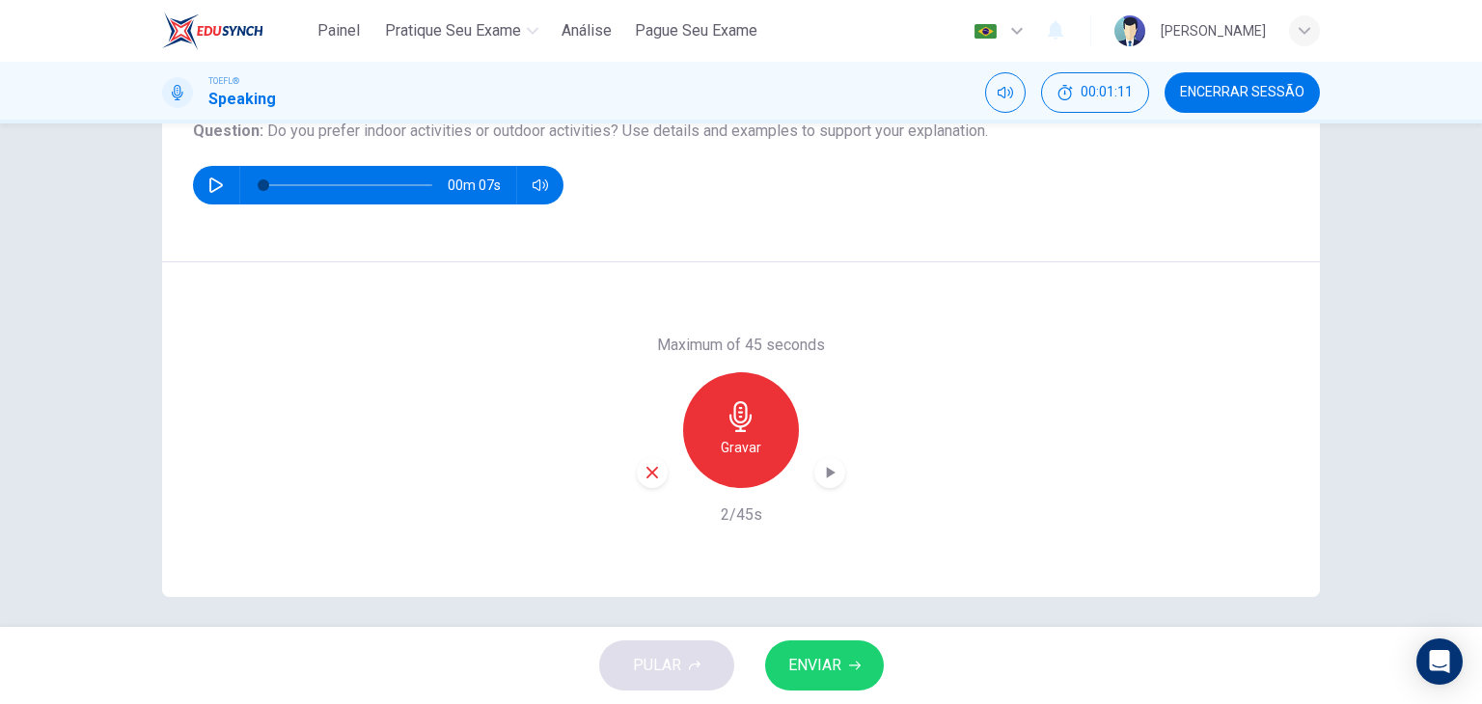
click at [648, 468] on icon "button" at bounding box center [652, 472] width 17 height 17
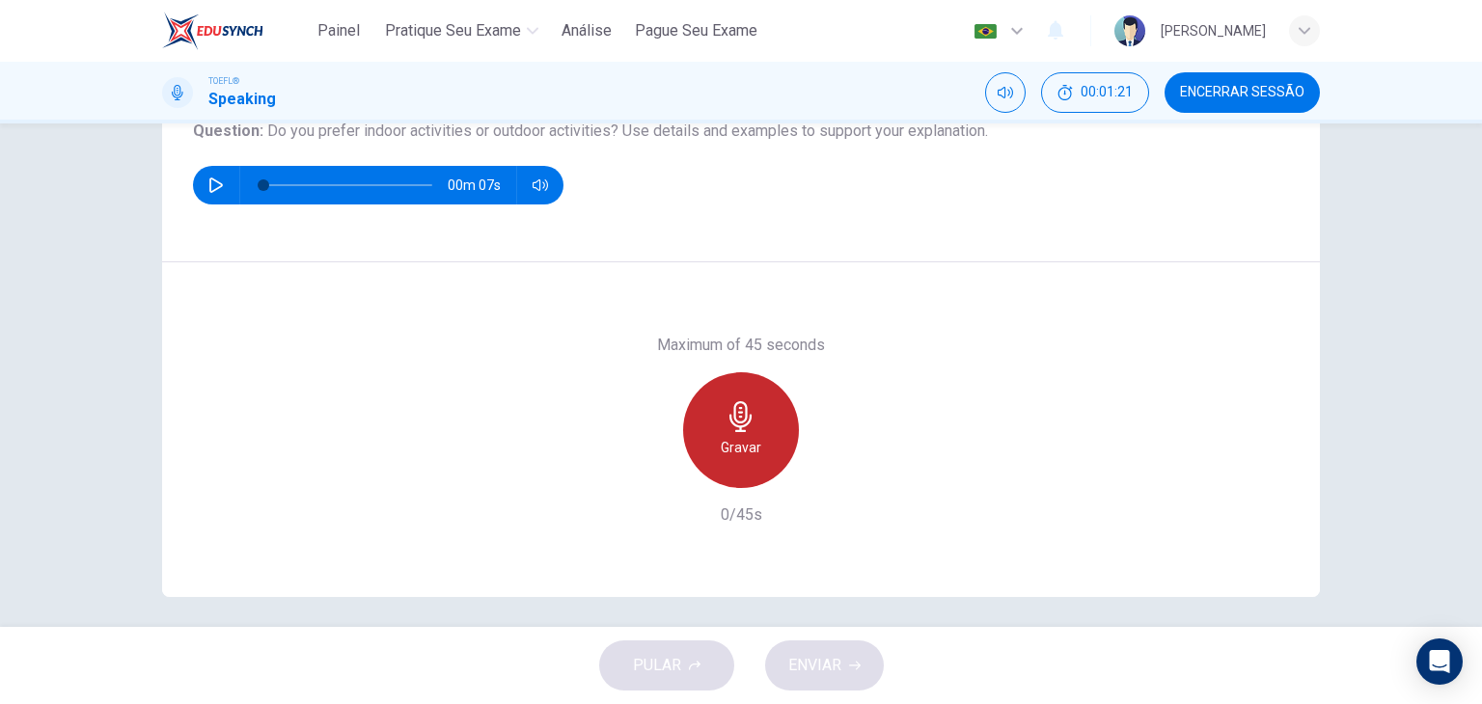
click at [735, 430] on icon "button" at bounding box center [741, 416] width 22 height 31
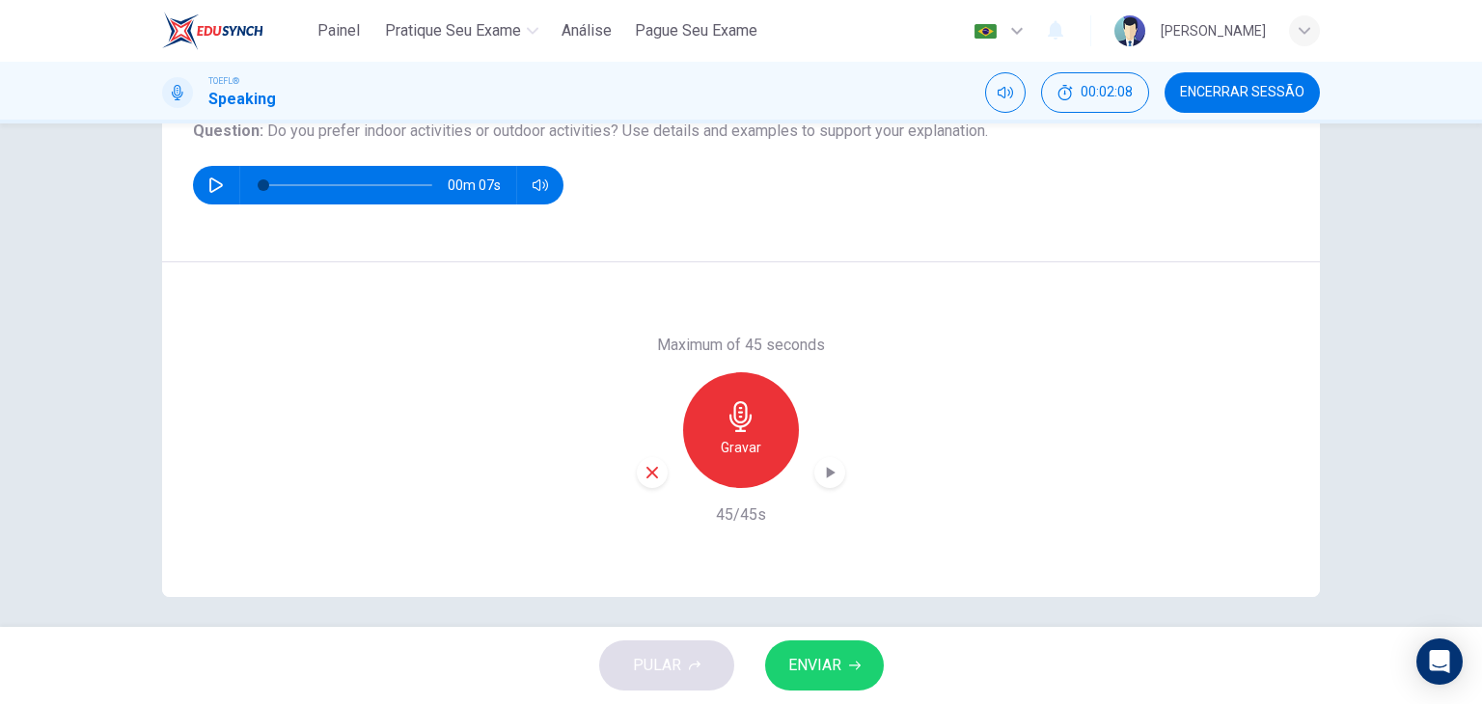
click at [807, 667] on span "ENVIAR" at bounding box center [814, 665] width 53 height 27
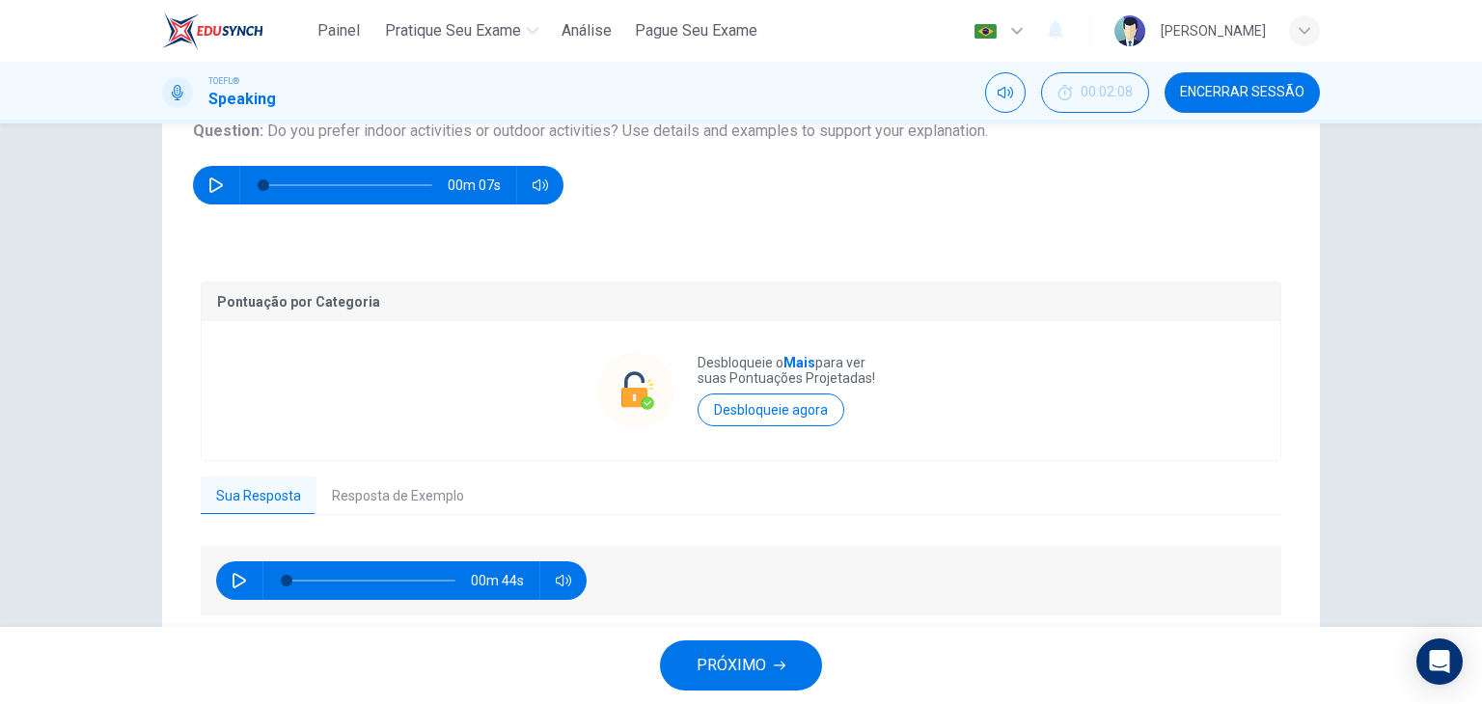
scroll to position [303, 0]
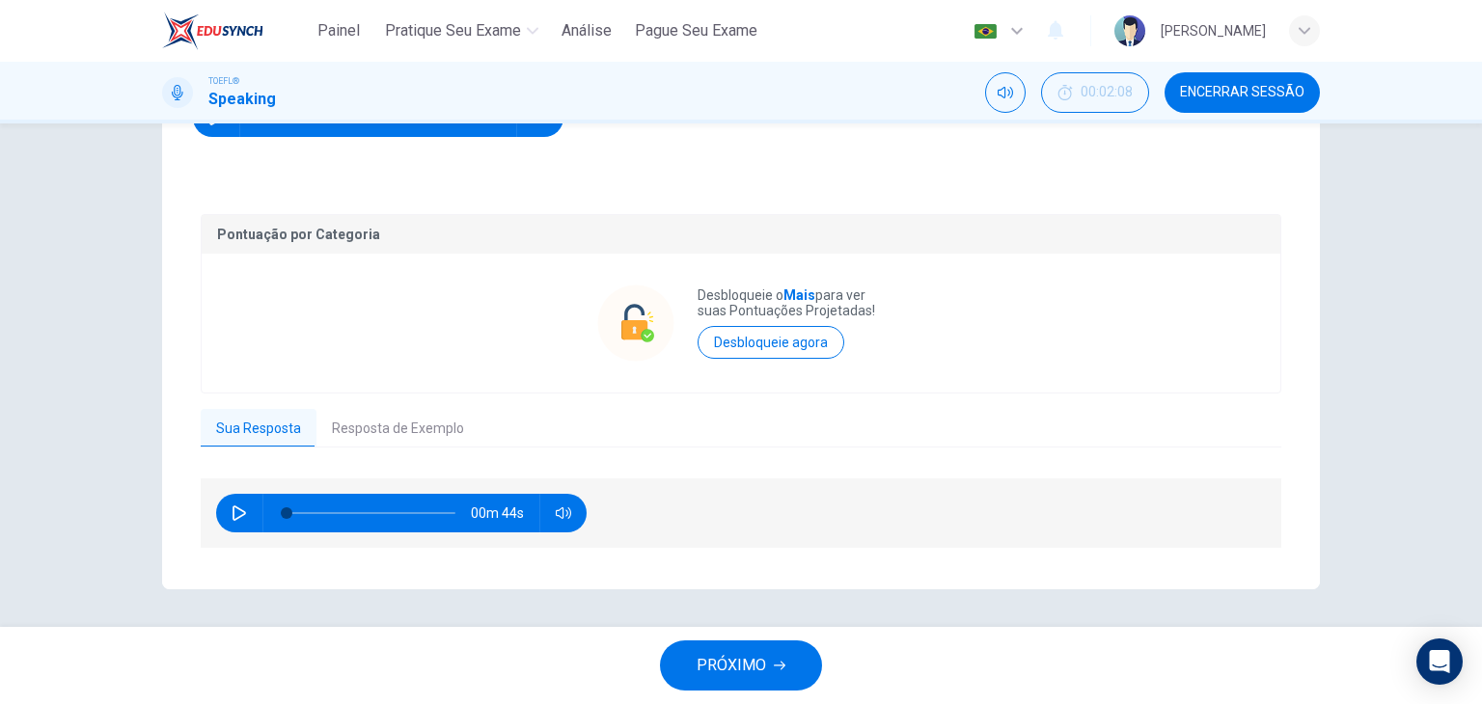
click at [234, 511] on icon "button" at bounding box center [239, 513] width 15 height 15
type input "0"
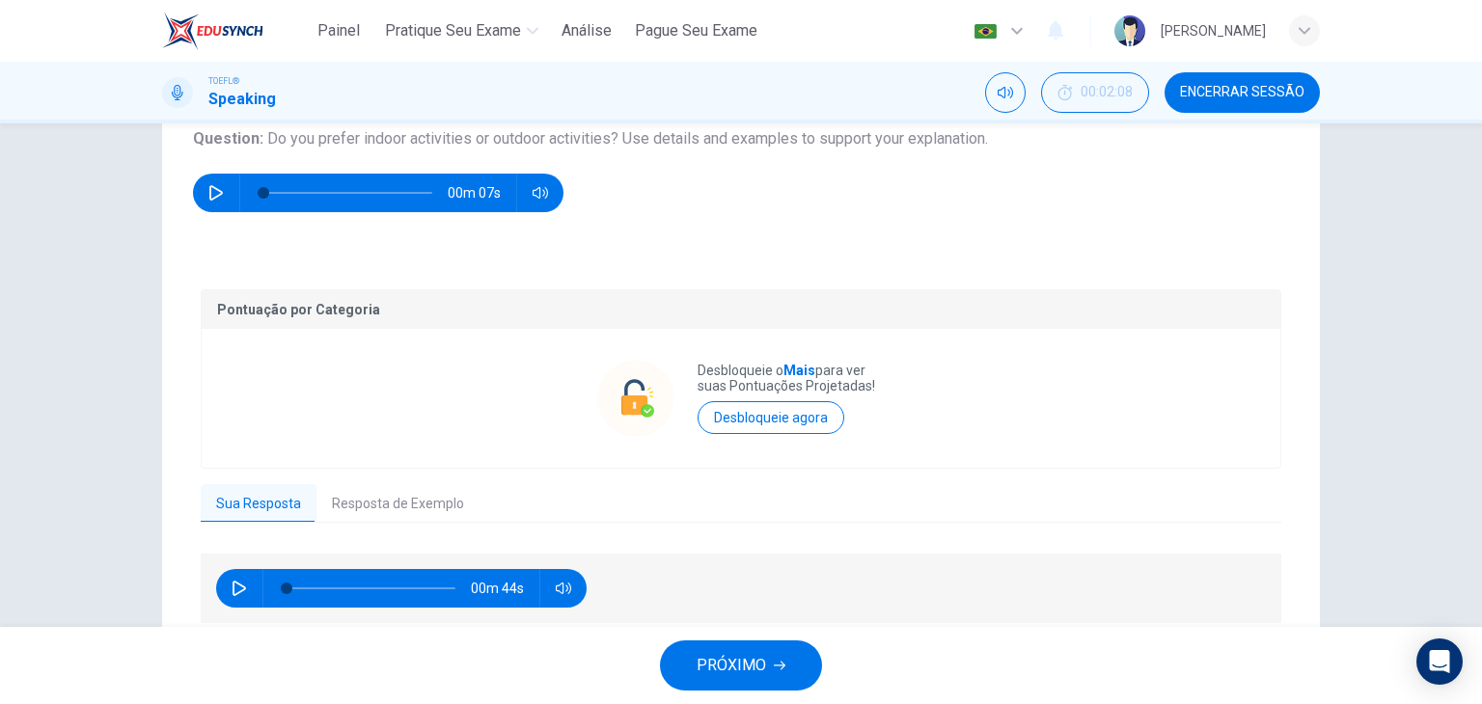
scroll to position [229, 0]
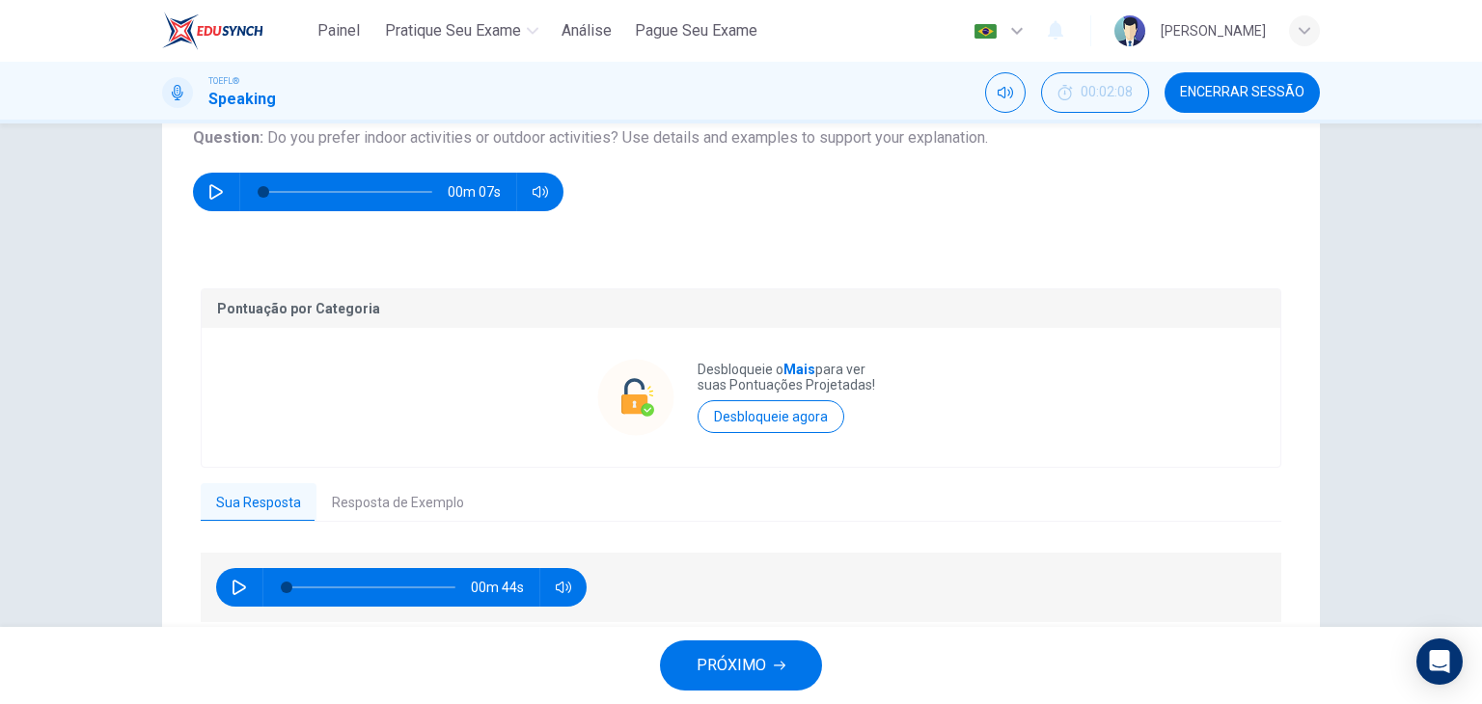
click at [397, 501] on button "Resposta de Exemplo" at bounding box center [398, 503] width 163 height 41
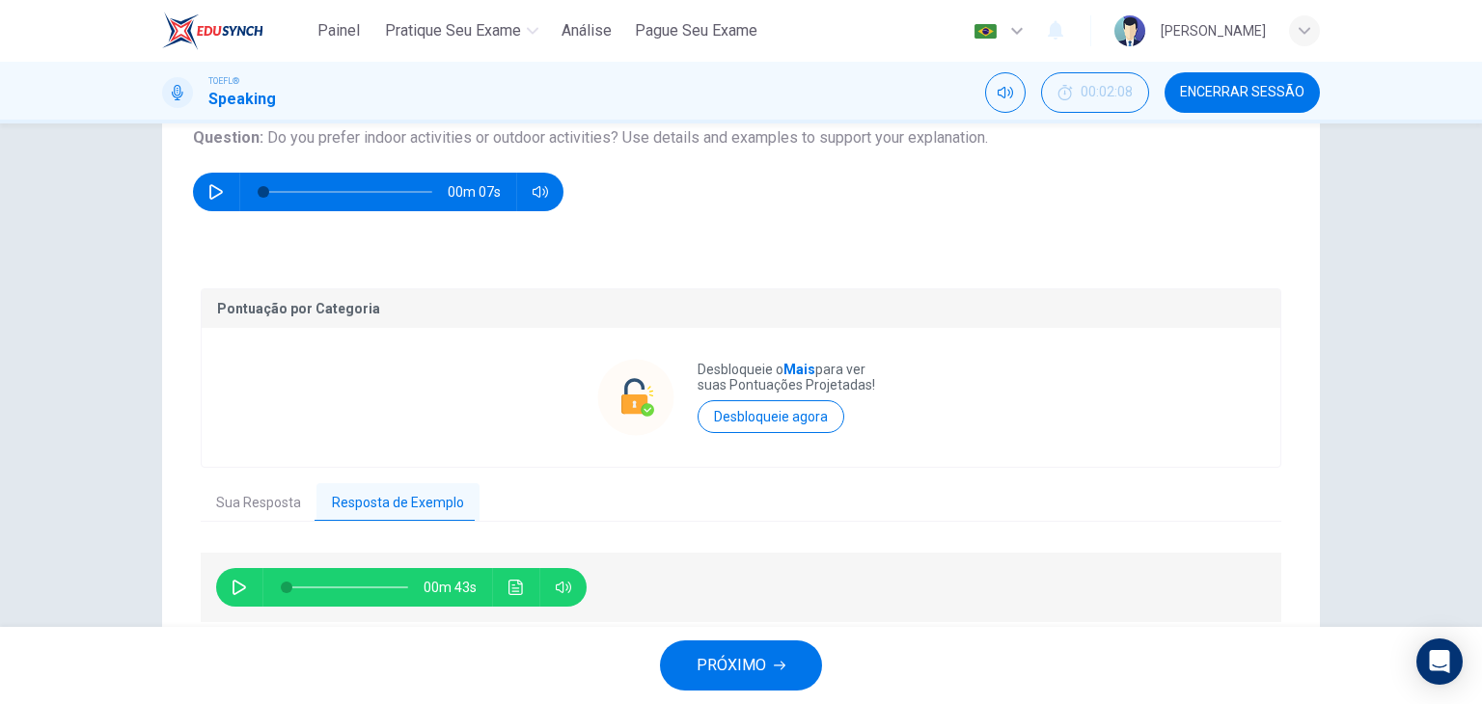
click at [233, 581] on icon "button" at bounding box center [240, 587] width 14 height 15
type input "0"
click at [712, 669] on span "PRÓXIMO" at bounding box center [731, 665] width 69 height 27
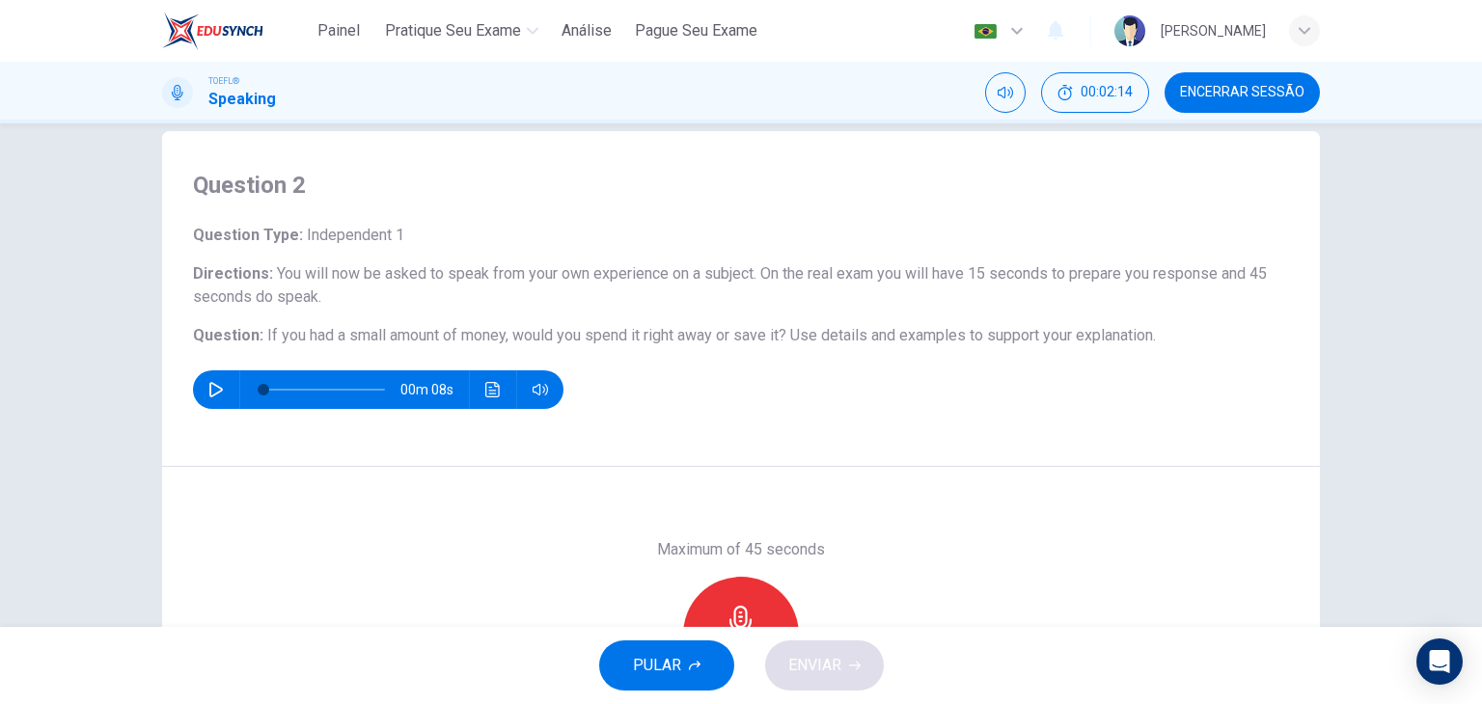
scroll to position [35, 0]
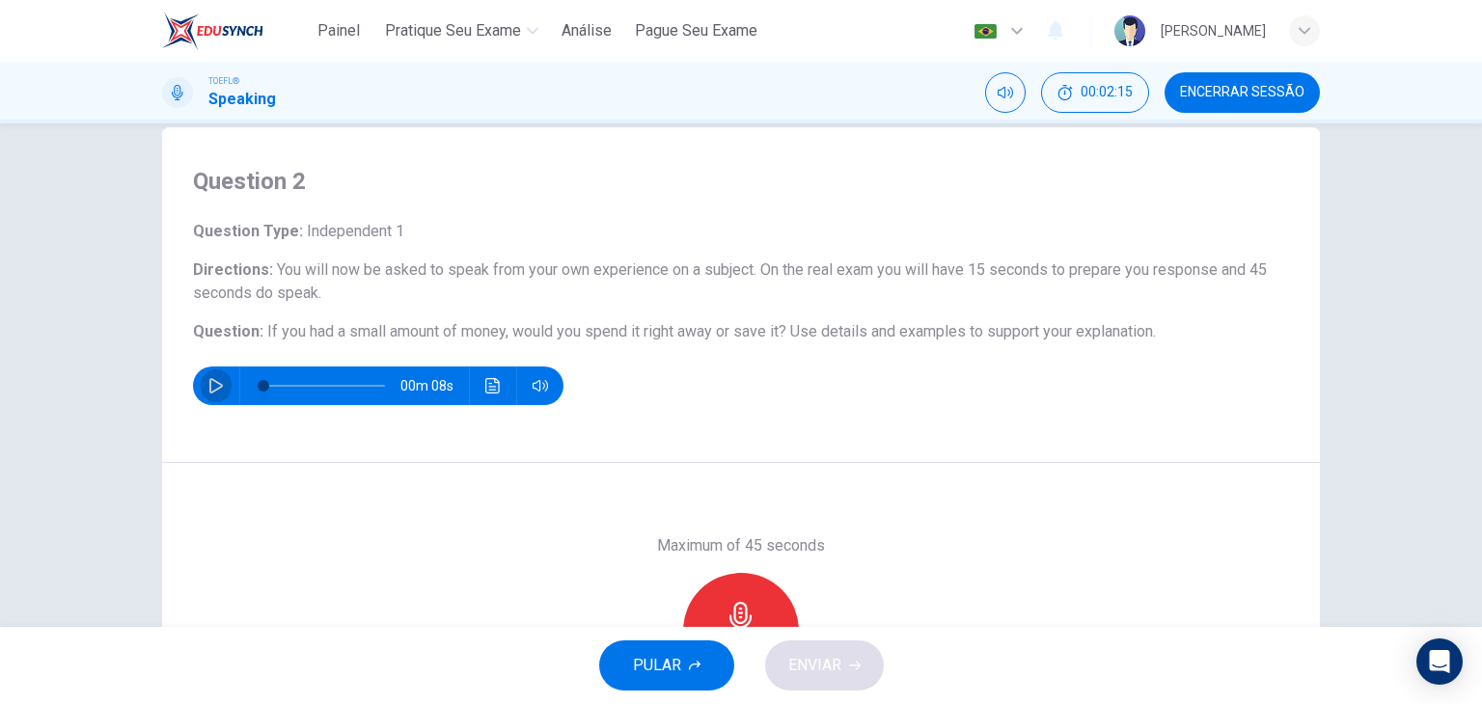
click at [208, 383] on icon "button" at bounding box center [215, 385] width 15 height 15
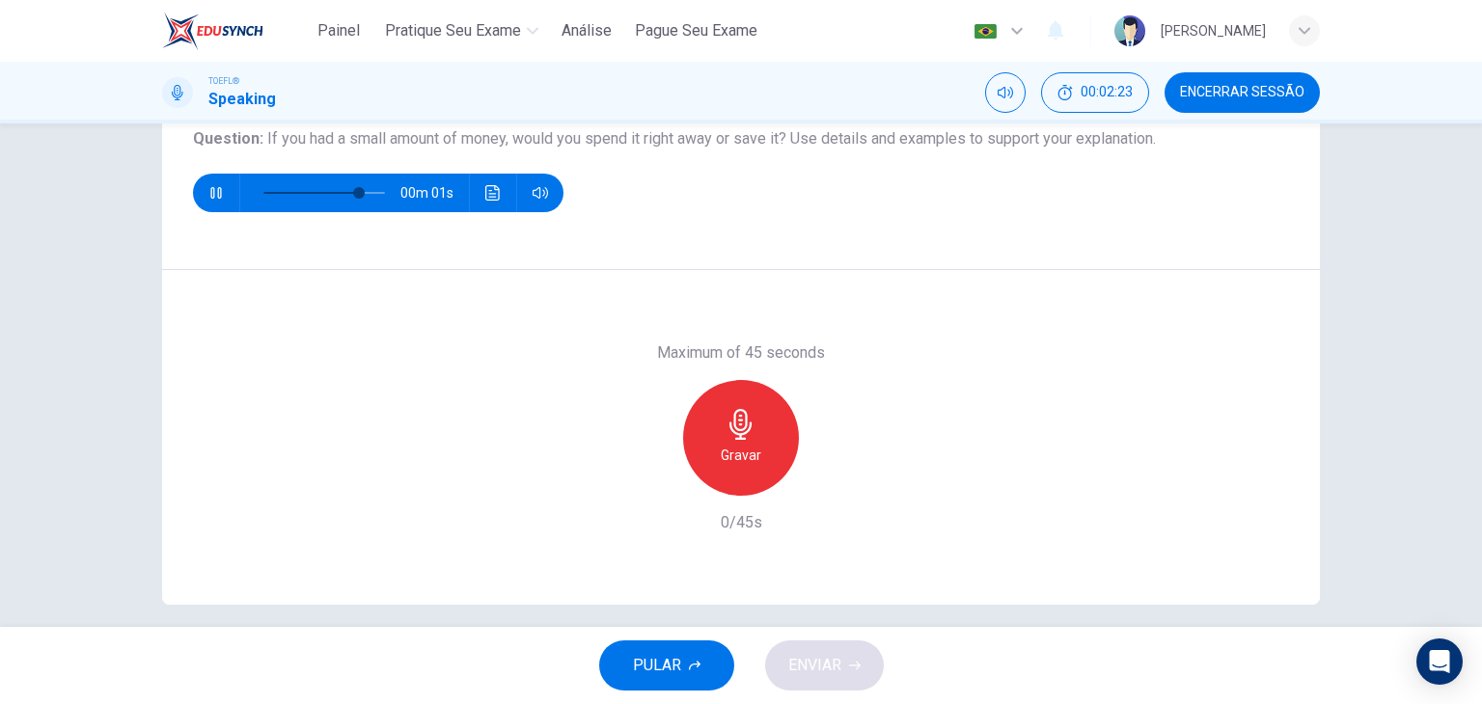
scroll to position [237, 0]
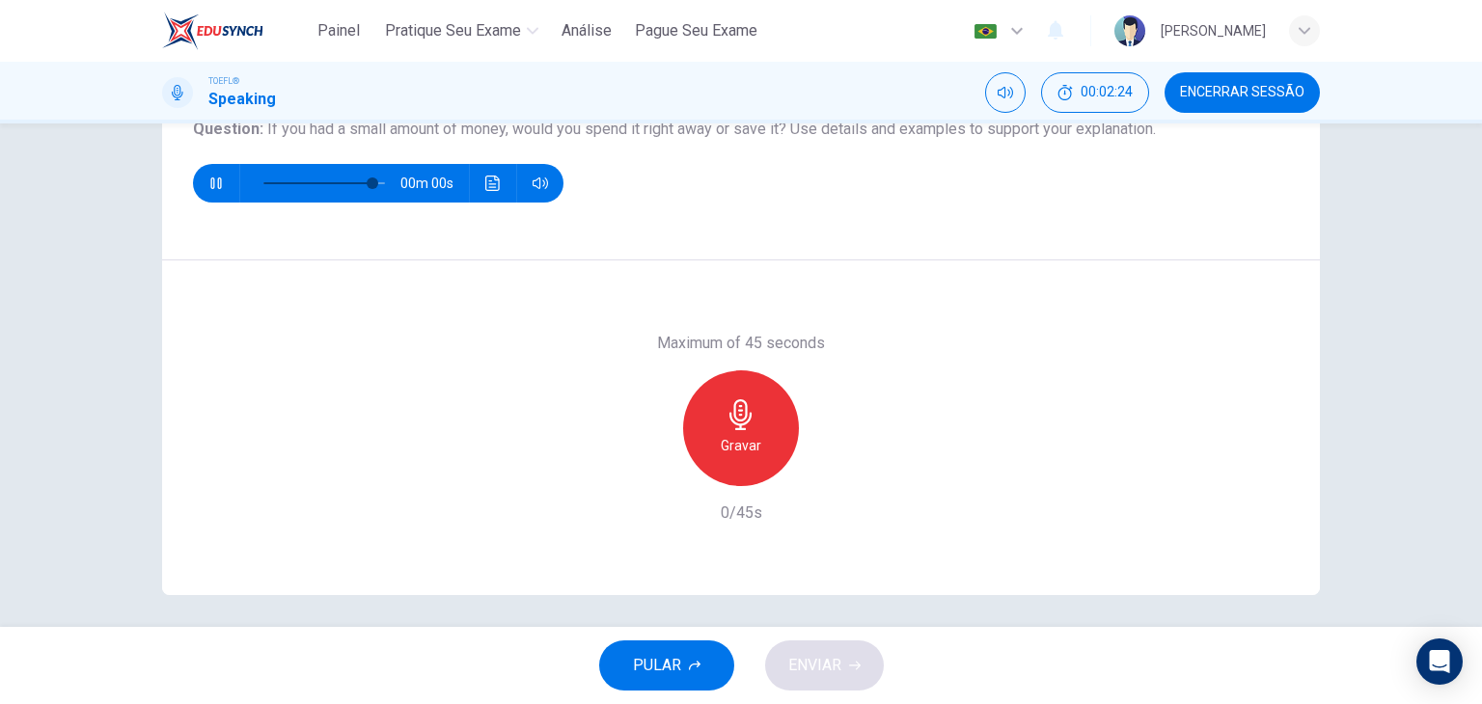
type input "0"
click at [730, 418] on icon "button" at bounding box center [741, 415] width 31 height 31
click at [732, 417] on icon "button" at bounding box center [741, 415] width 31 height 31
click at [650, 472] on icon "button" at bounding box center [653, 471] width 12 height 12
click at [731, 429] on div "Gravar" at bounding box center [741, 429] width 116 height 116
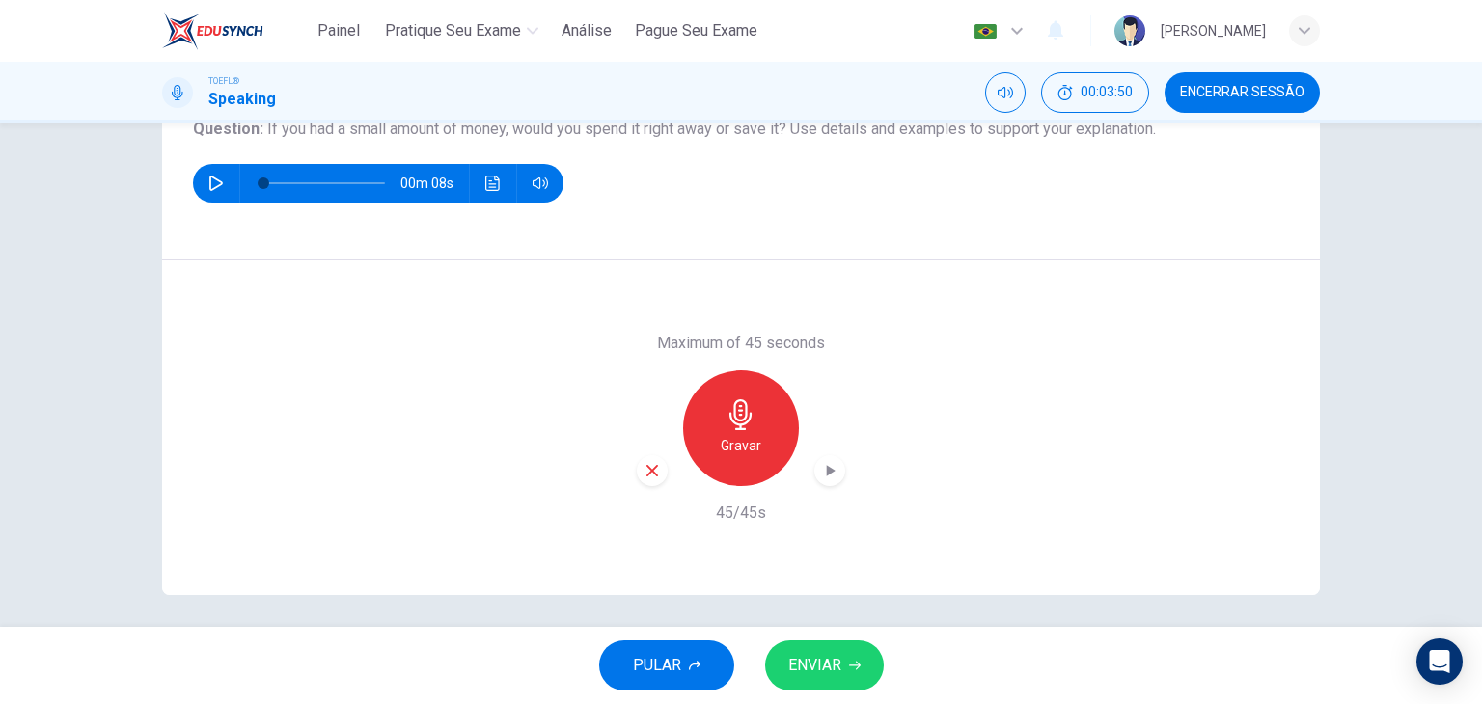
click at [817, 669] on span "ENVIAR" at bounding box center [814, 665] width 53 height 27
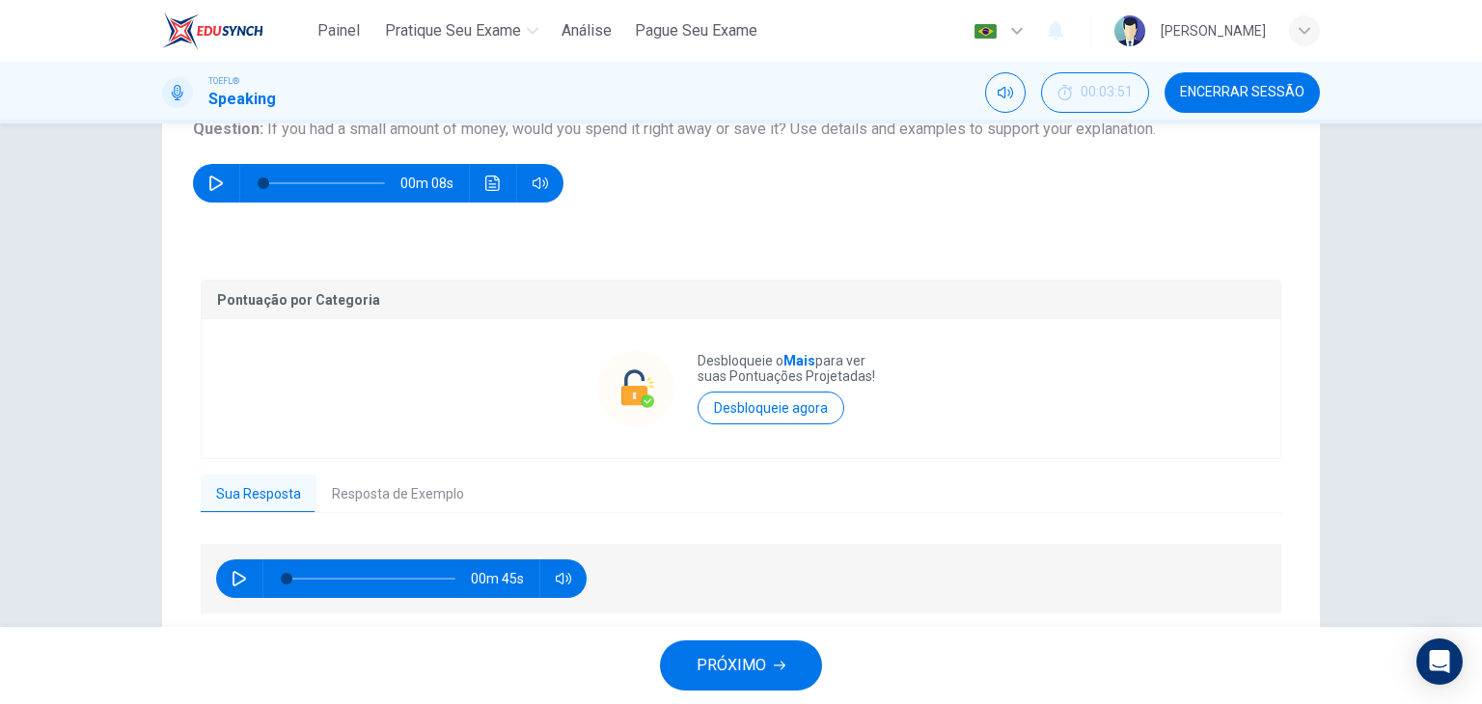
click at [390, 492] on button "Resposta de Exemplo" at bounding box center [398, 495] width 163 height 41
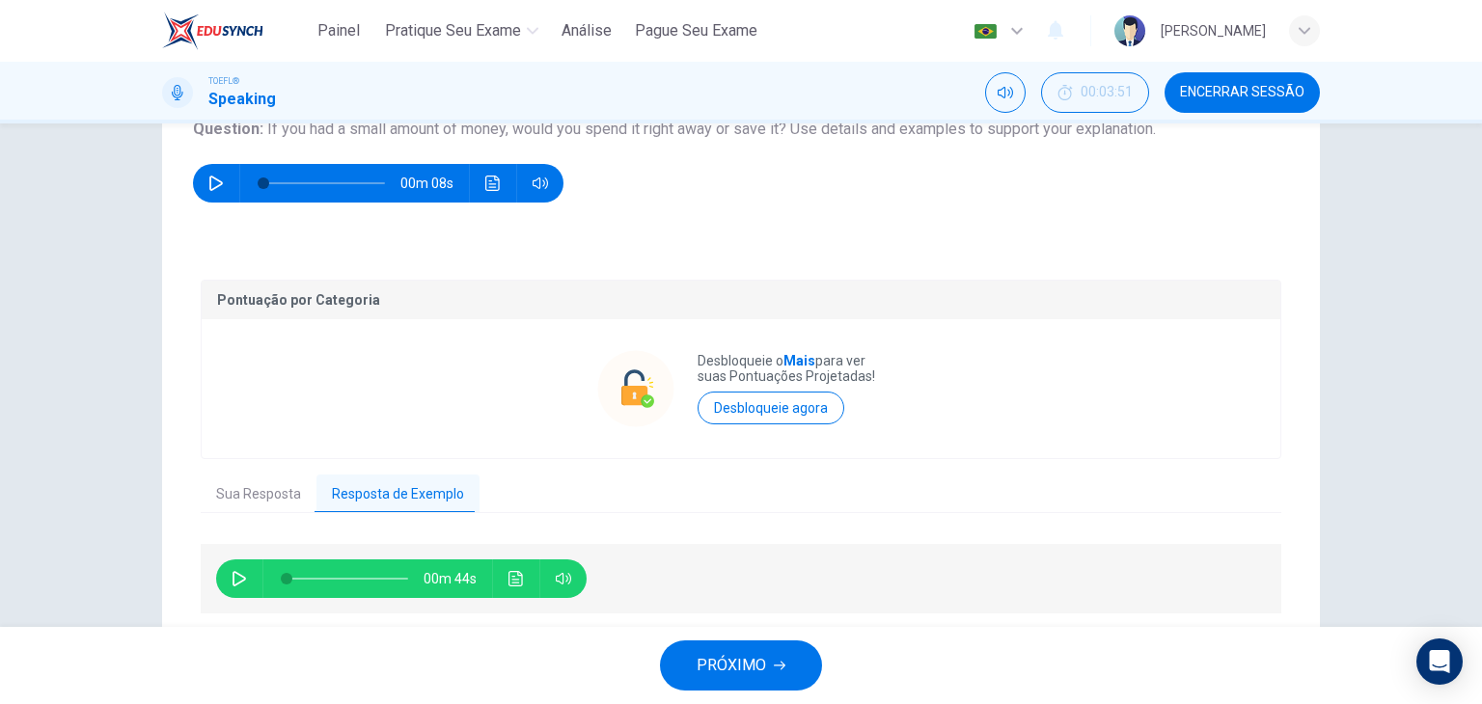
click at [232, 572] on icon "button" at bounding box center [239, 578] width 15 height 15
type input "0"
click at [722, 653] on span "PRÓXIMO" at bounding box center [731, 665] width 69 height 27
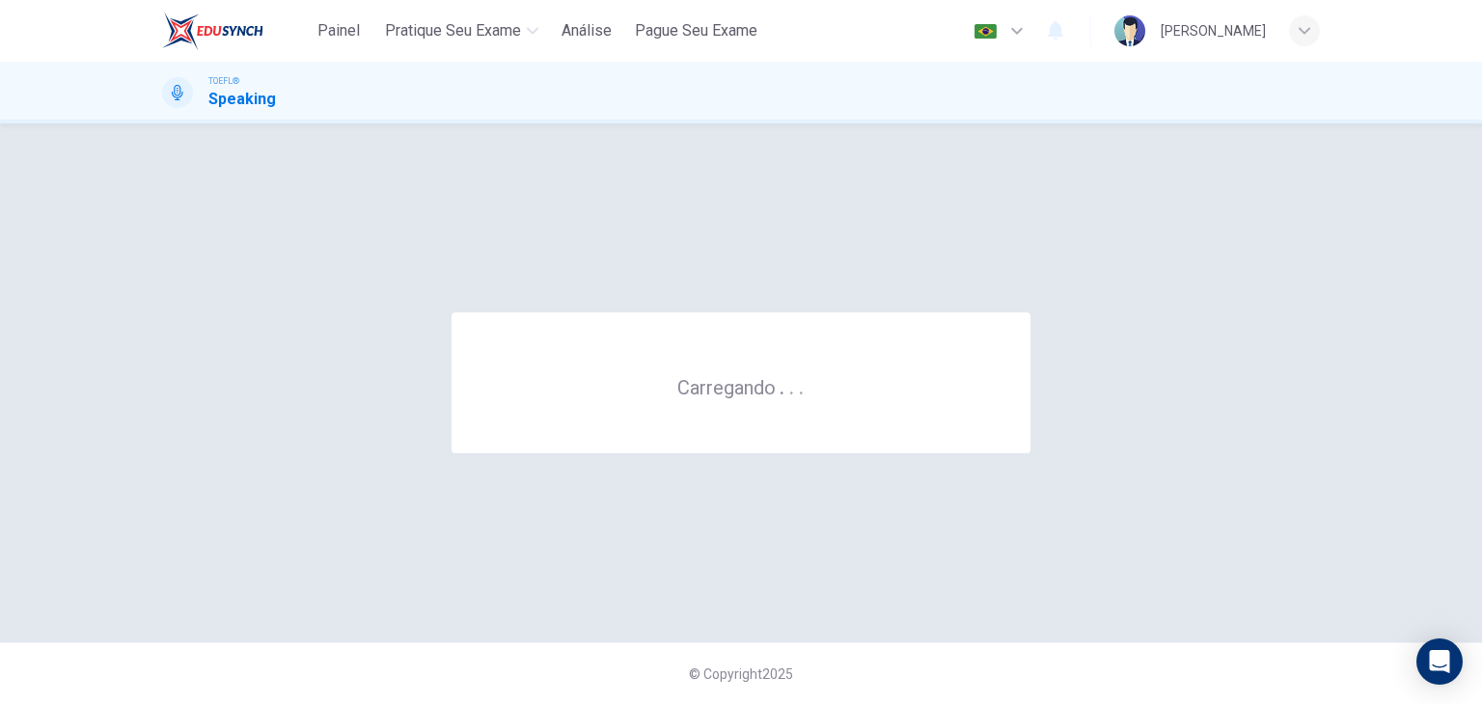
scroll to position [0, 0]
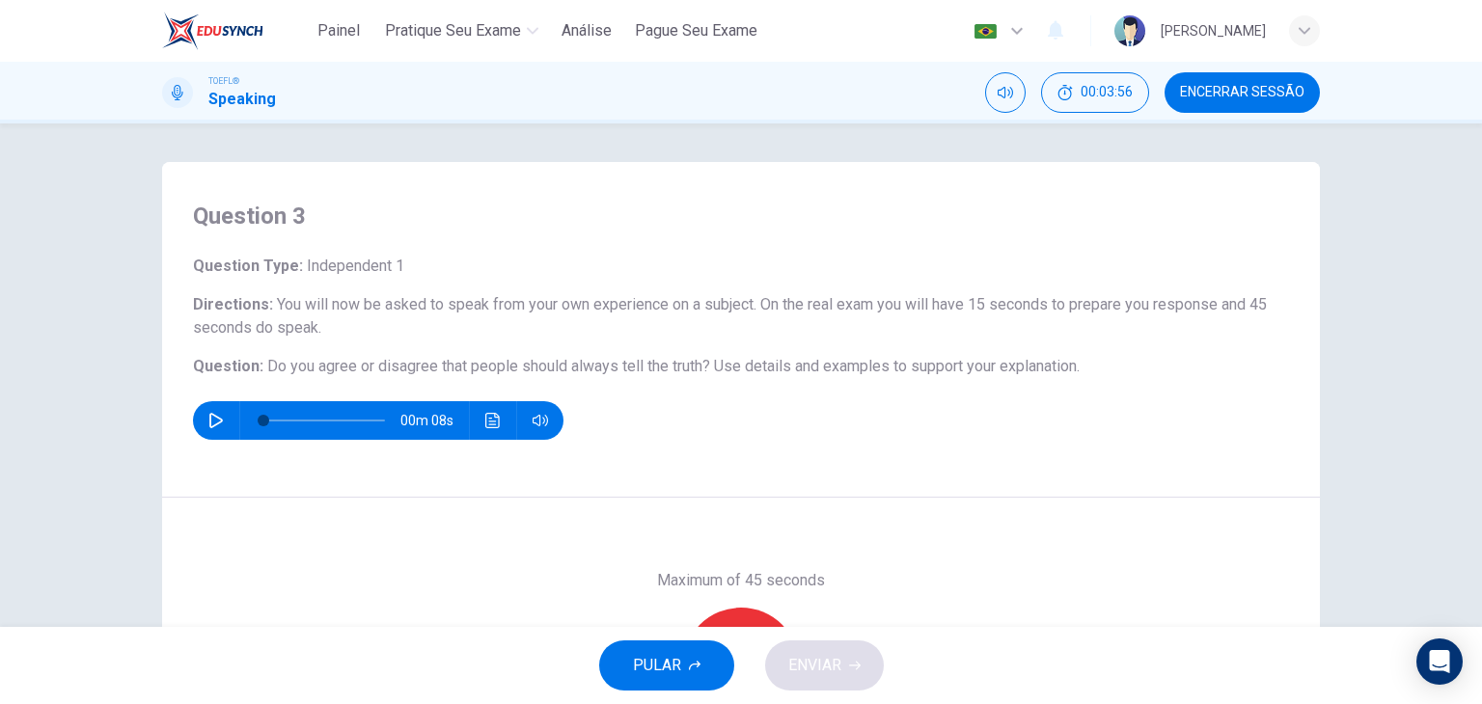
click at [212, 420] on icon "button" at bounding box center [215, 420] width 15 height 15
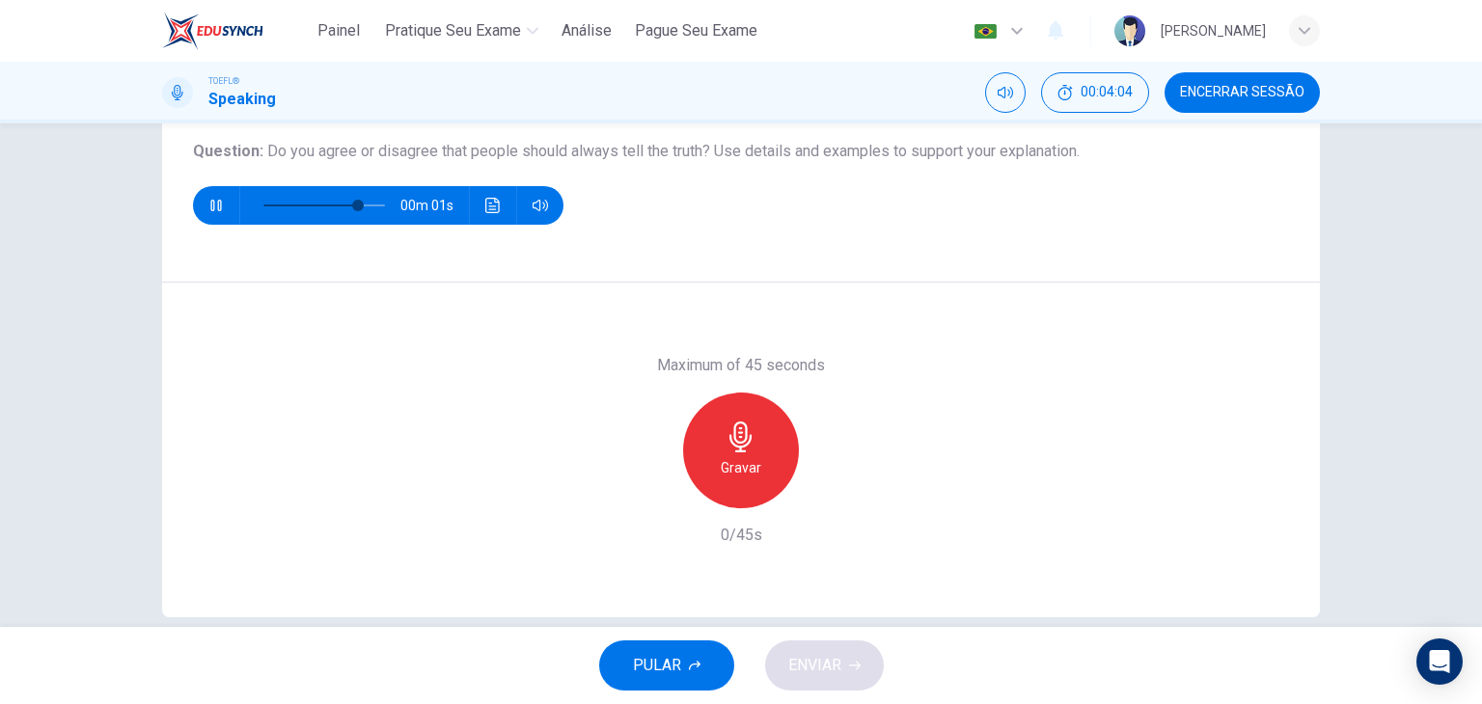
scroll to position [208, 0]
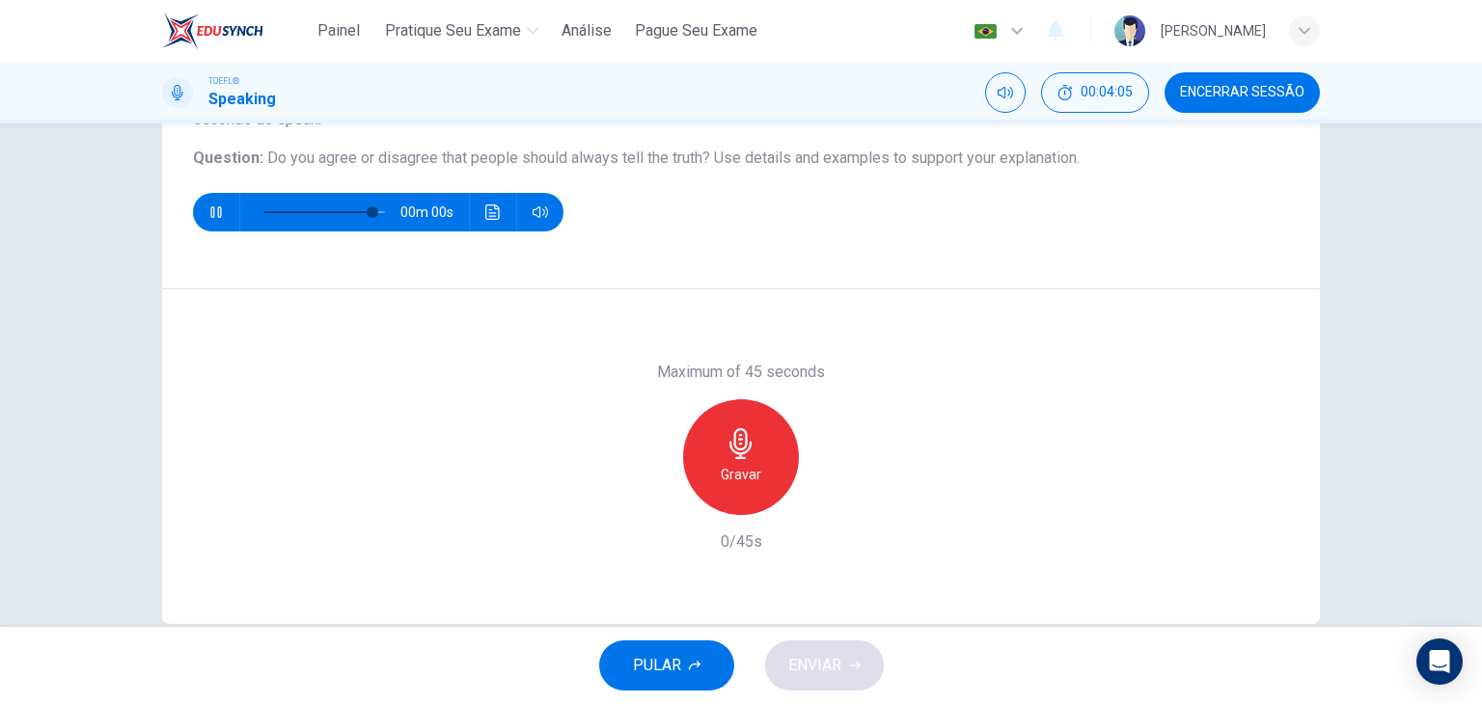
type input "0"
click at [734, 459] on div "Gravar" at bounding box center [741, 458] width 116 height 116
click at [734, 459] on div "Parar" at bounding box center [741, 458] width 116 height 116
click at [648, 495] on icon "button" at bounding box center [652, 499] width 17 height 17
click at [733, 437] on icon "button" at bounding box center [741, 443] width 31 height 31
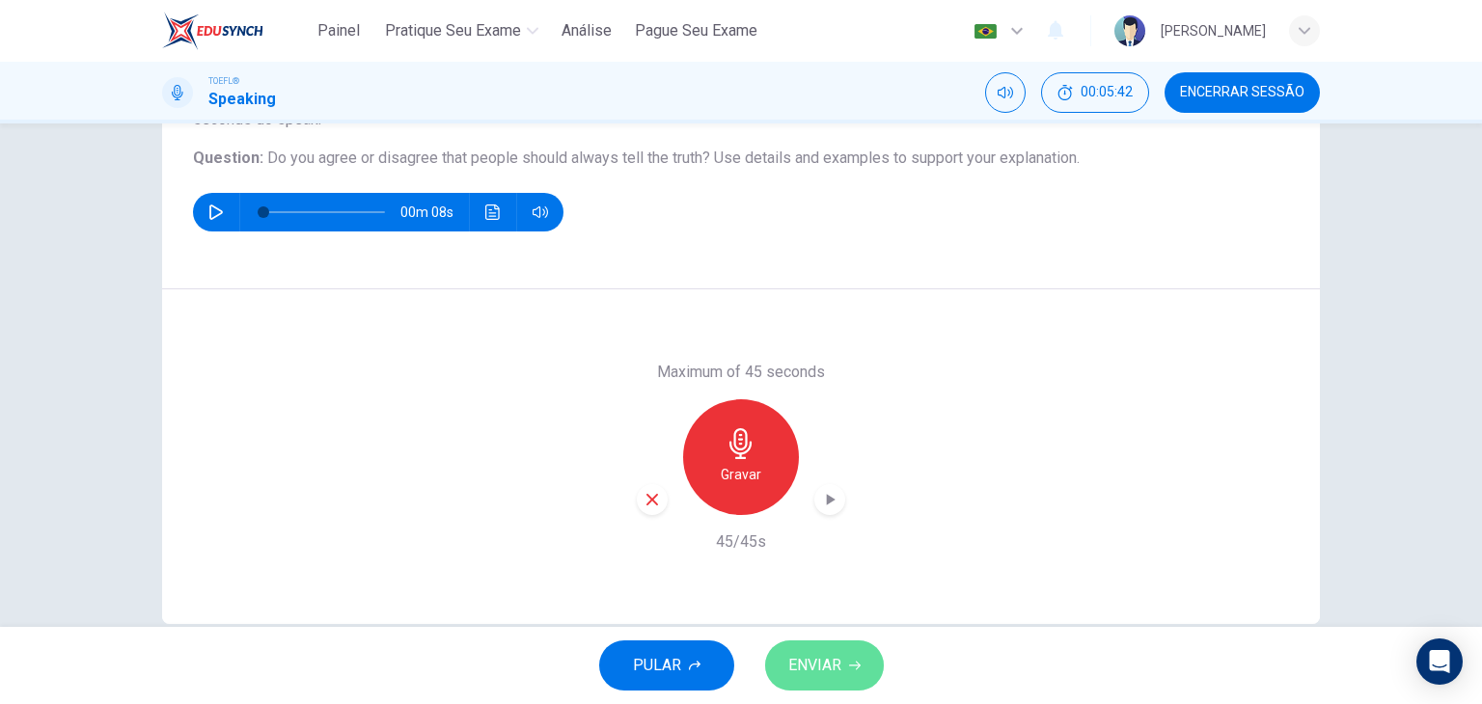
click at [830, 663] on span "ENVIAR" at bounding box center [814, 665] width 53 height 27
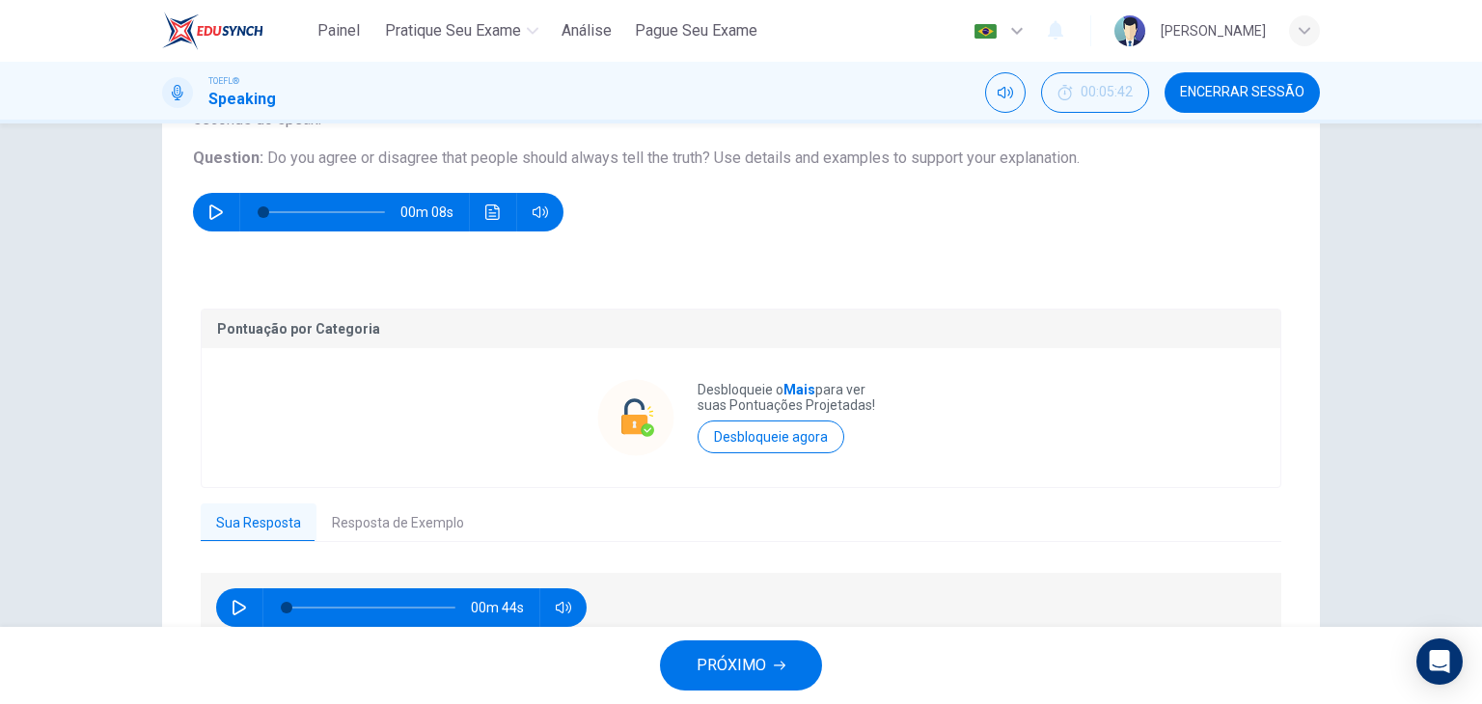
click at [375, 526] on button "Resposta de Exemplo" at bounding box center [398, 524] width 163 height 41
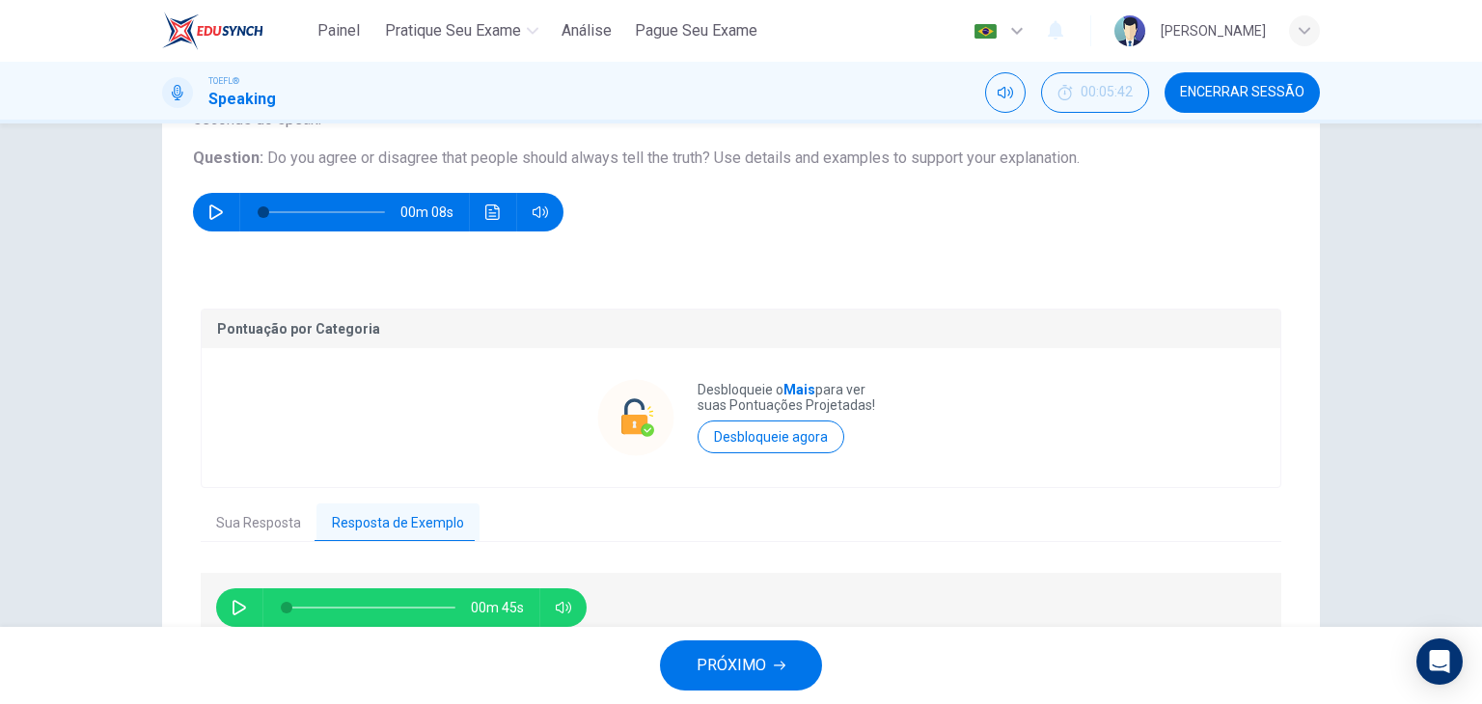
click at [234, 605] on icon "button" at bounding box center [239, 607] width 15 height 15
type input "0"
click at [693, 676] on button "PRÓXIMO" at bounding box center [741, 666] width 162 height 50
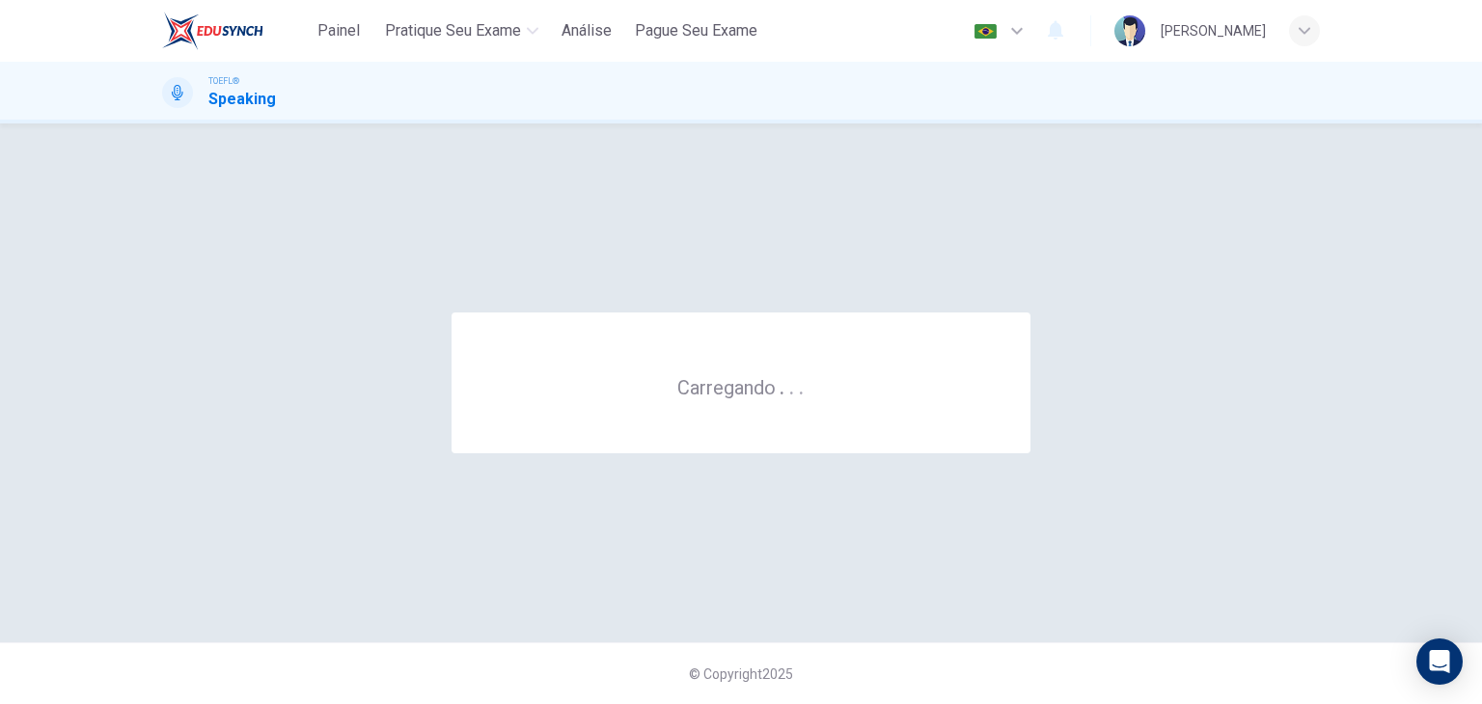
scroll to position [0, 0]
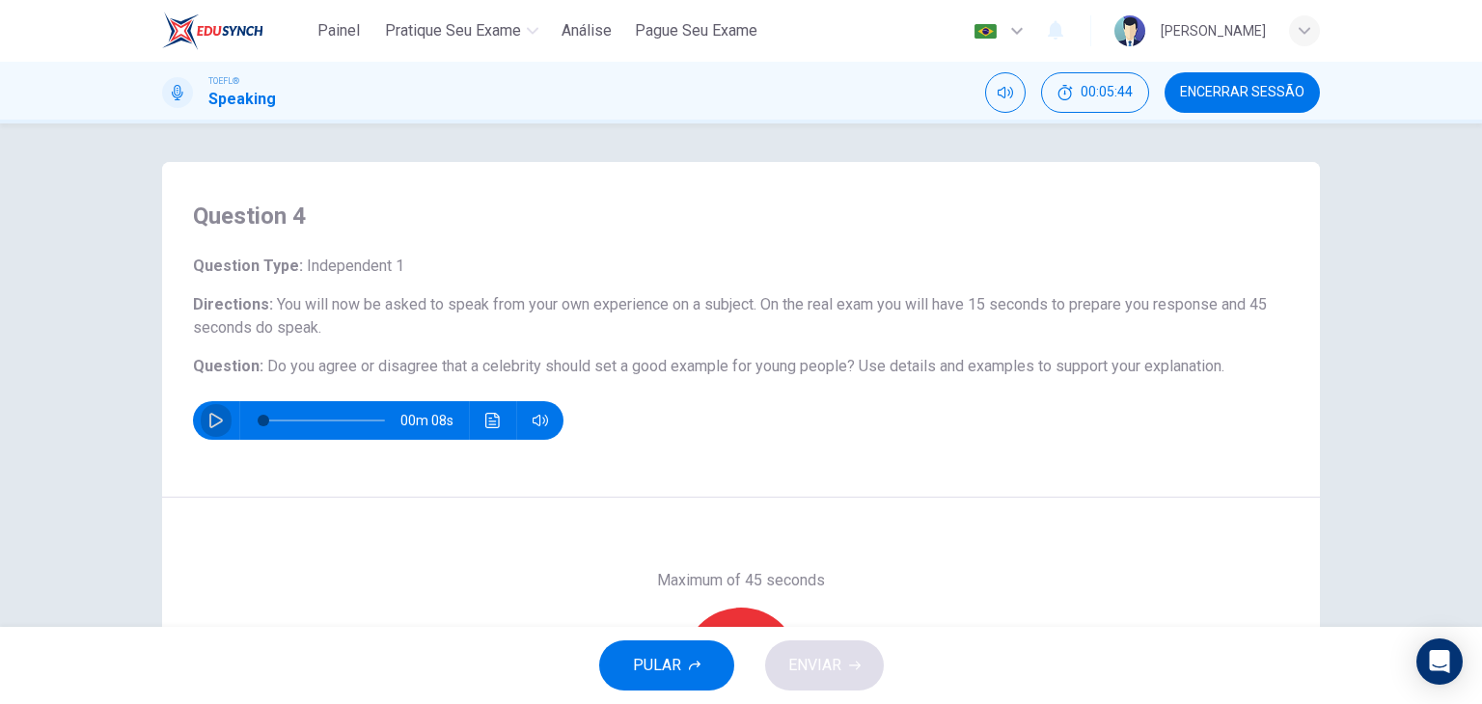
click at [212, 413] on icon "button" at bounding box center [215, 420] width 15 height 15
type input "0"
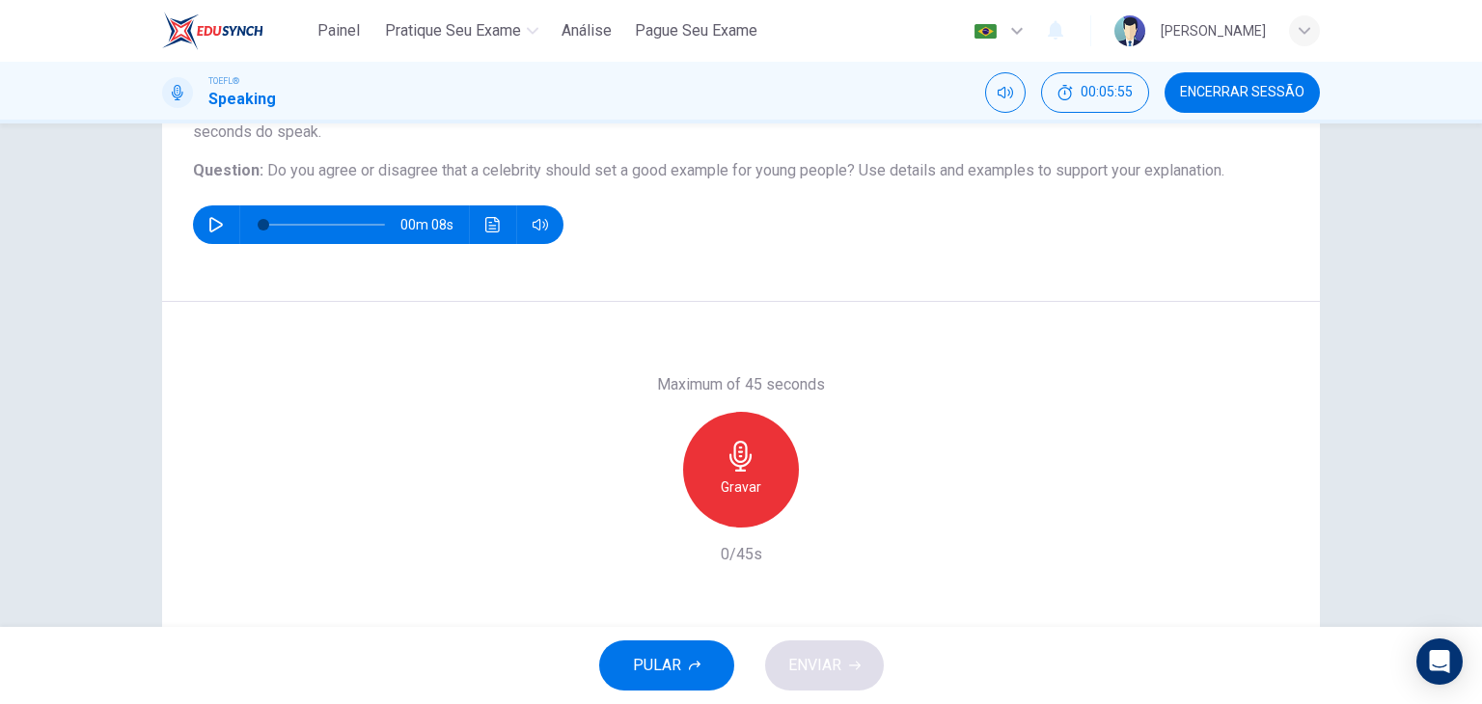
scroll to position [200, 0]
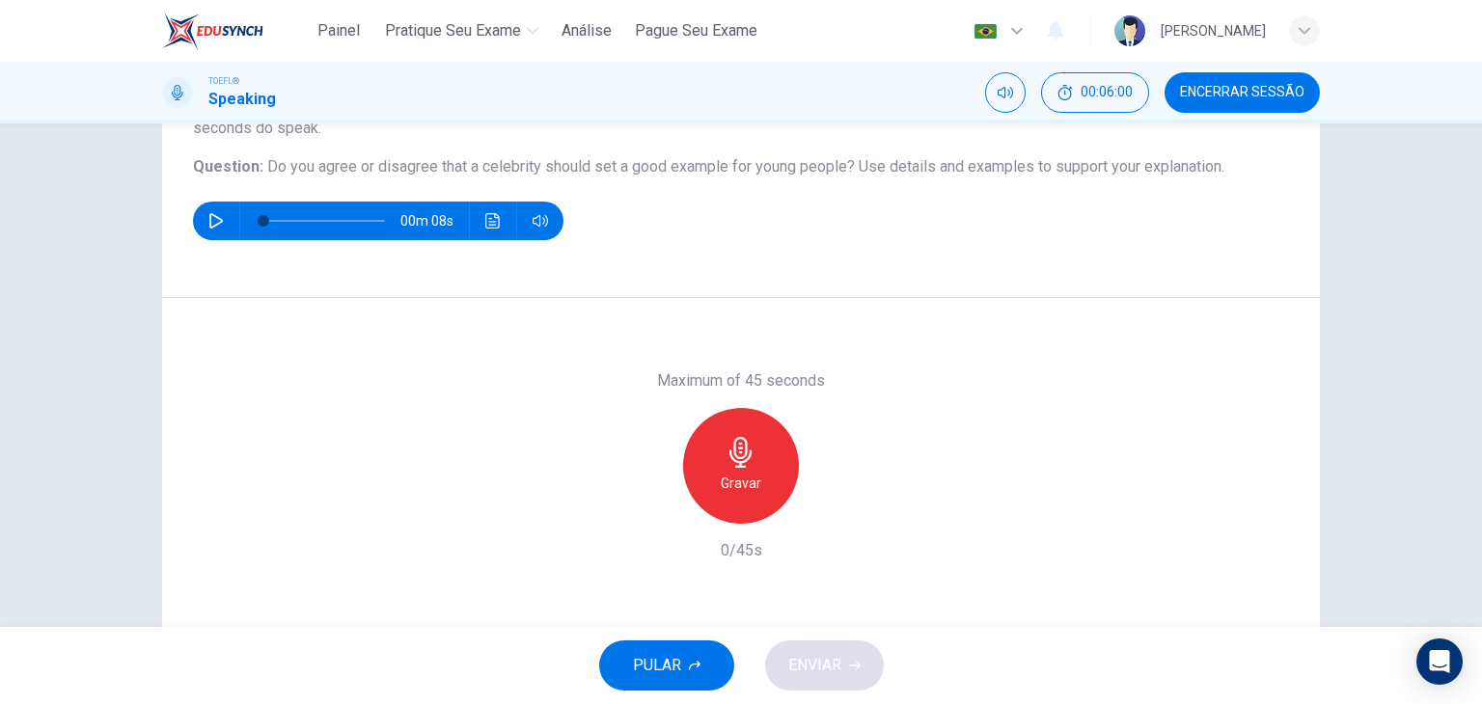
click at [734, 447] on icon "button" at bounding box center [741, 452] width 22 height 31
click at [834, 656] on span "ENVIAR" at bounding box center [814, 665] width 53 height 27
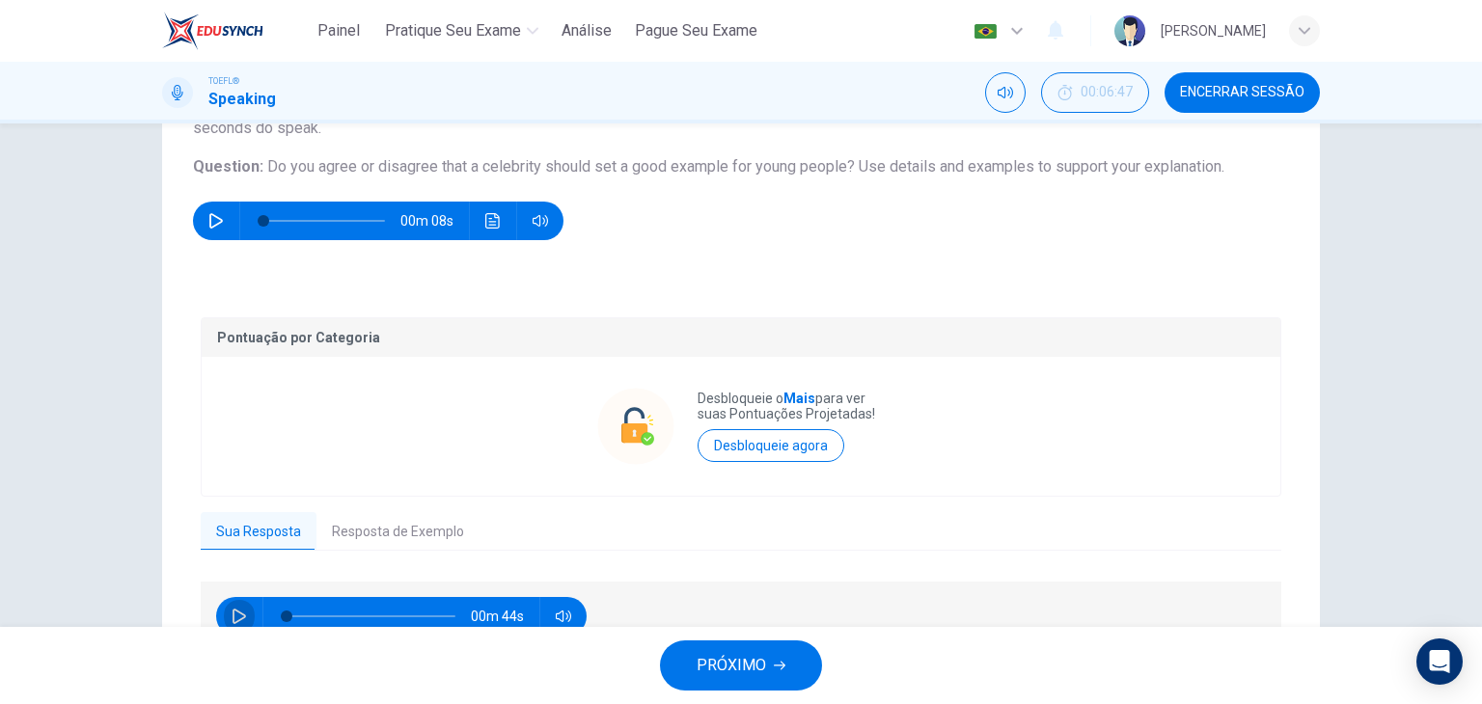
click at [234, 615] on icon "button" at bounding box center [239, 616] width 15 height 15
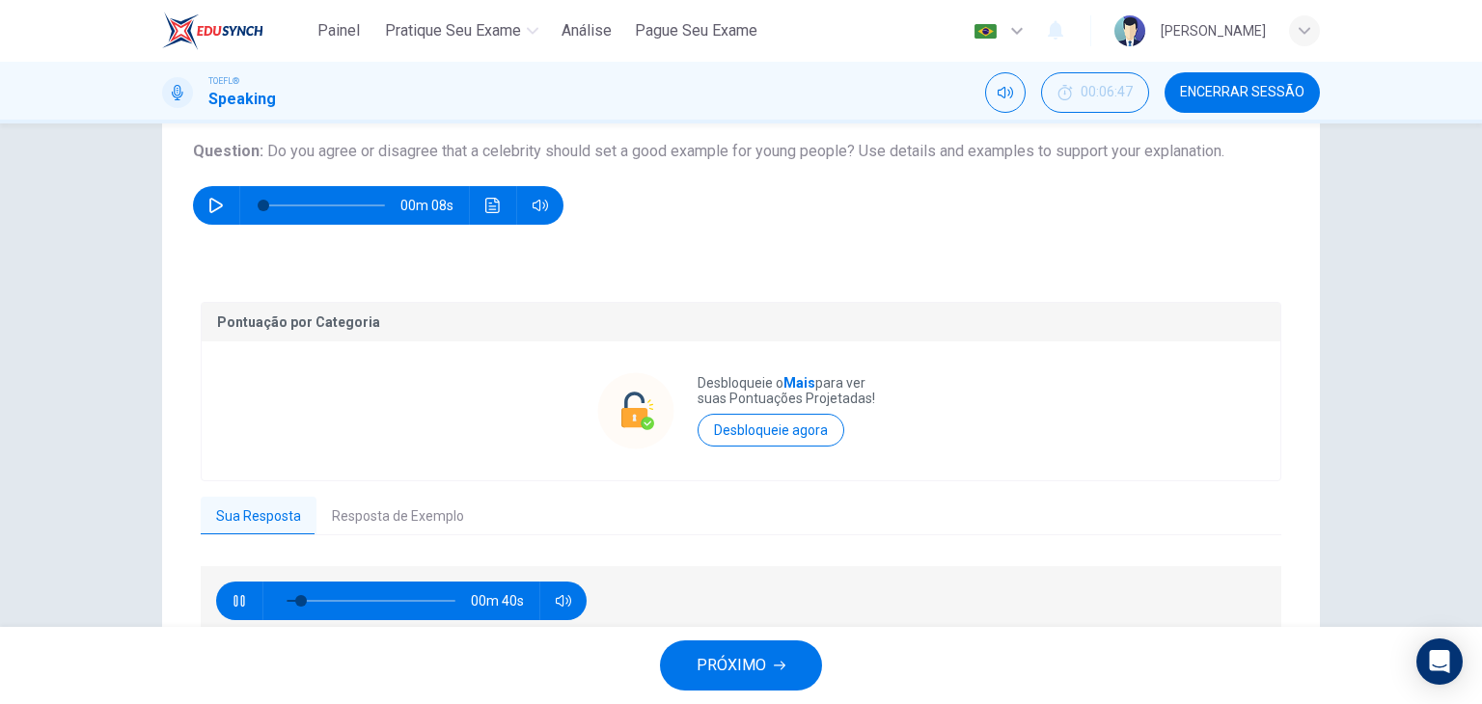
scroll to position [213, 0]
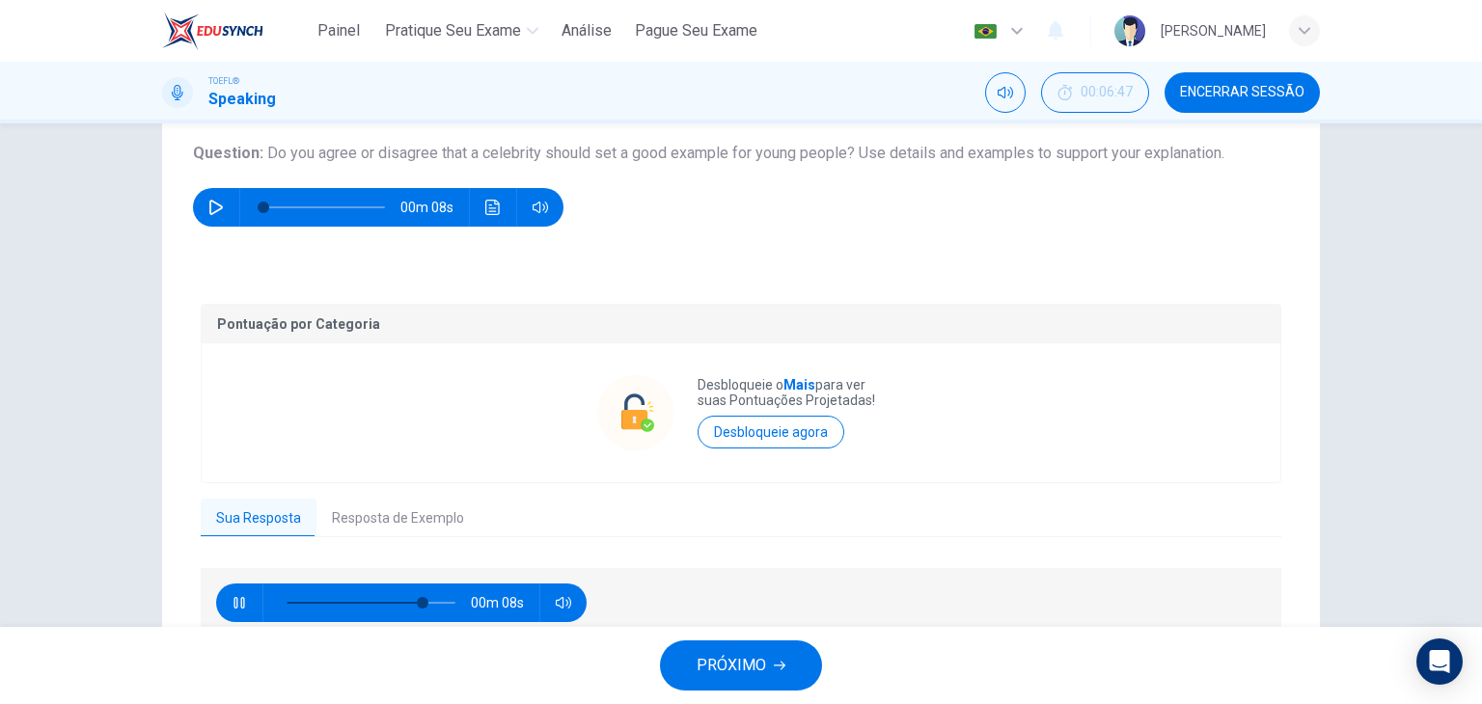
click at [399, 517] on button "Resposta de Exemplo" at bounding box center [398, 519] width 163 height 41
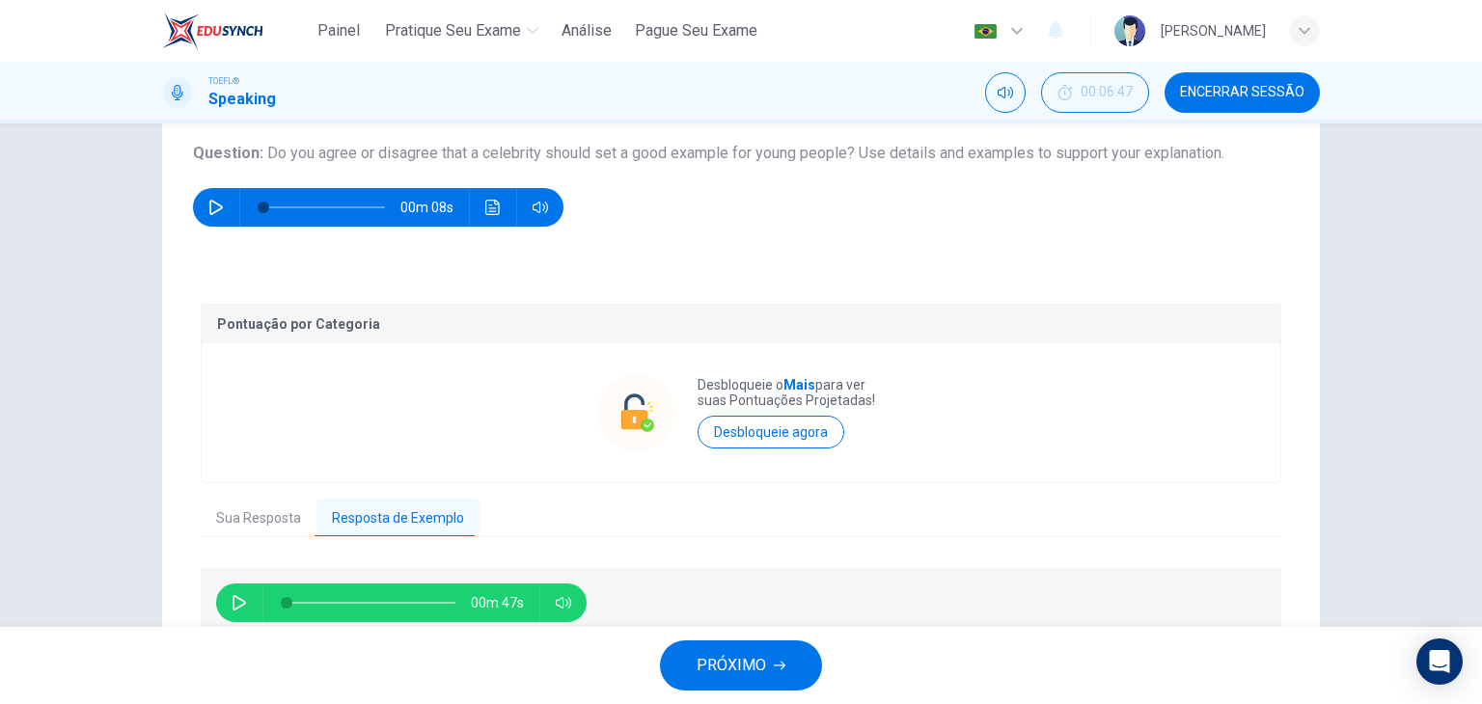
click at [234, 600] on icon "button" at bounding box center [239, 602] width 15 height 15
type input "87"
type input "2"
type input "89"
type input "4"
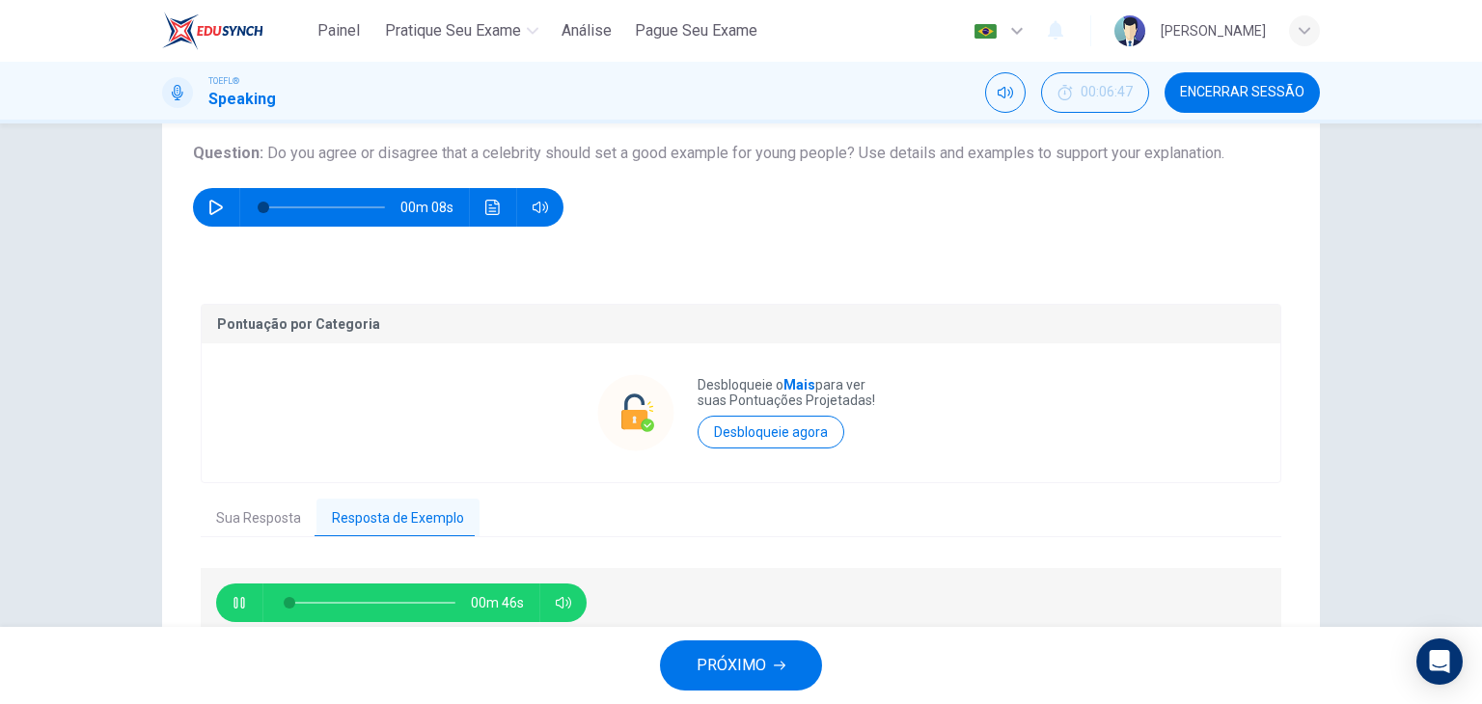
click at [270, 519] on button "Sua Resposta" at bounding box center [259, 519] width 116 height 41
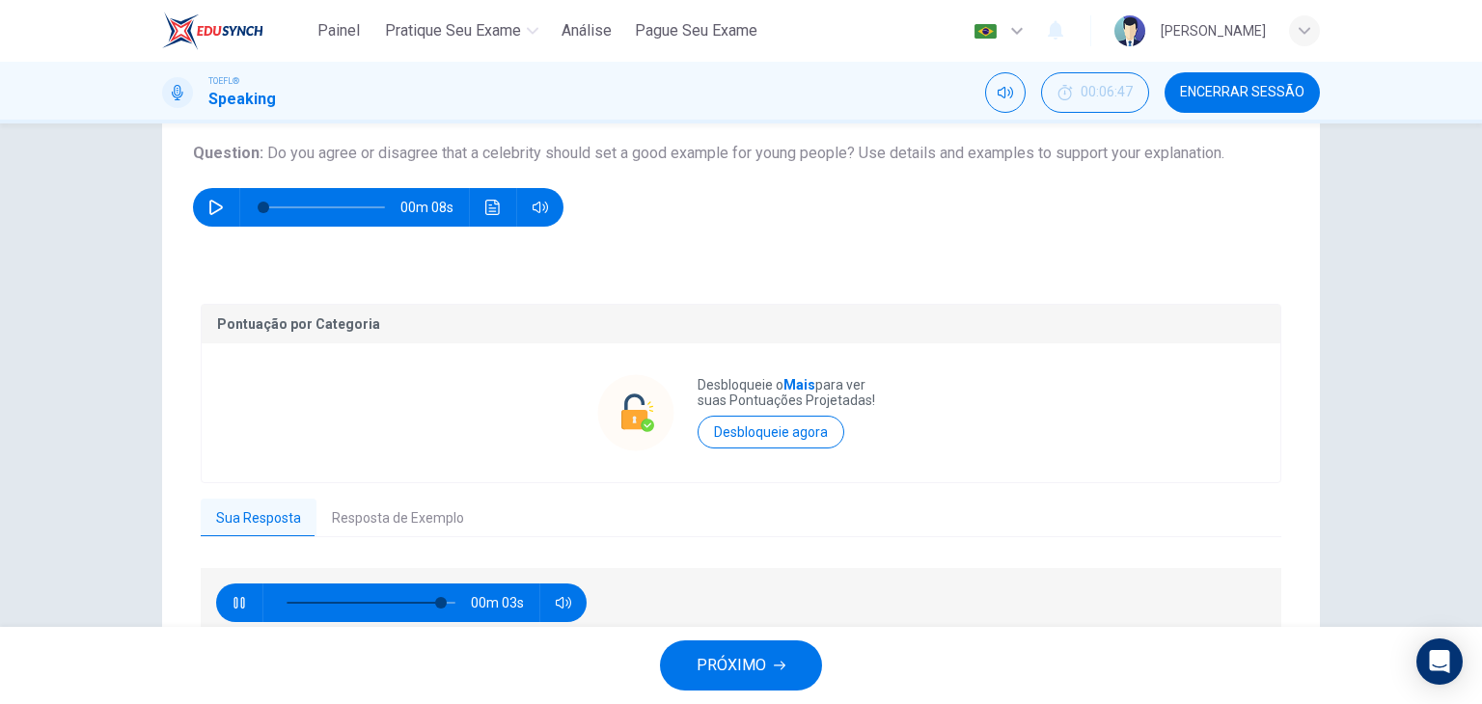
click at [232, 600] on icon "button" at bounding box center [239, 602] width 15 height 15
type input "91"
click at [428, 511] on button "Resposta de Exemplo" at bounding box center [398, 519] width 163 height 41
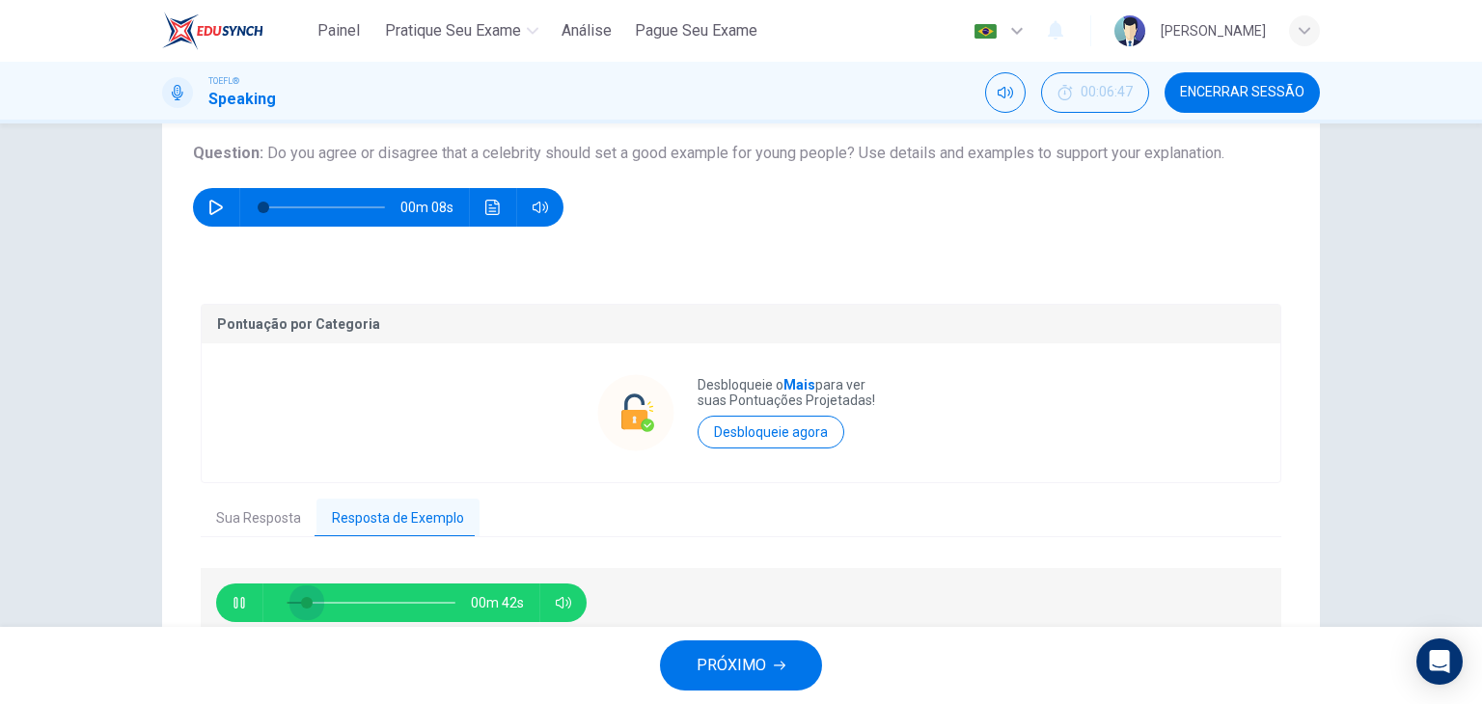
drag, startPoint x: 301, startPoint y: 605, endPoint x: 255, endPoint y: 612, distance: 46.8
click at [255, 612] on div "00m 42s" at bounding box center [401, 603] width 371 height 39
click at [232, 595] on icon "button" at bounding box center [239, 602] width 15 height 15
click at [233, 597] on icon "button" at bounding box center [240, 602] width 14 height 15
type input "0"
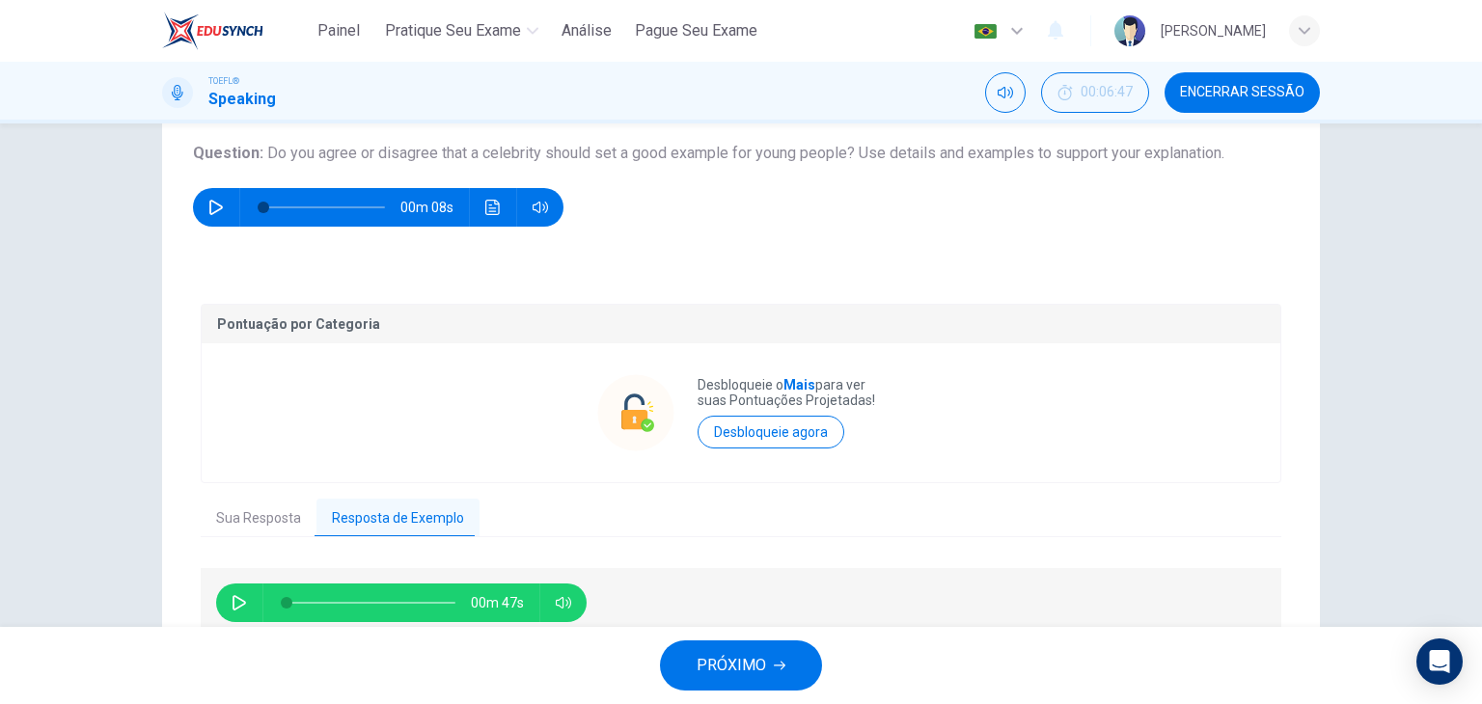
click at [722, 670] on span "PRÓXIMO" at bounding box center [731, 665] width 69 height 27
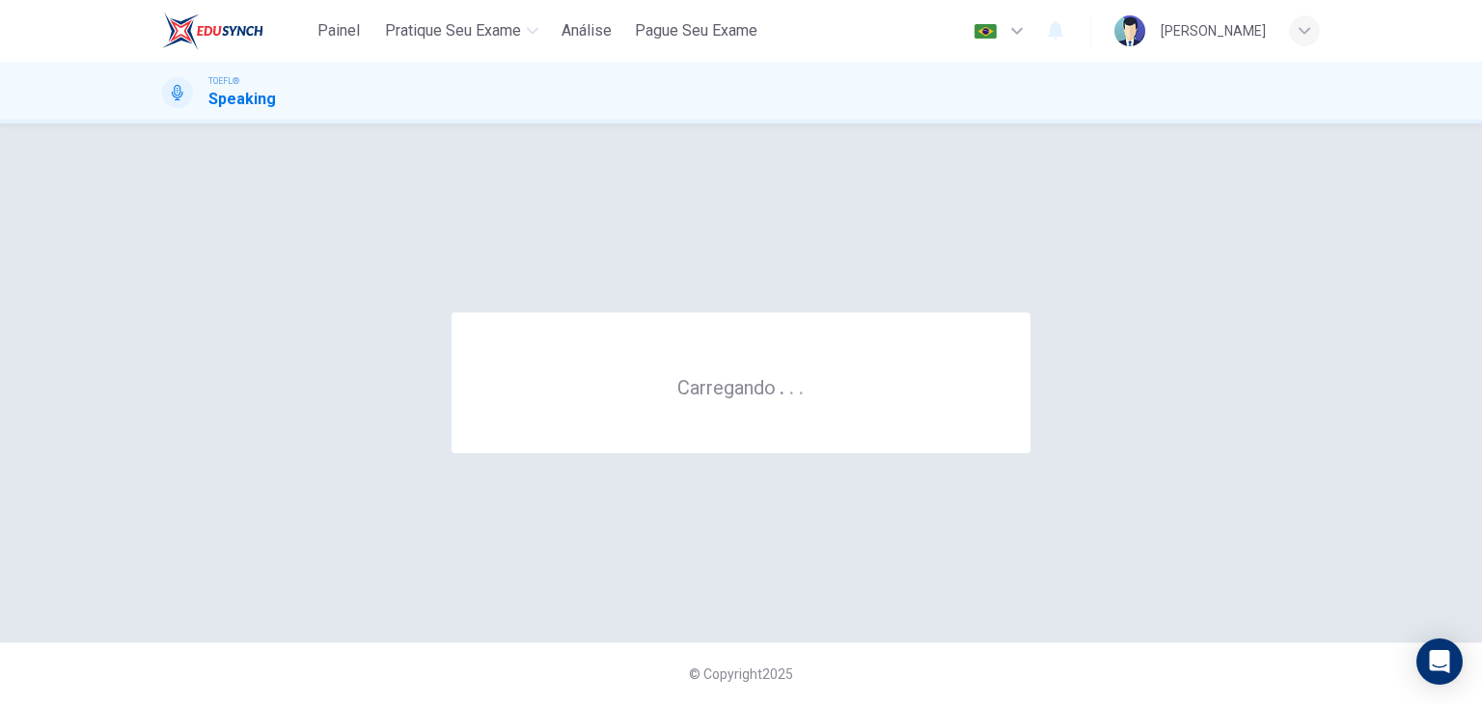
scroll to position [0, 0]
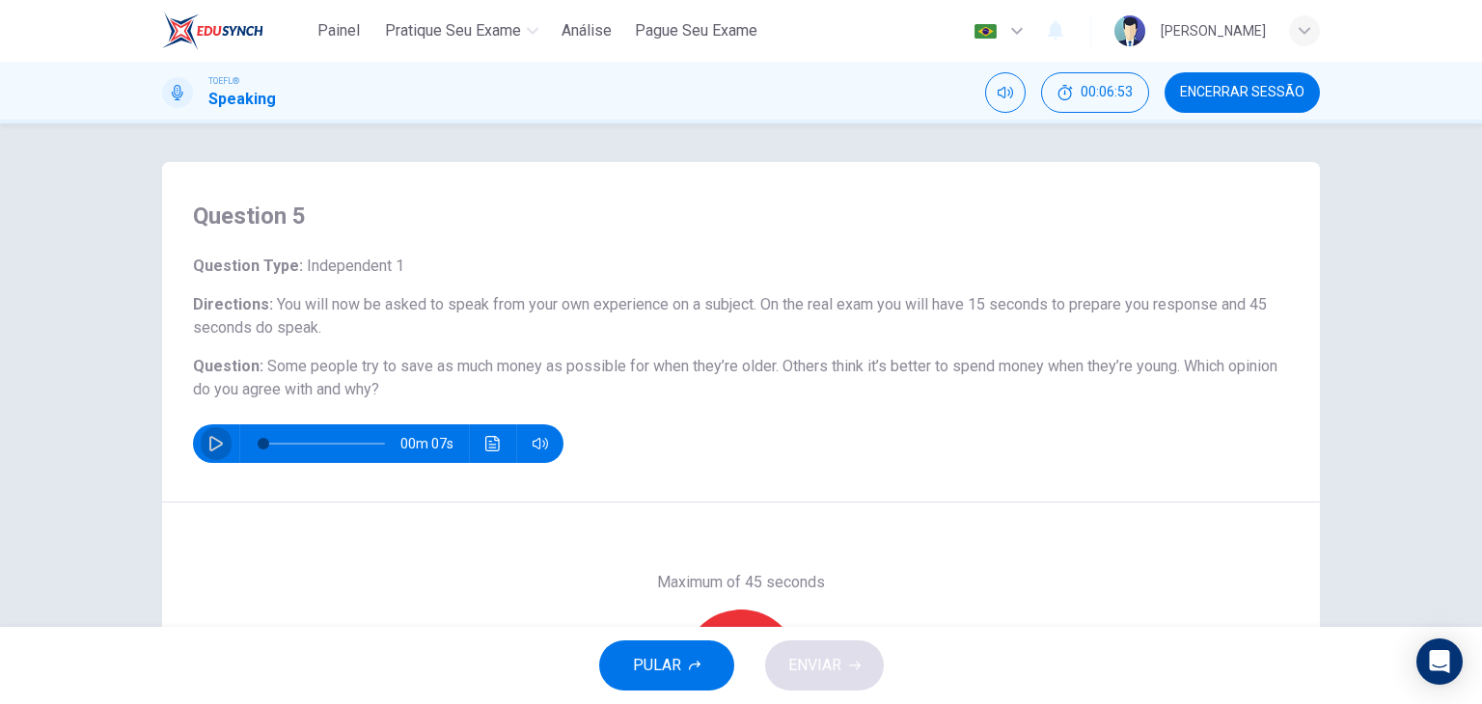
click at [212, 440] on icon "button" at bounding box center [216, 443] width 14 height 15
type input "0"
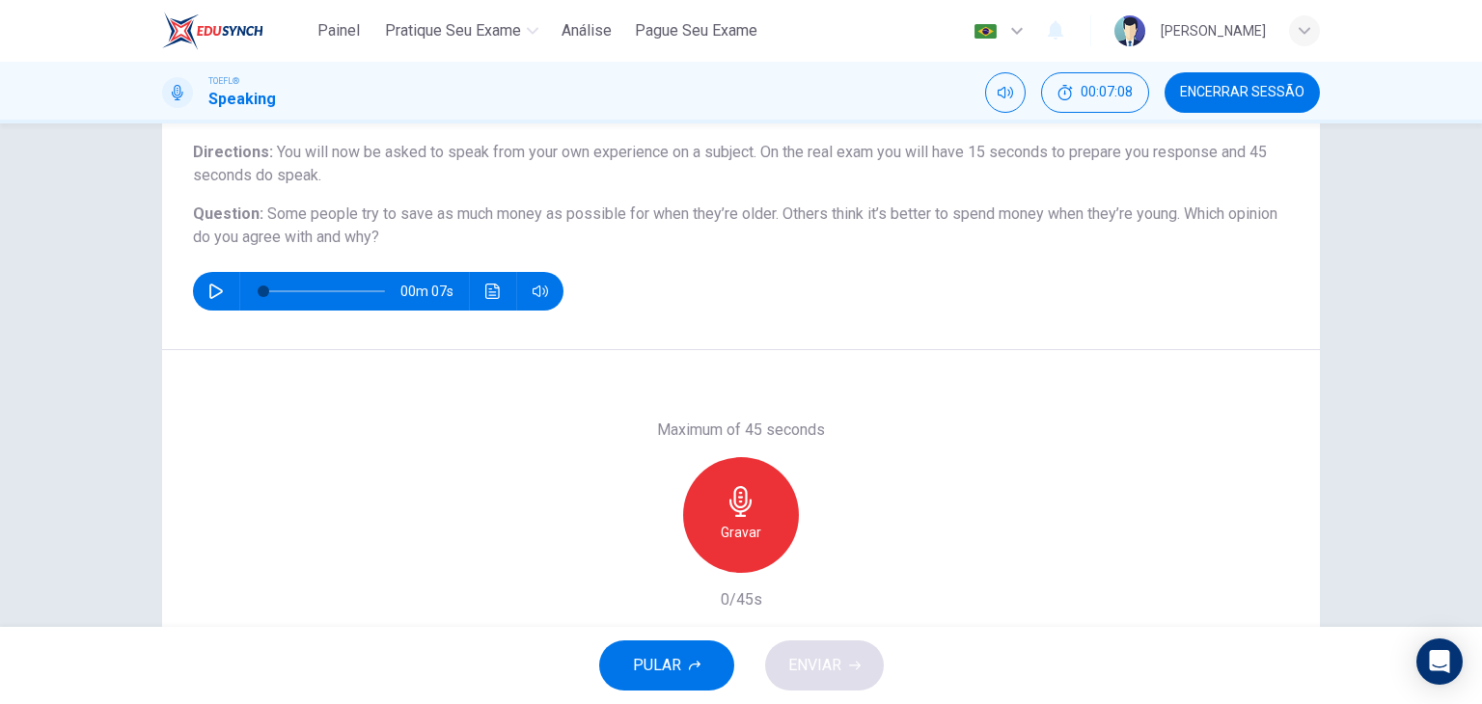
scroll to position [151, 0]
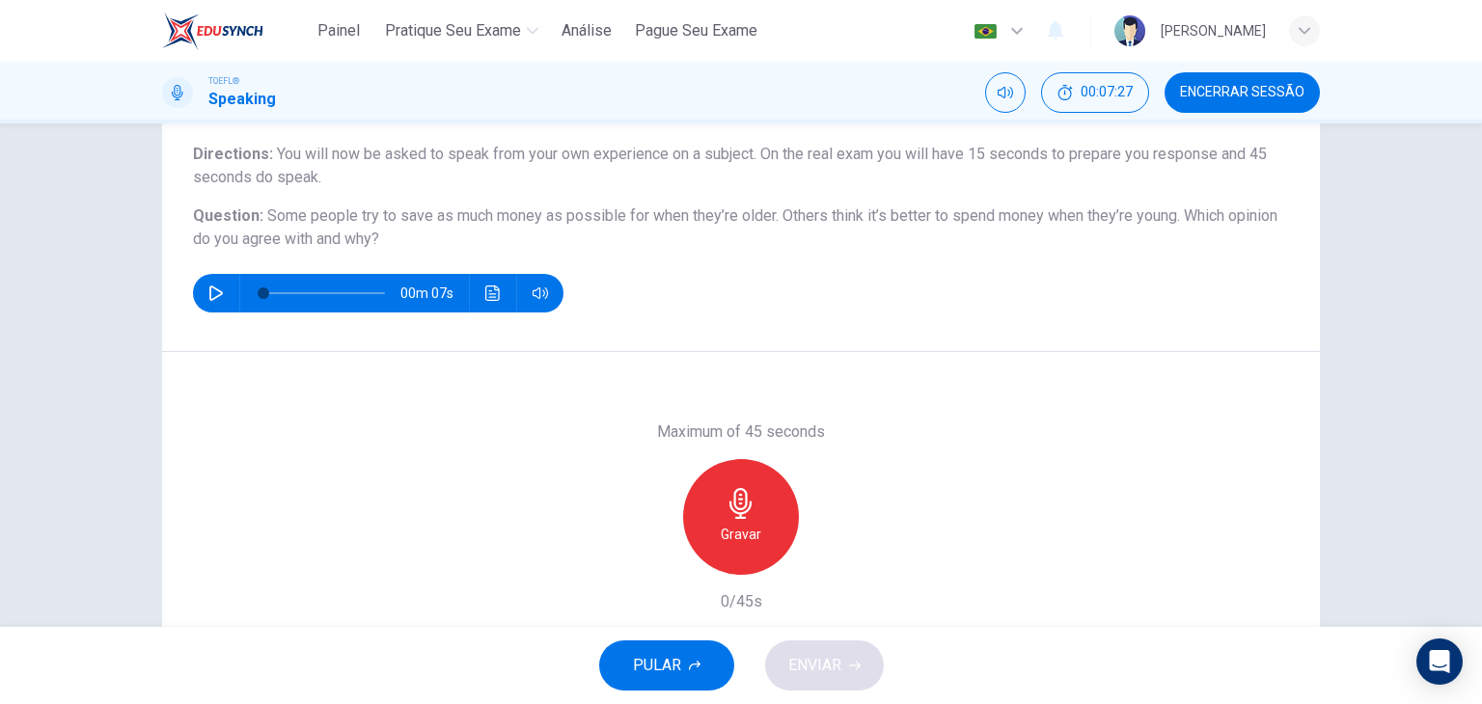
click at [753, 523] on h6 "Gravar" at bounding box center [741, 534] width 41 height 23
click at [753, 522] on div "Parar" at bounding box center [741, 517] width 116 height 116
click at [647, 556] on icon "button" at bounding box center [652, 559] width 17 height 17
click at [1231, 85] on span "Encerrar Sessão" at bounding box center [1242, 92] width 124 height 15
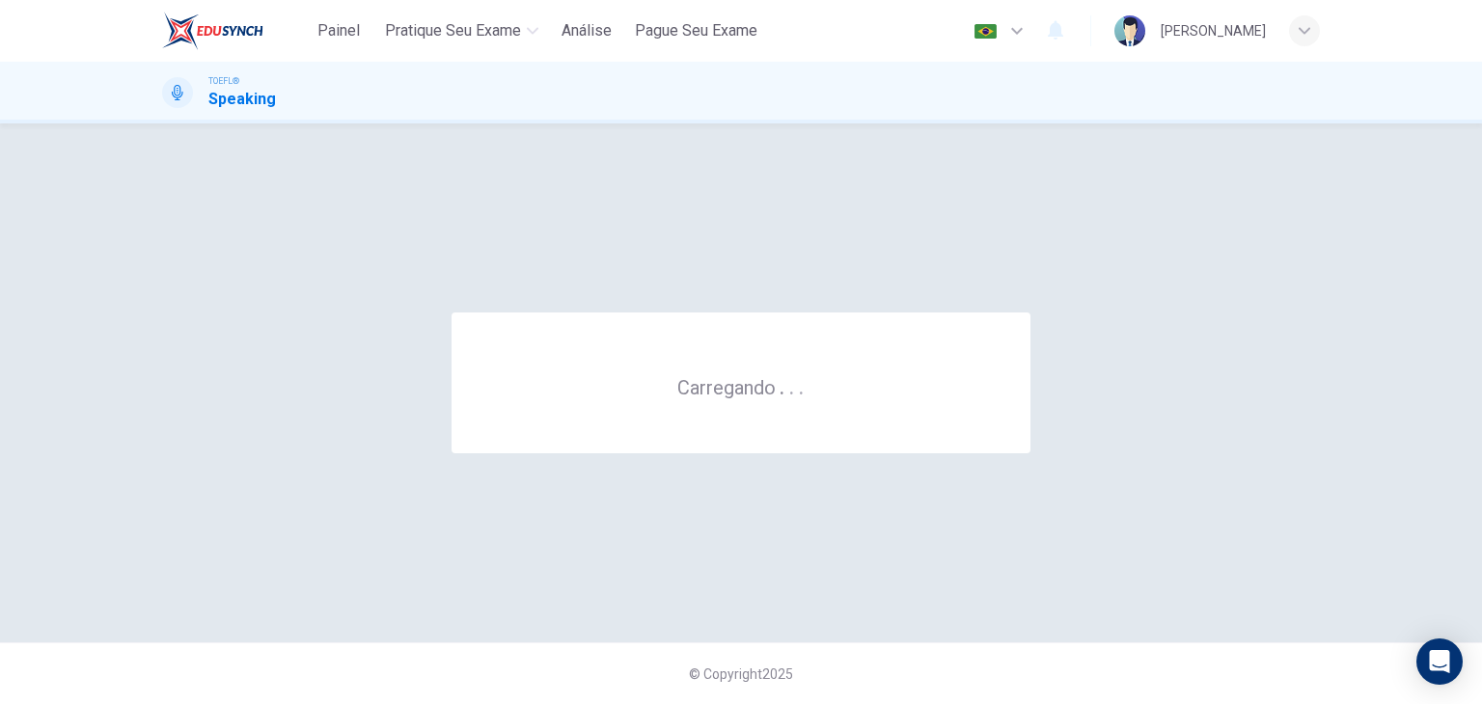
scroll to position [0, 0]
